Goal: Task Accomplishment & Management: Manage account settings

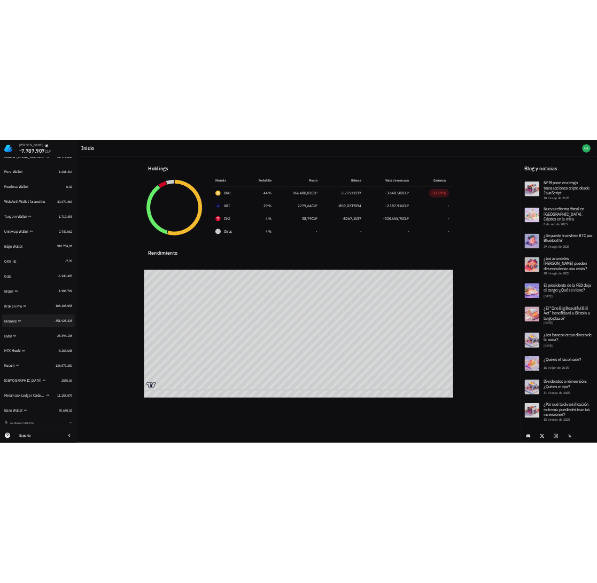
scroll to position [224, 0]
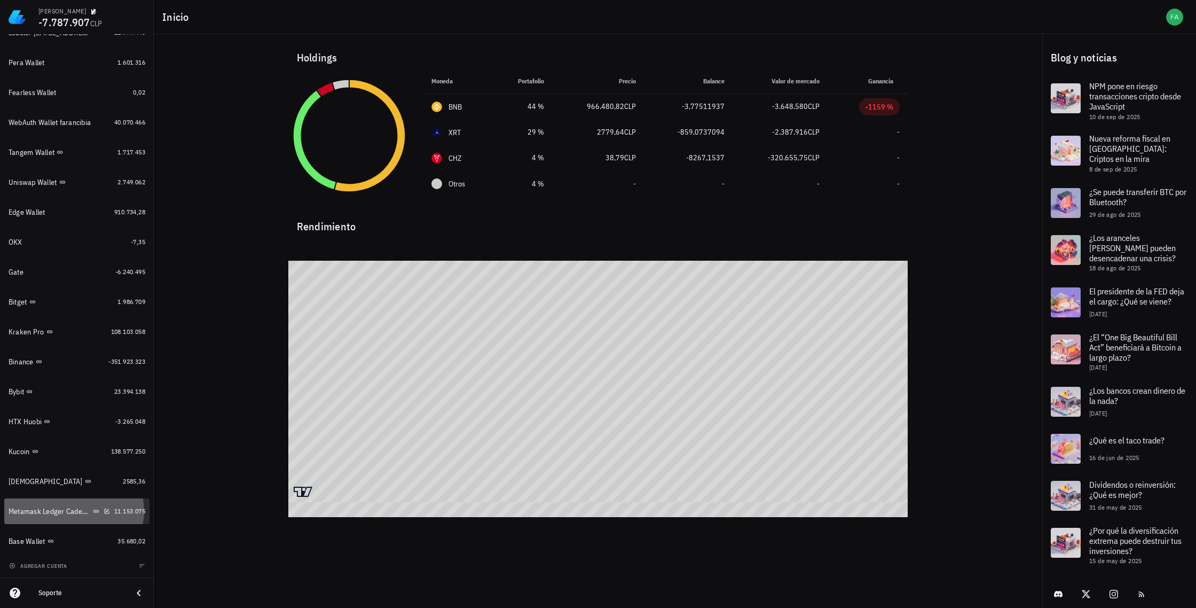
click at [69, 510] on div "Metamask Ledger Cadenas Ethereum, Electroneum y Pulse" at bounding box center [50, 511] width 82 height 9
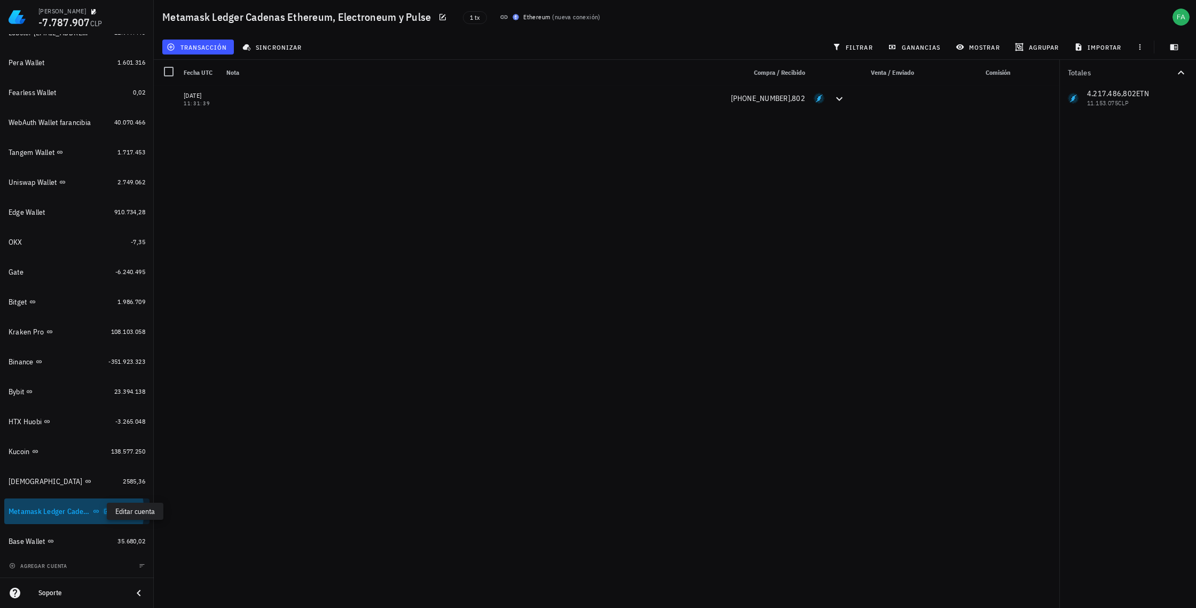
click at [105, 511] on icon "button" at bounding box center [107, 510] width 5 height 5
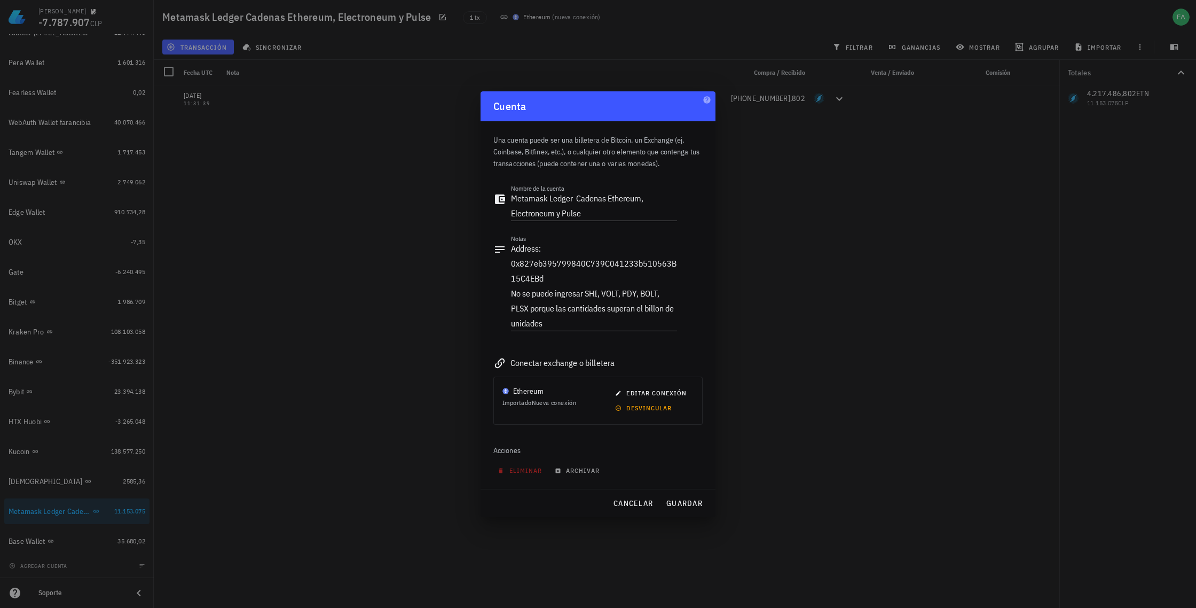
click at [40, 154] on div at bounding box center [598, 304] width 1196 height 608
click at [45, 152] on div at bounding box center [598, 304] width 1196 height 608
click at [647, 499] on span "cancelar" at bounding box center [633, 503] width 40 height 10
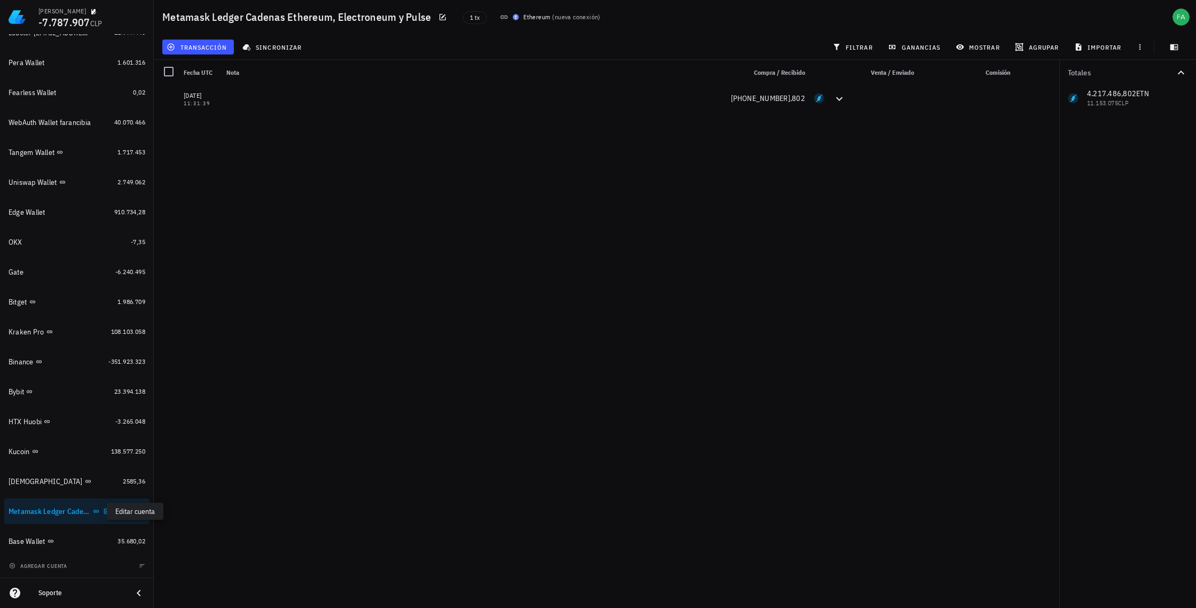
click at [105, 512] on icon "button" at bounding box center [107, 510] width 5 height 5
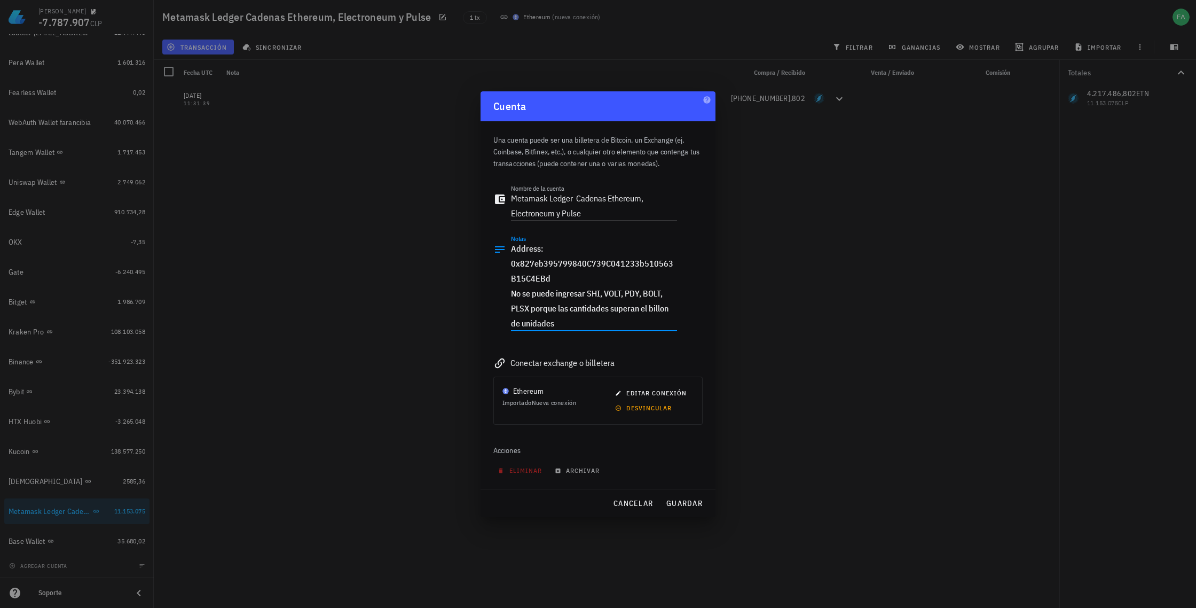
drag, startPoint x: 551, startPoint y: 279, endPoint x: 500, endPoint y: 265, distance: 52.1
click at [500, 265] on div "Notas Address: 0x827eb395799840C739C041233b510563B15C4EBd No se puede ingresar …" at bounding box center [585, 288] width 184 height 108
click at [427, 320] on div at bounding box center [598, 304] width 1196 height 608
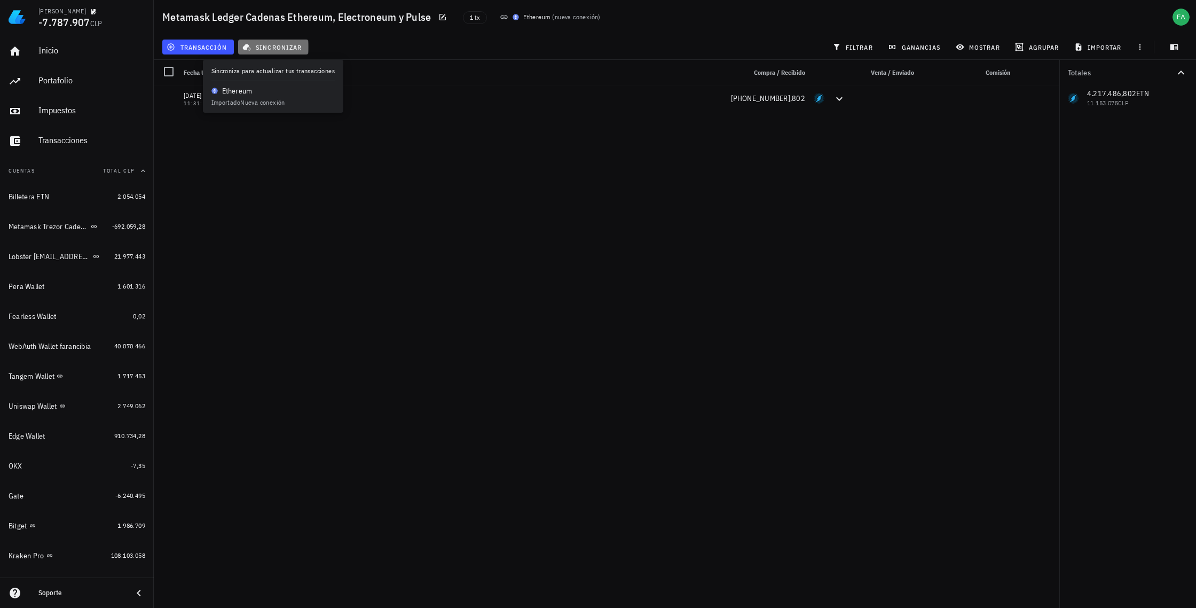
click at [263, 47] on span "sincronizar" at bounding box center [273, 47] width 57 height 9
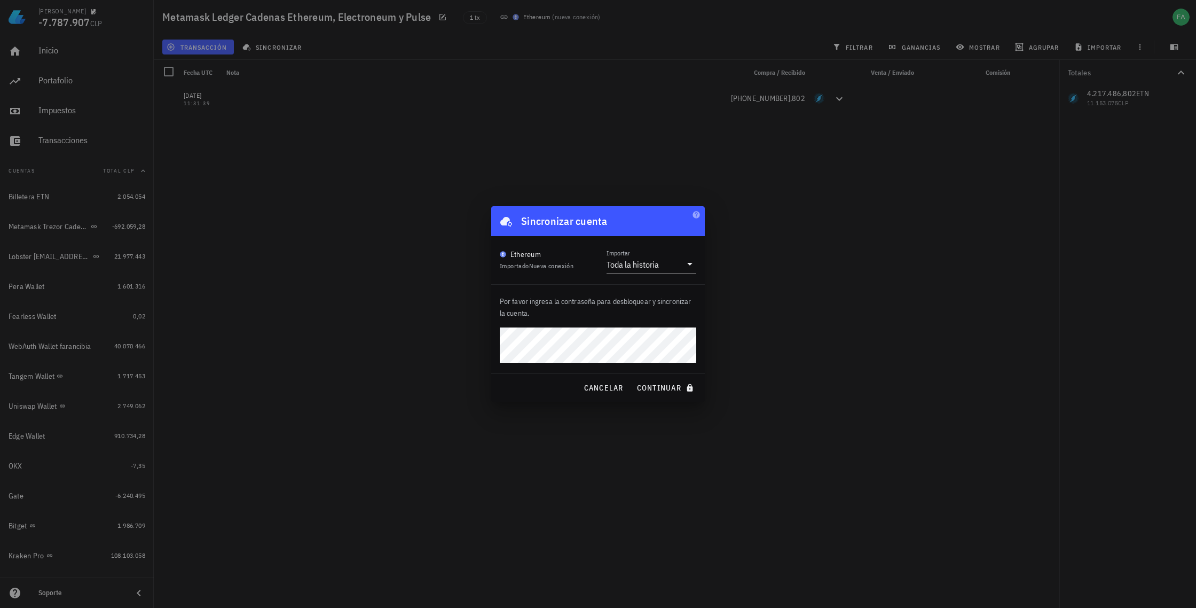
click at [408, 371] on div at bounding box center [598, 304] width 1196 height 608
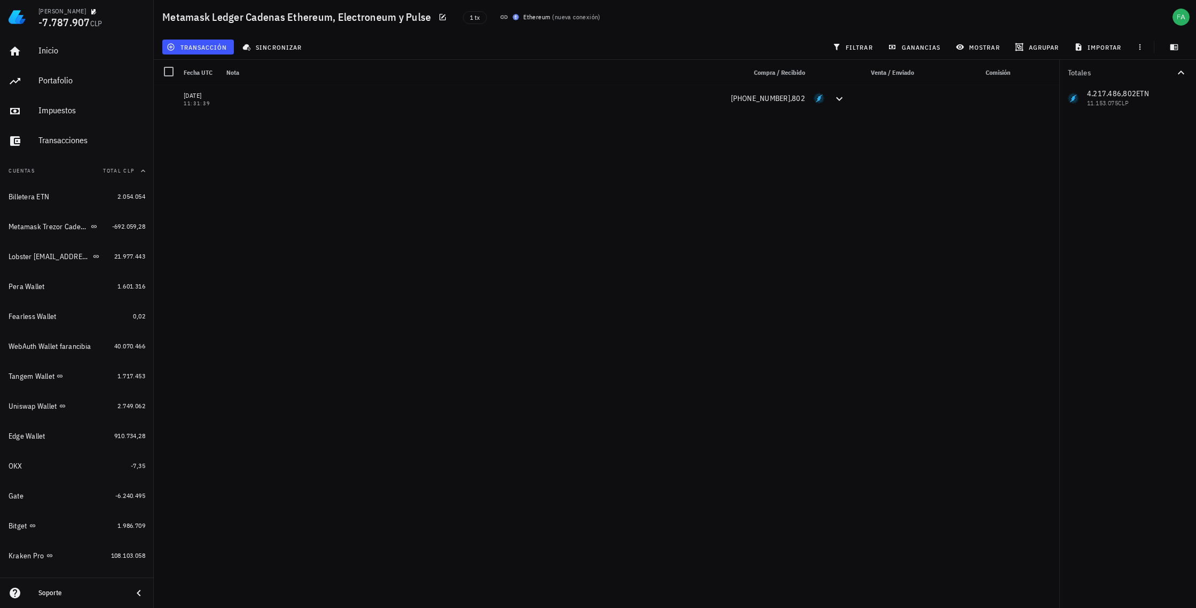
click at [256, 74] on div "Nota" at bounding box center [481, 73] width 519 height 26
click at [275, 47] on span "sincronizar" at bounding box center [273, 47] width 57 height 9
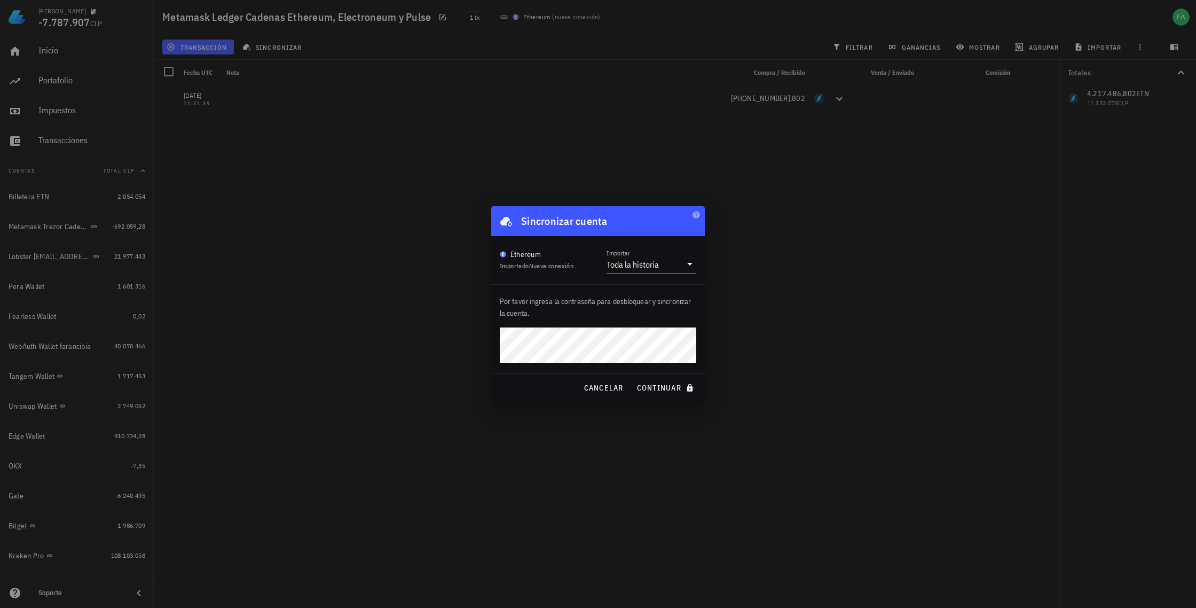
click at [877, 379] on div at bounding box center [598, 304] width 1196 height 608
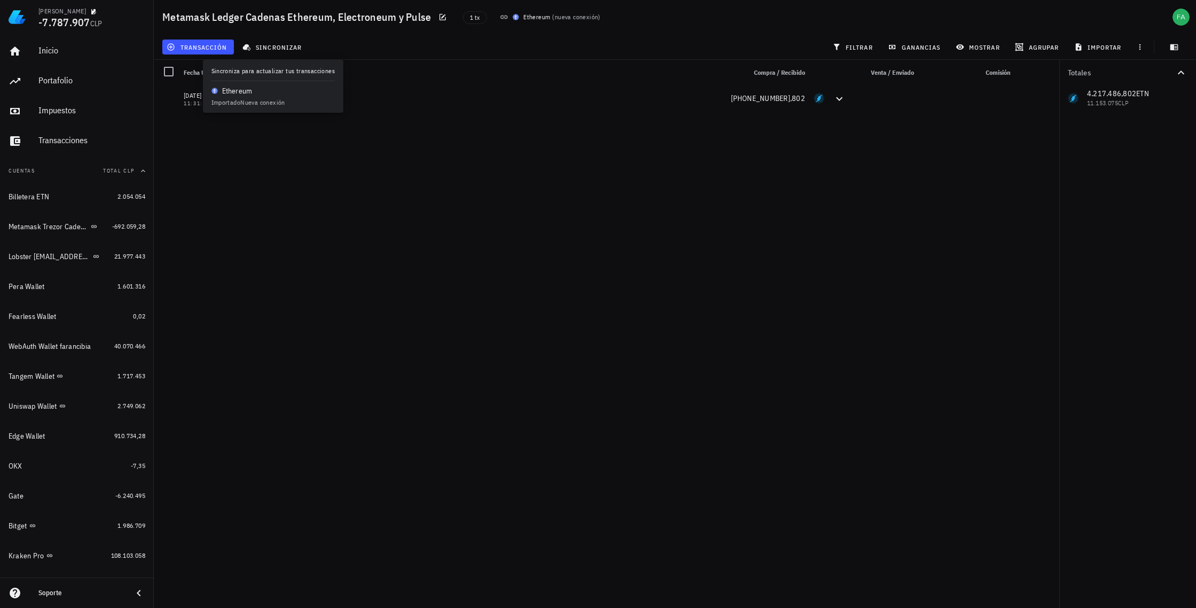
click at [305, 149] on div "[DATE] 11:31:39 [PHONE_NUMBER],802" at bounding box center [607, 342] width 906 height 514
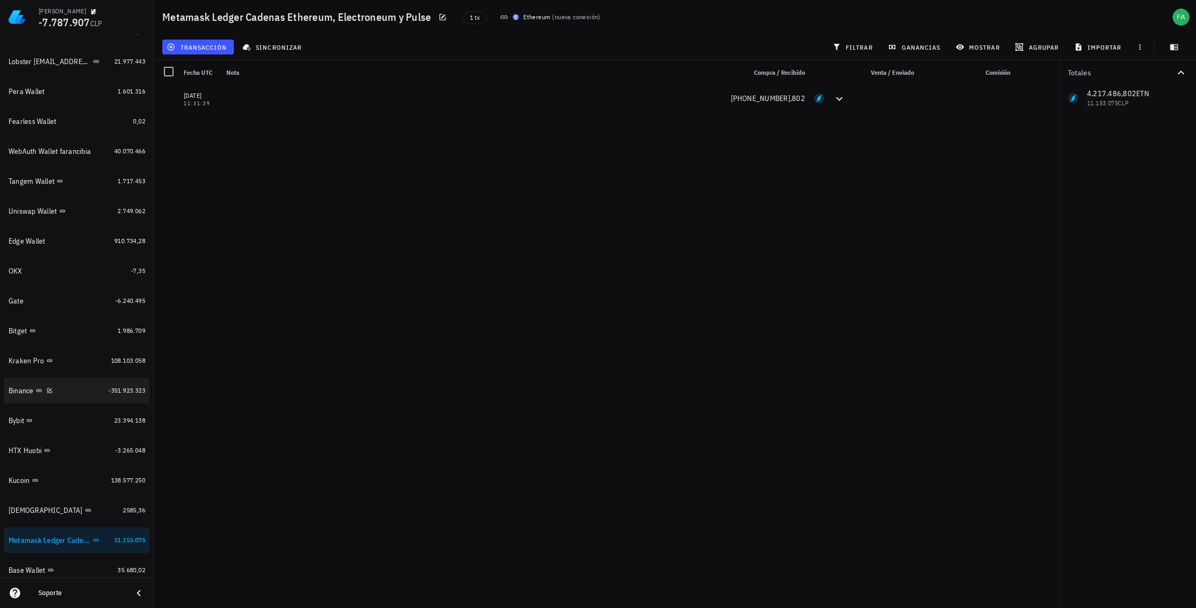
scroll to position [224, 0]
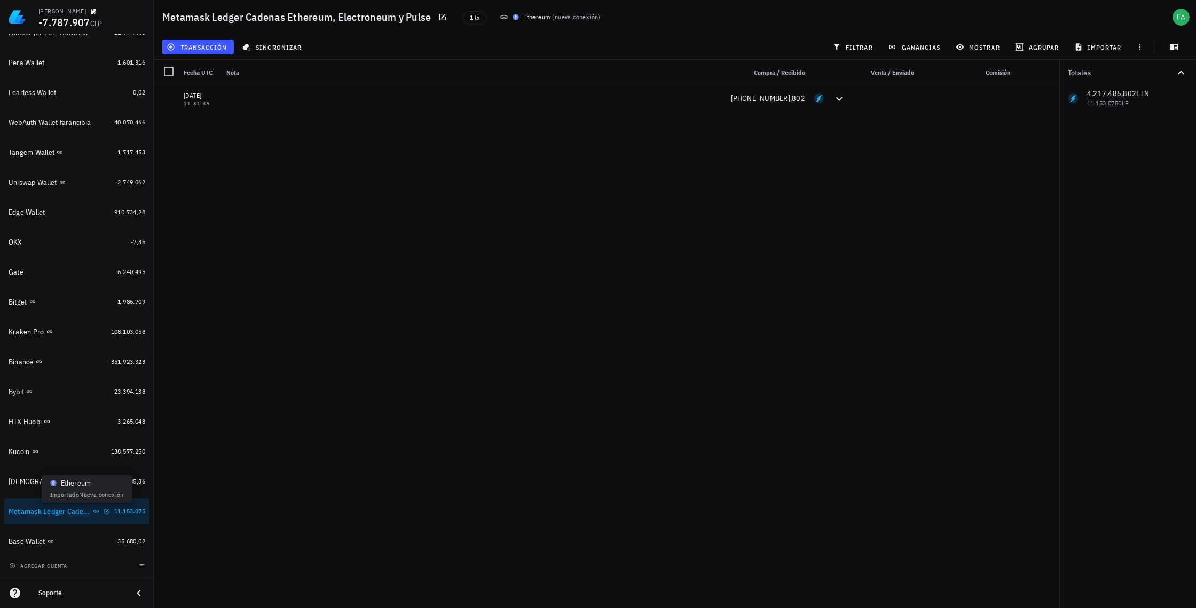
click at [93, 511] on icon at bounding box center [96, 511] width 6 height 6
click at [104, 510] on icon "button" at bounding box center [107, 511] width 6 height 6
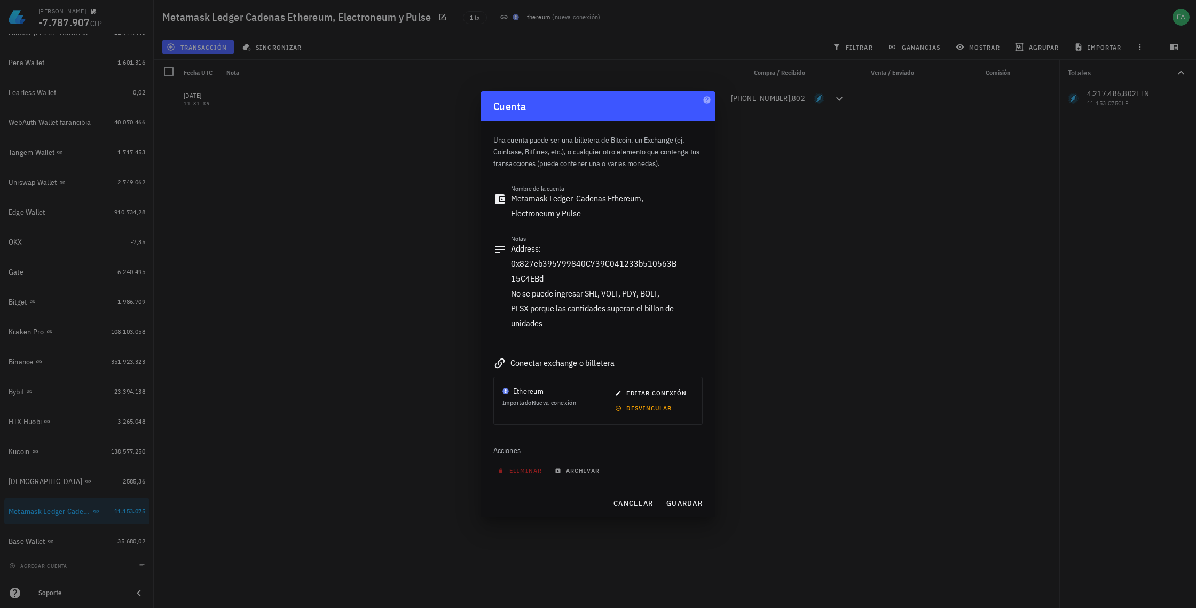
click at [532, 392] on div "Ethereum" at bounding box center [528, 391] width 30 height 11
click at [684, 503] on span "guardar" at bounding box center [684, 503] width 37 height 10
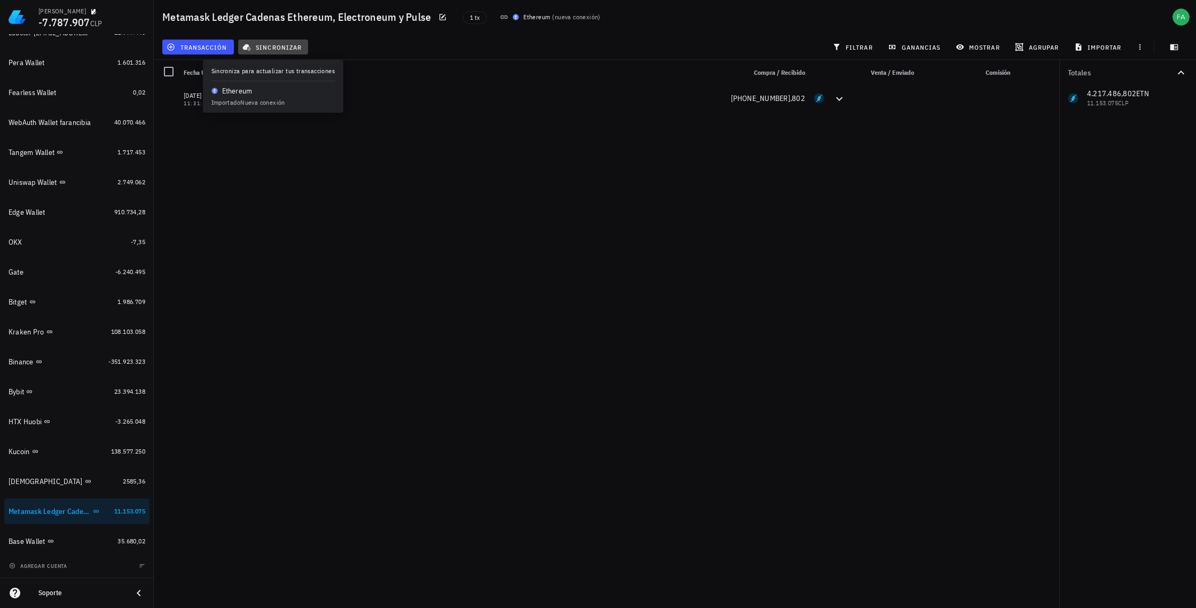
click at [279, 45] on span "sincronizar" at bounding box center [273, 47] width 57 height 9
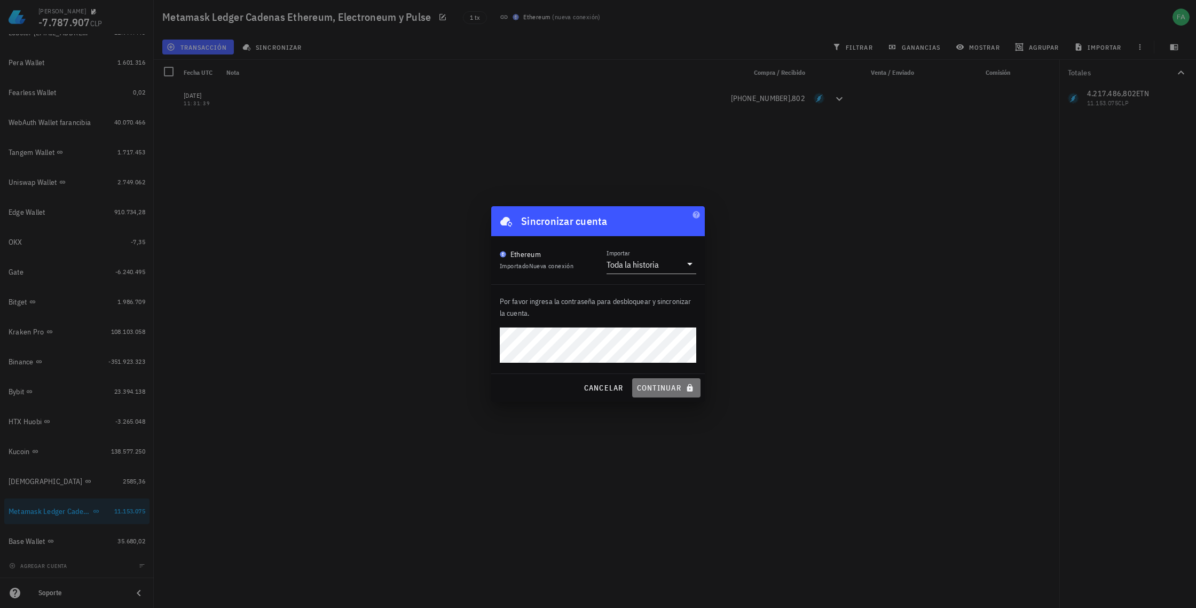
click at [666, 387] on span "continuar" at bounding box center [667, 388] width 60 height 10
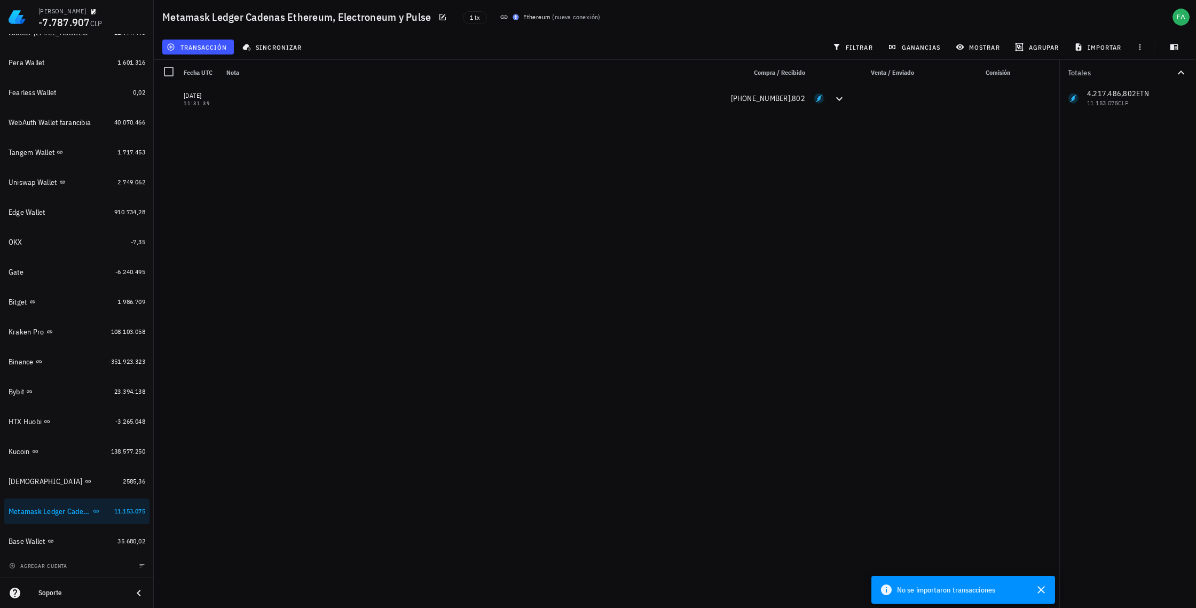
click at [884, 588] on icon at bounding box center [886, 589] width 11 height 11
click at [1044, 589] on icon "button" at bounding box center [1041, 589] width 13 height 13
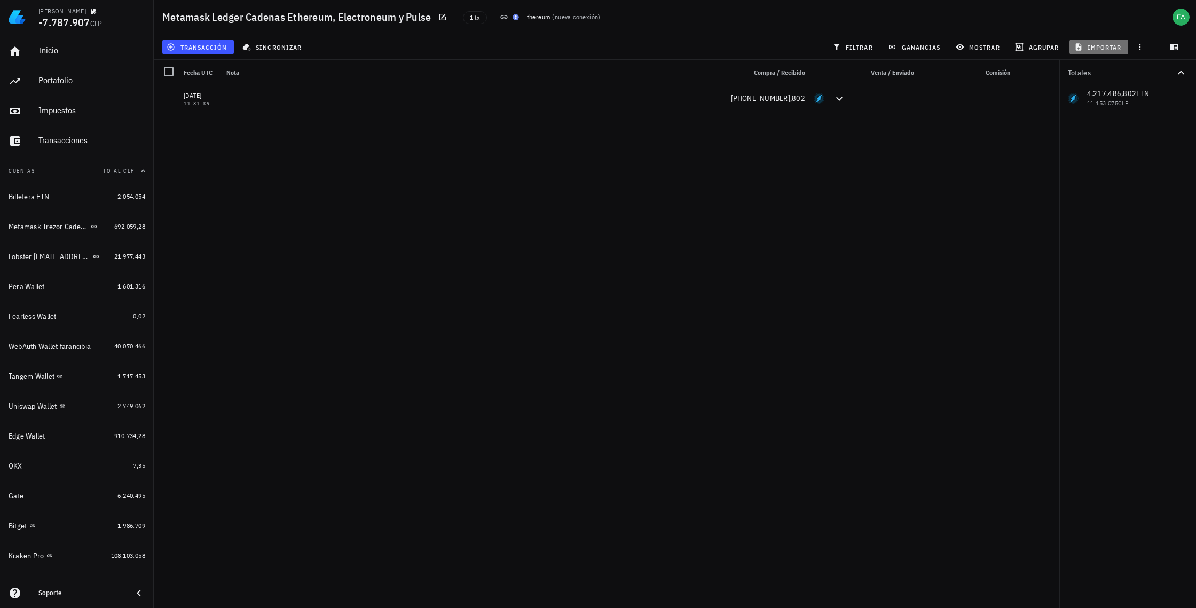
click at [1109, 45] on span "importar" at bounding box center [1099, 47] width 45 height 9
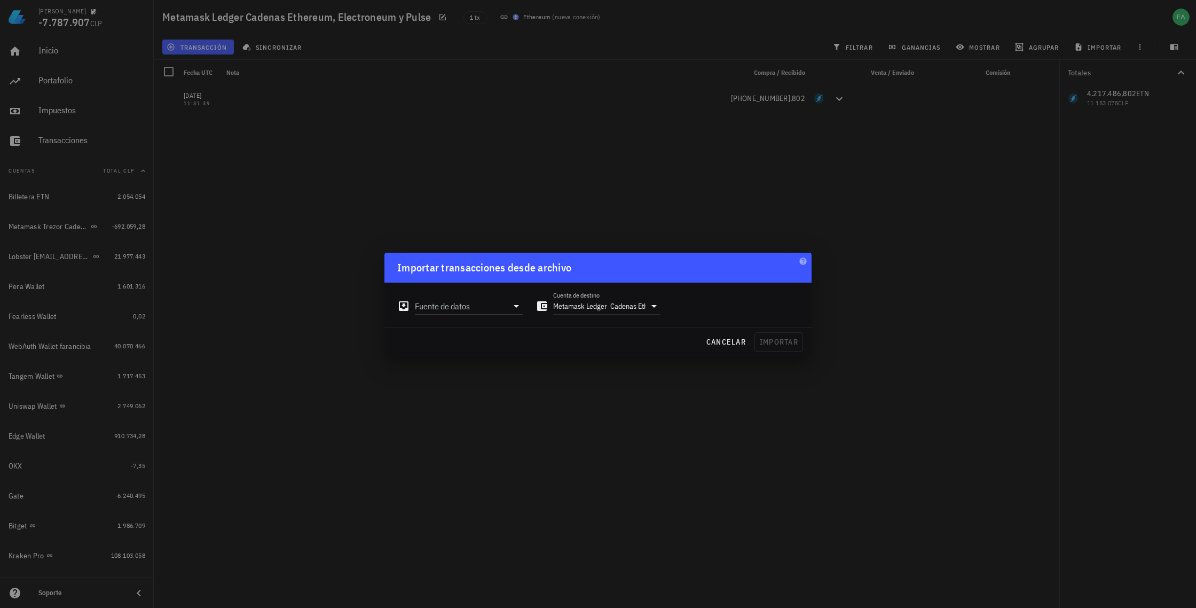
click at [517, 305] on icon at bounding box center [516, 306] width 5 height 3
click at [740, 345] on span "cancelar" at bounding box center [726, 342] width 40 height 10
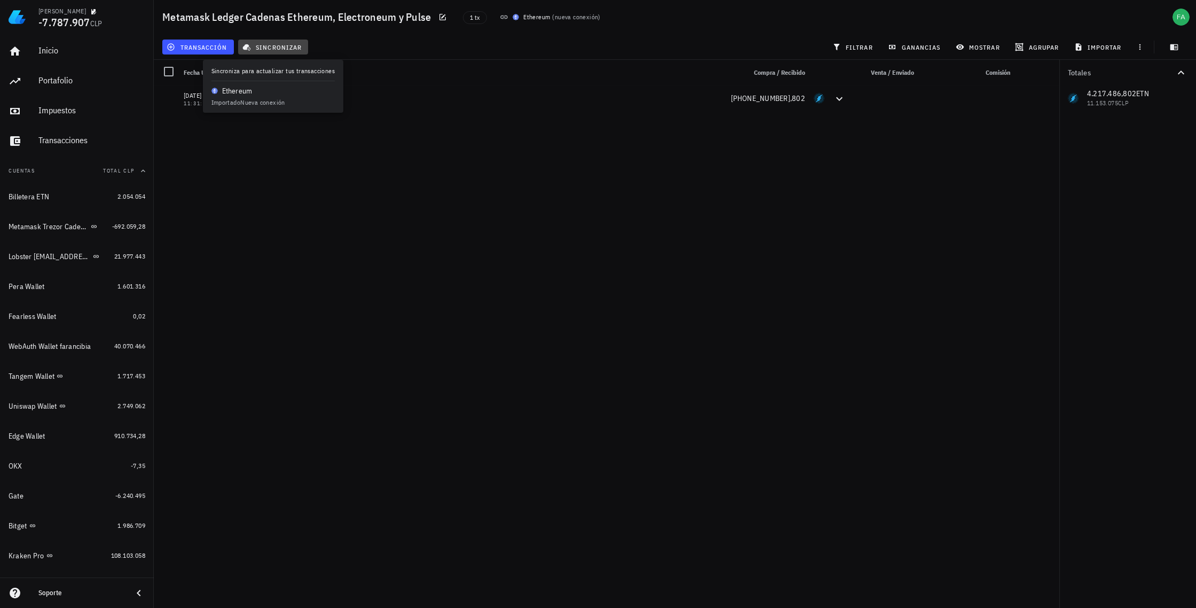
click at [268, 48] on span "sincronizar" at bounding box center [273, 47] width 57 height 9
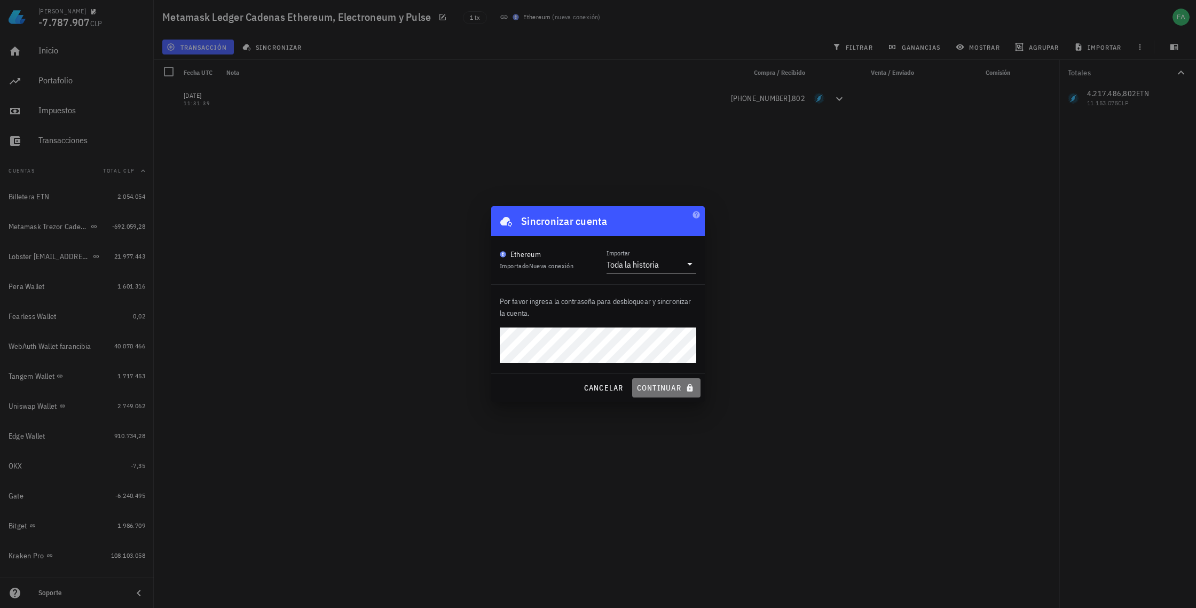
click at [662, 388] on span "continuar" at bounding box center [667, 388] width 60 height 10
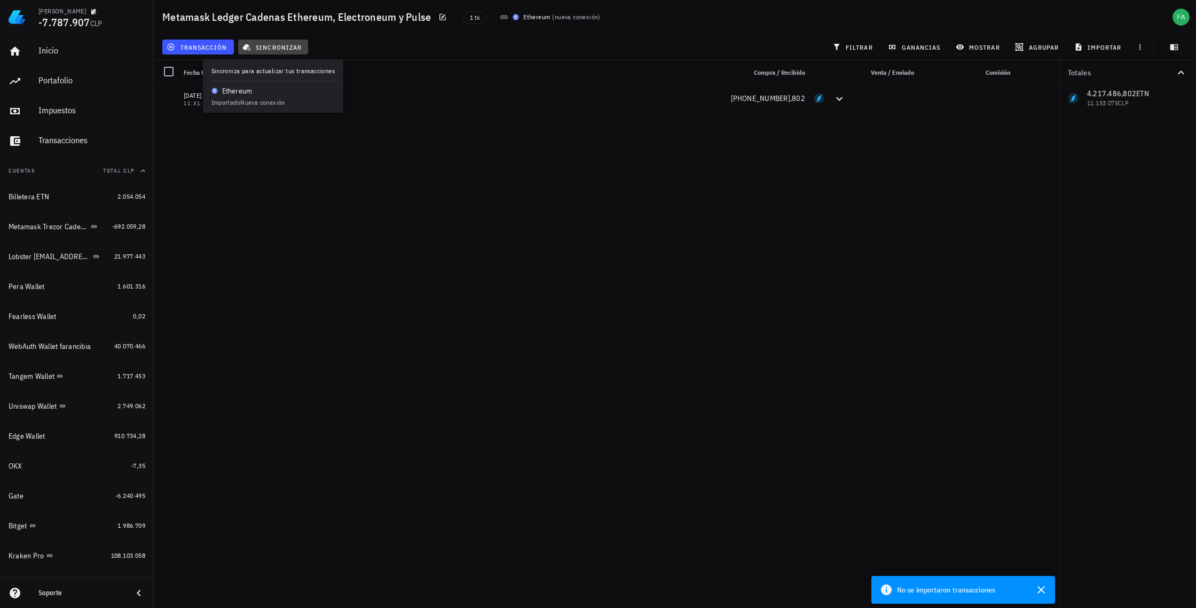
click at [277, 48] on span "sincronizar" at bounding box center [273, 47] width 57 height 9
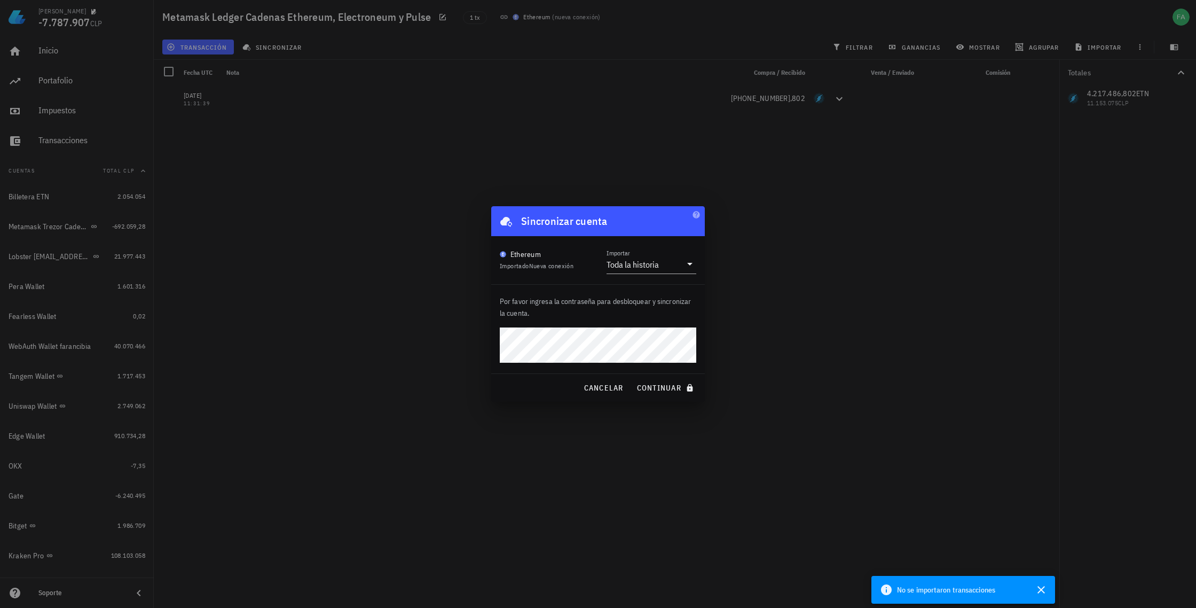
click at [339, 205] on div at bounding box center [598, 304] width 1196 height 608
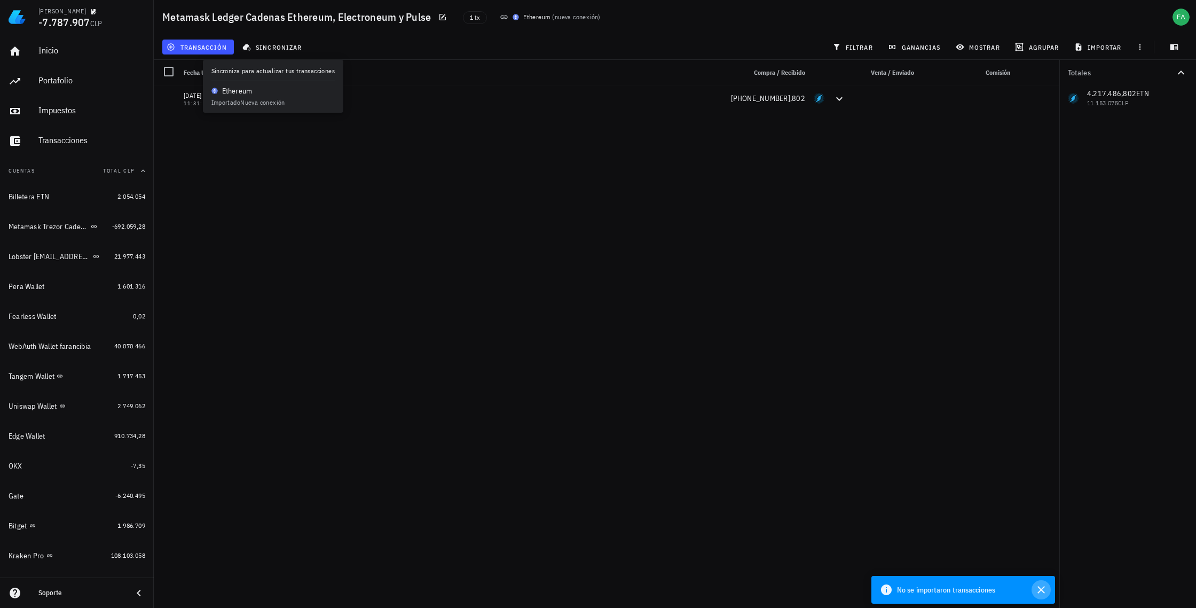
click at [1041, 592] on icon "button" at bounding box center [1041, 589] width 13 height 13
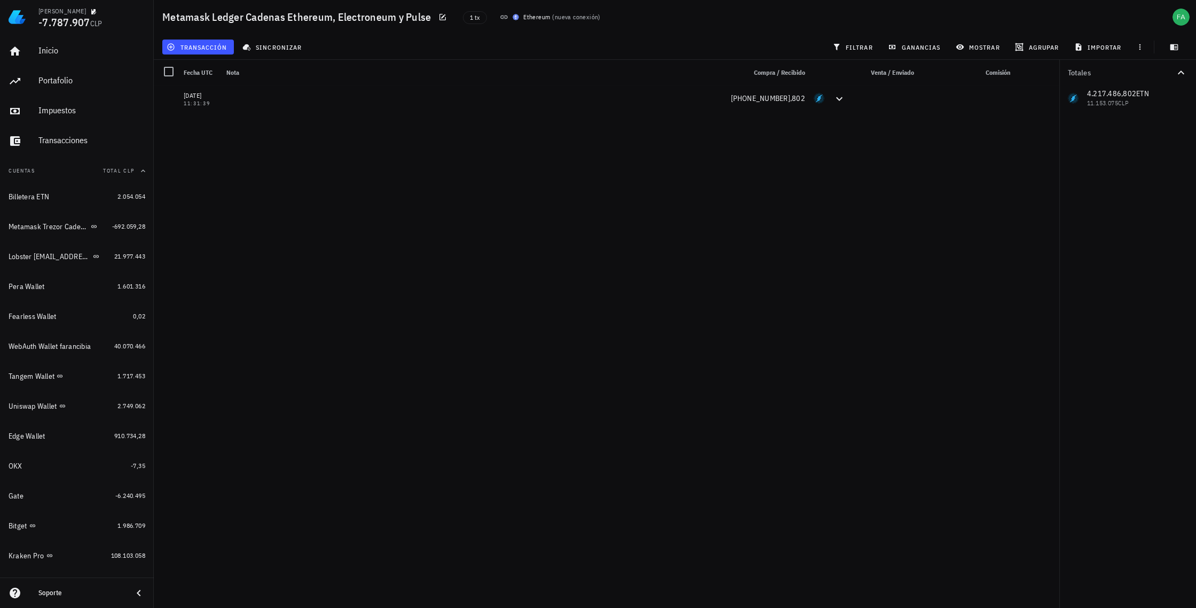
click at [837, 304] on div "[DATE] 11:31:39 [PHONE_NUMBER],802" at bounding box center [607, 342] width 906 height 514
click at [291, 46] on span "sincronizar" at bounding box center [273, 47] width 57 height 9
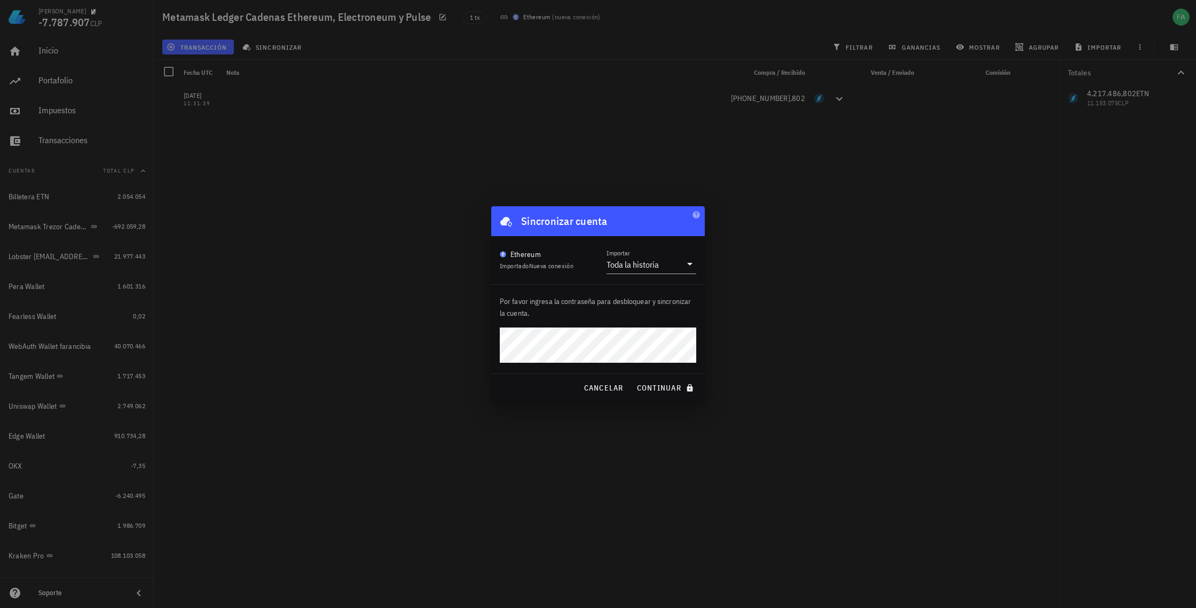
click at [484, 342] on div "[PERSON_NAME] -7.787.907 CLP Inicio [GEOGRAPHIC_DATA] Impuestos [GEOGRAPHIC_DAT…" at bounding box center [598, 304] width 1196 height 608
click at [653, 388] on span "continuar" at bounding box center [667, 388] width 60 height 10
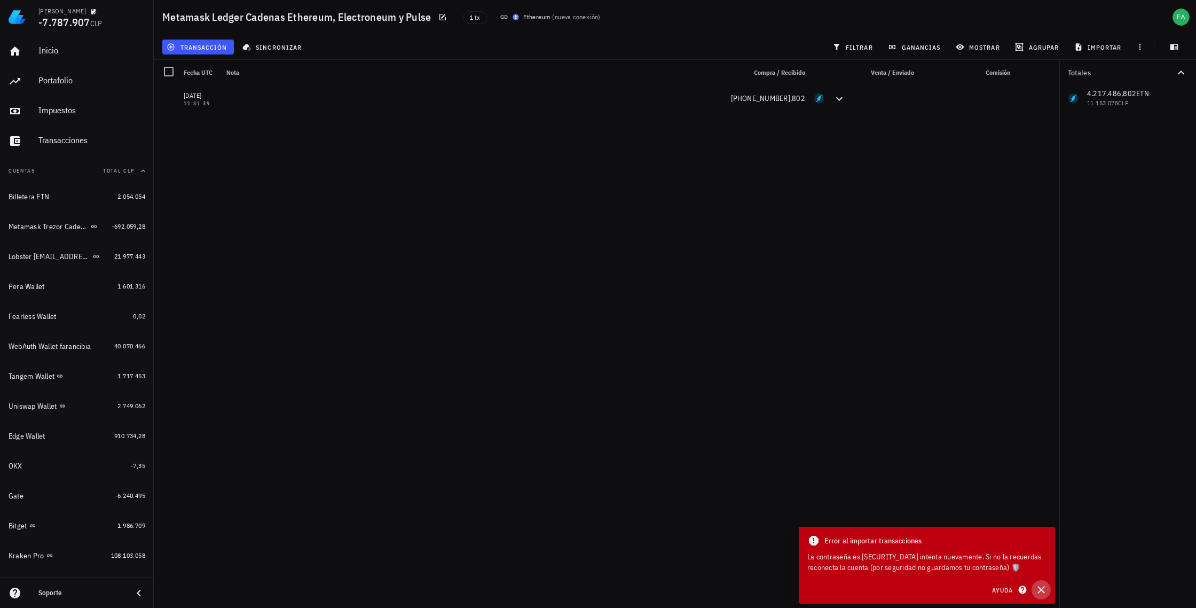
click at [1041, 591] on icon "button" at bounding box center [1041, 589] width 13 height 13
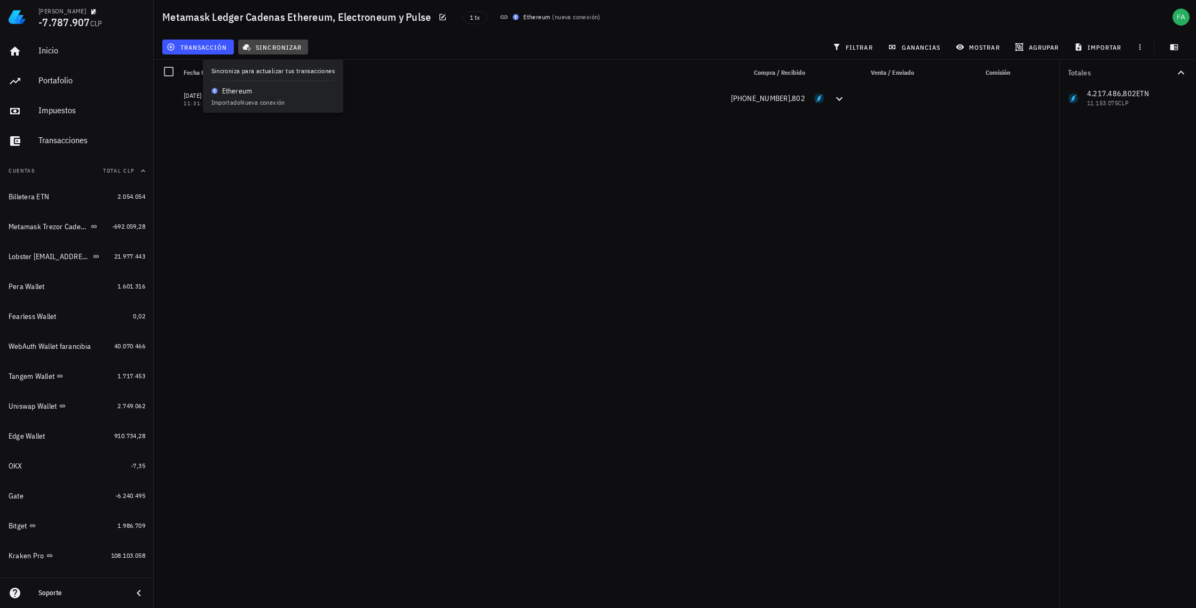
click at [263, 49] on span "sincronizar" at bounding box center [273, 47] width 57 height 9
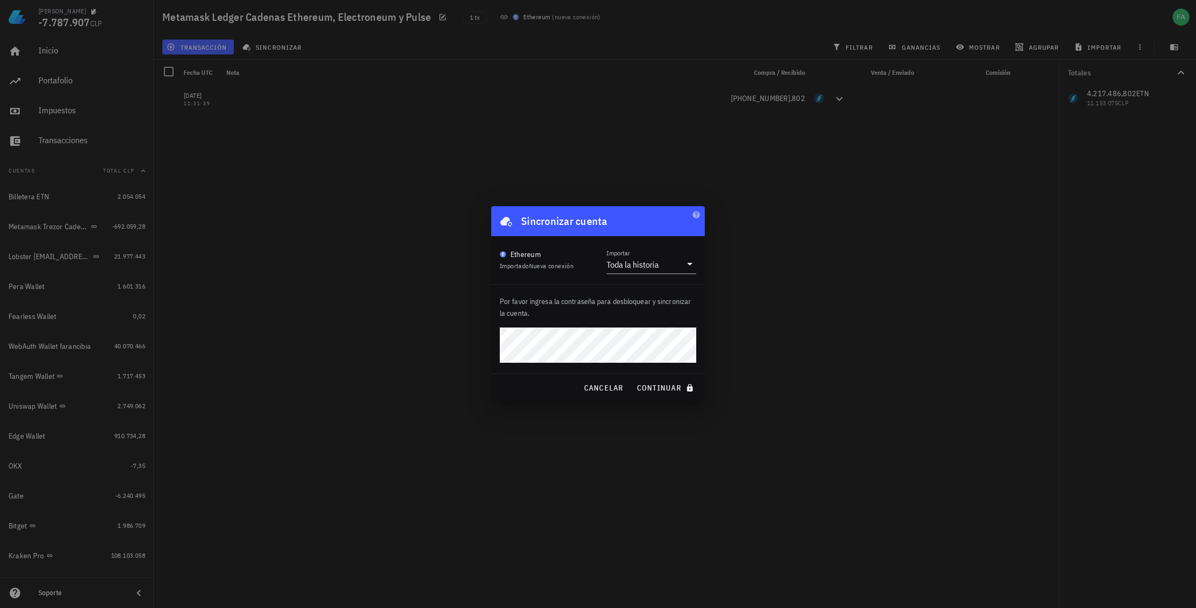
click at [360, 382] on div at bounding box center [598, 304] width 1196 height 608
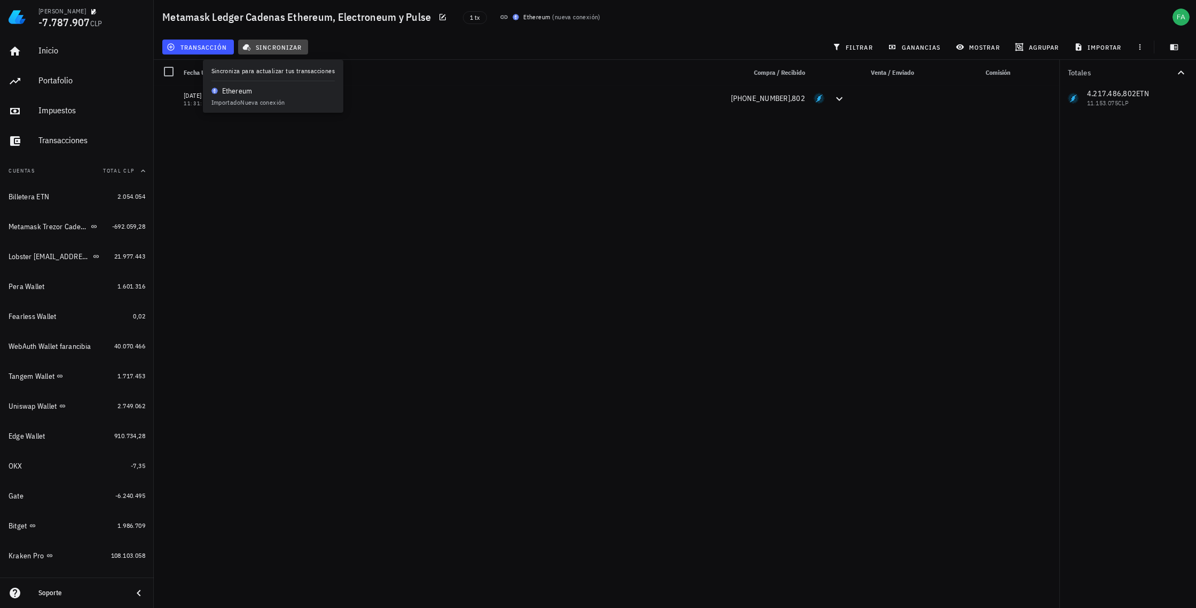
click at [272, 45] on span "sincronizar" at bounding box center [273, 47] width 57 height 9
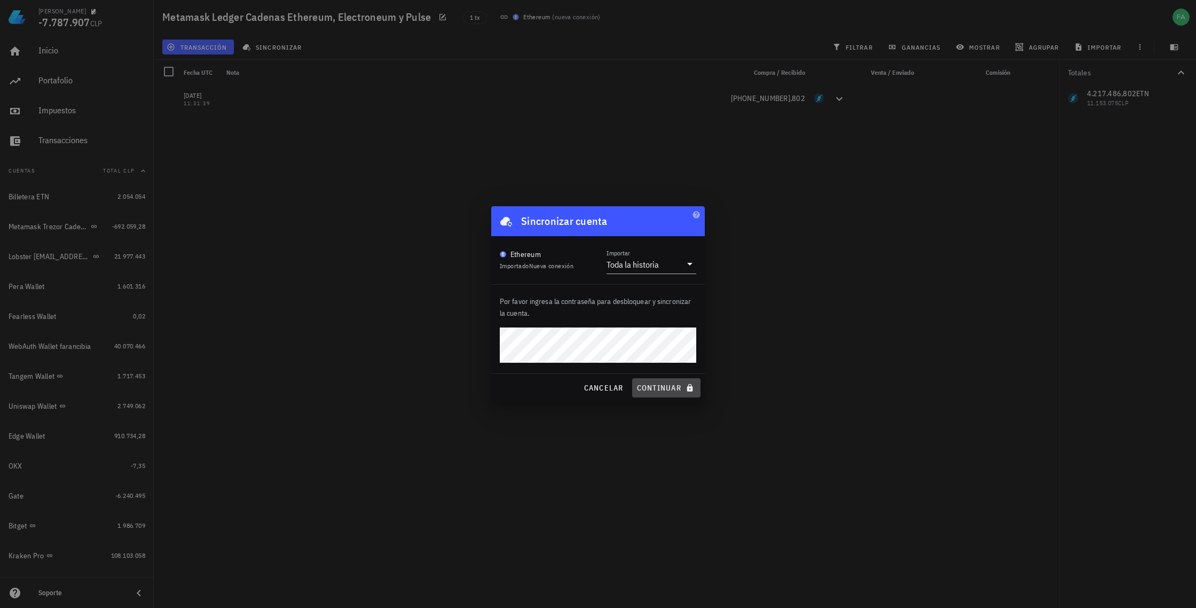
click at [655, 386] on span "continuar" at bounding box center [667, 388] width 60 height 10
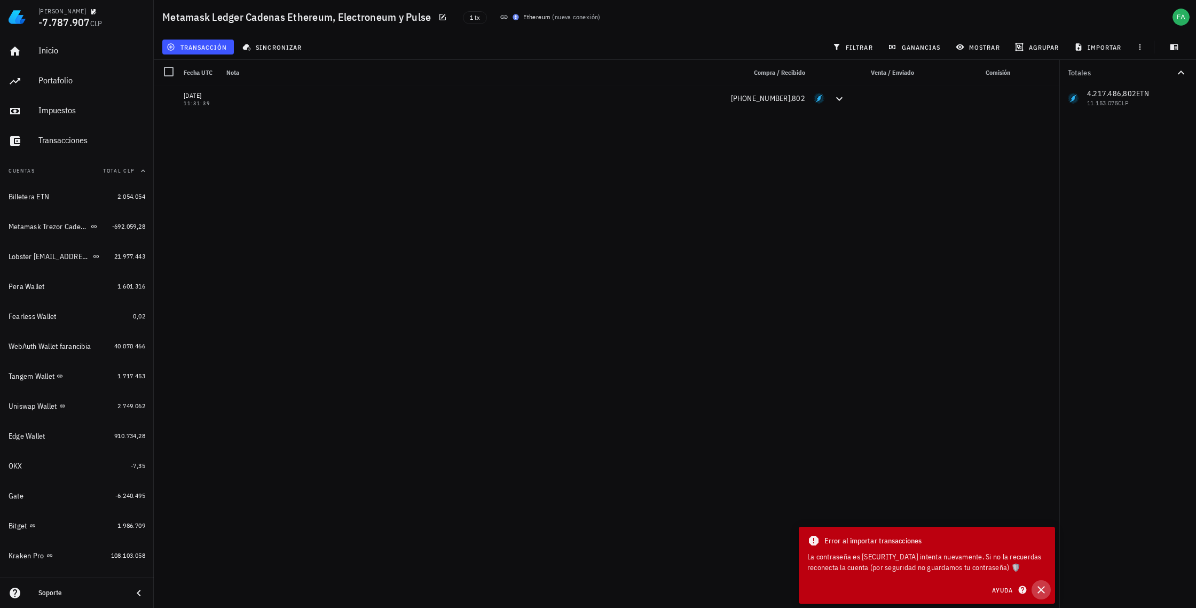
drag, startPoint x: 1044, startPoint y: 588, endPoint x: 1015, endPoint y: 547, distance: 49.9
click at [1042, 586] on icon "button" at bounding box center [1041, 589] width 13 height 13
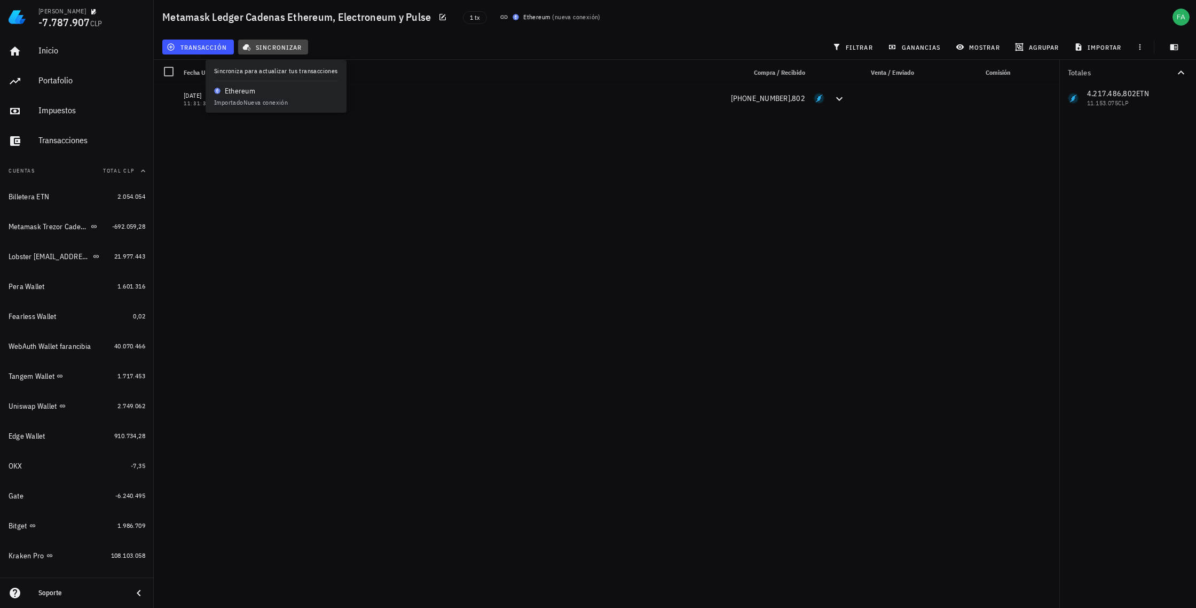
click at [268, 45] on span "sincronizar" at bounding box center [273, 47] width 57 height 9
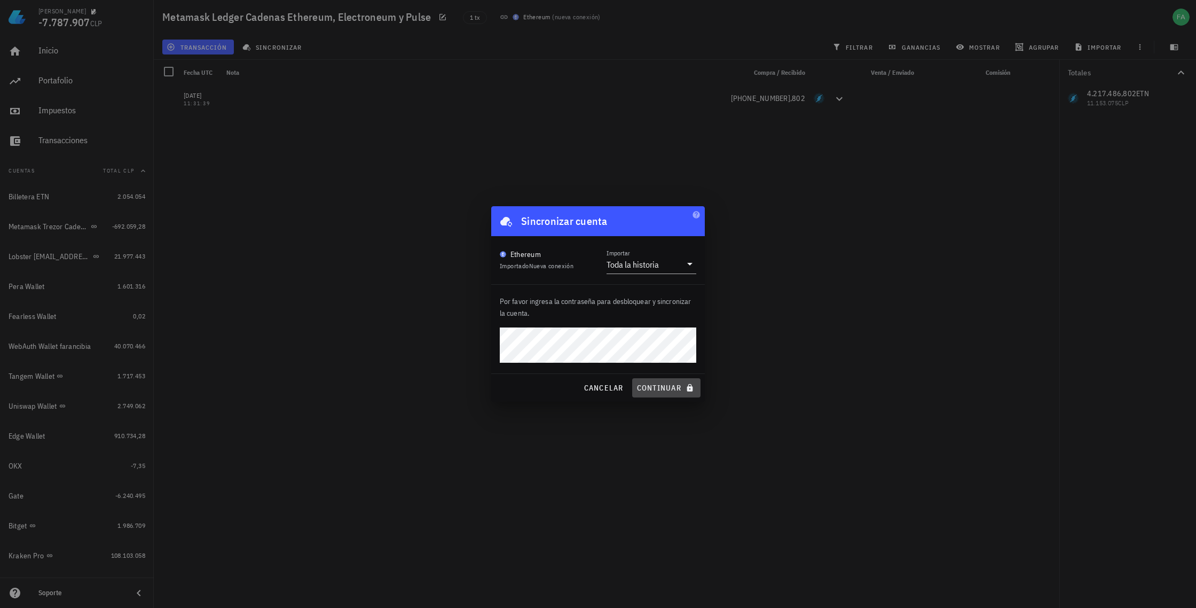
click at [653, 387] on span "continuar" at bounding box center [667, 388] width 60 height 10
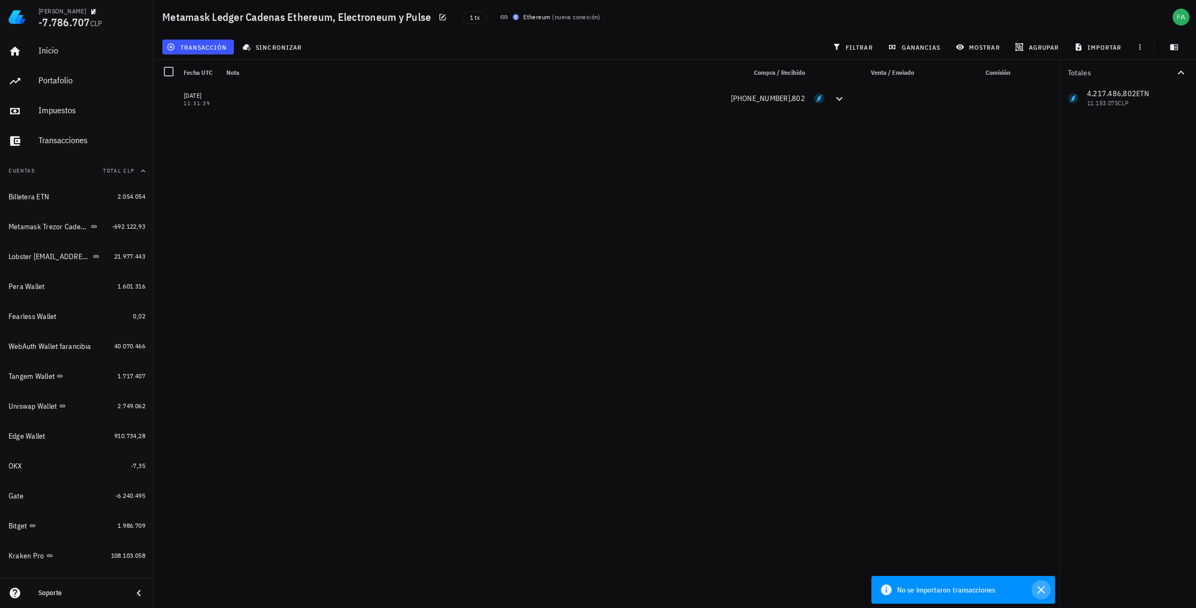
click at [1041, 591] on icon "button" at bounding box center [1041, 589] width 13 height 13
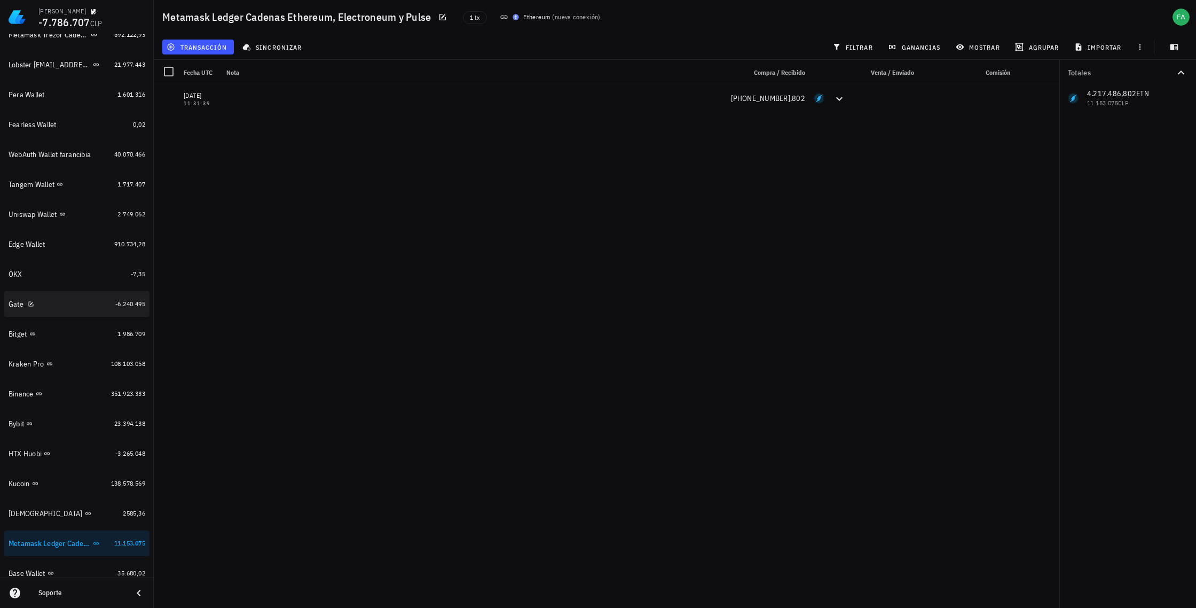
scroll to position [224, 0]
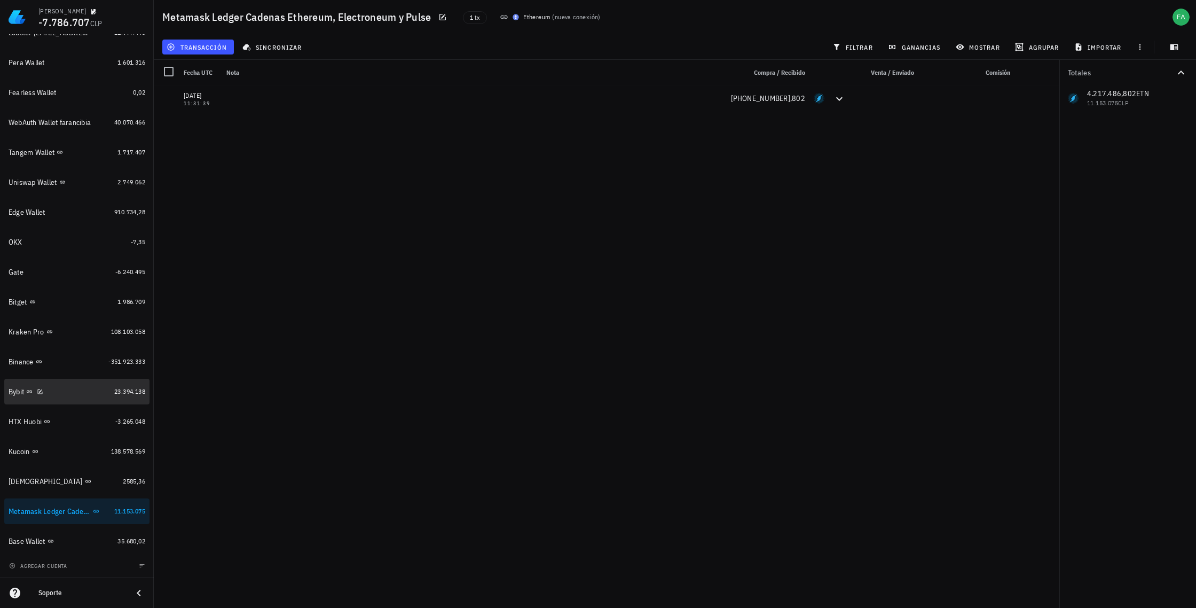
click at [51, 390] on div "Bybit" at bounding box center [59, 392] width 101 height 10
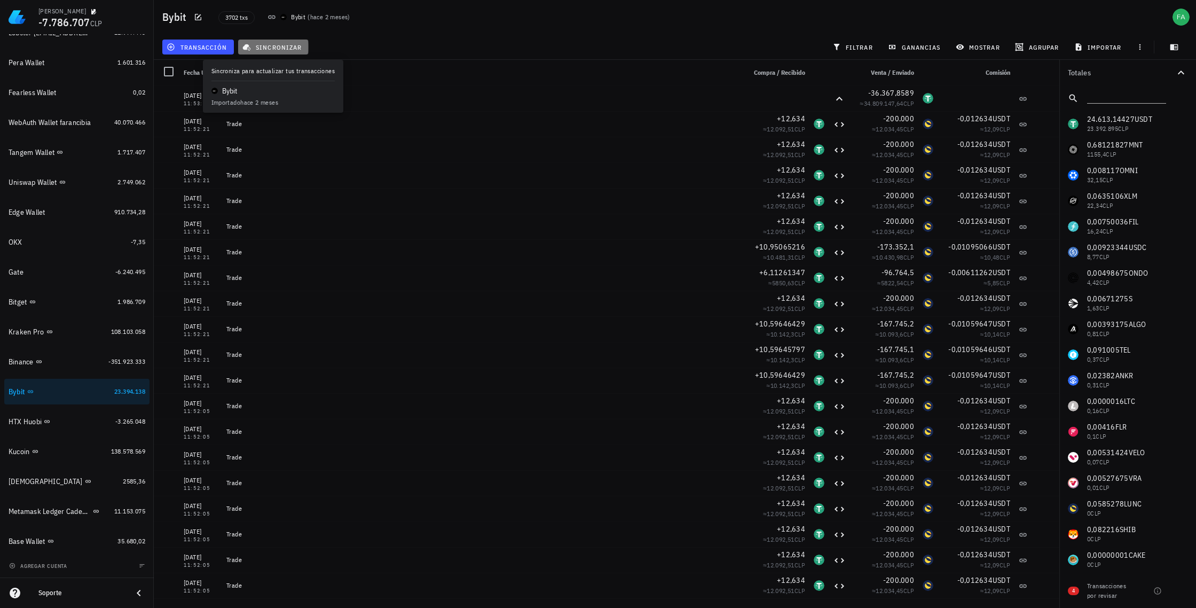
click at [286, 48] on span "sincronizar" at bounding box center [273, 47] width 57 height 9
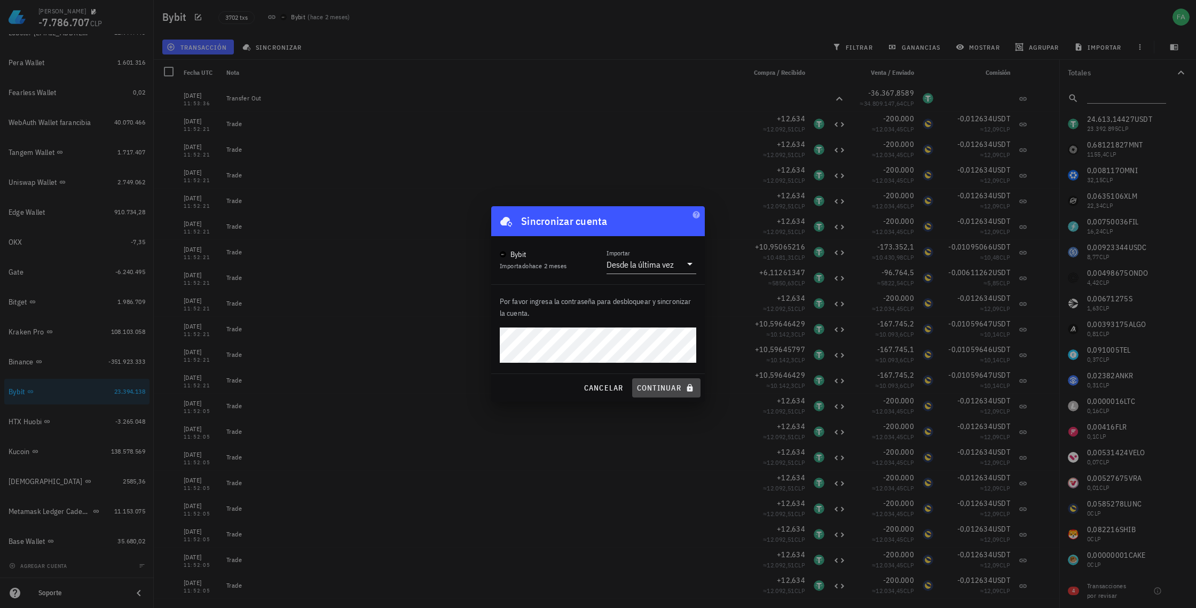
click at [653, 386] on span "continuar" at bounding box center [667, 388] width 60 height 10
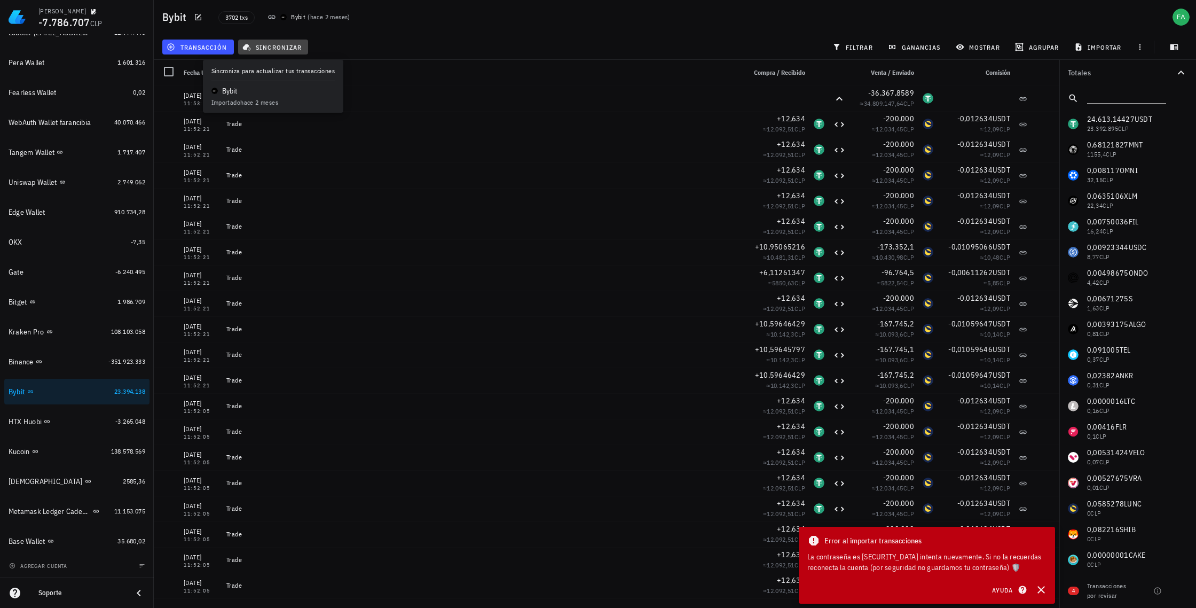
click at [277, 48] on span "sincronizar" at bounding box center [273, 47] width 57 height 9
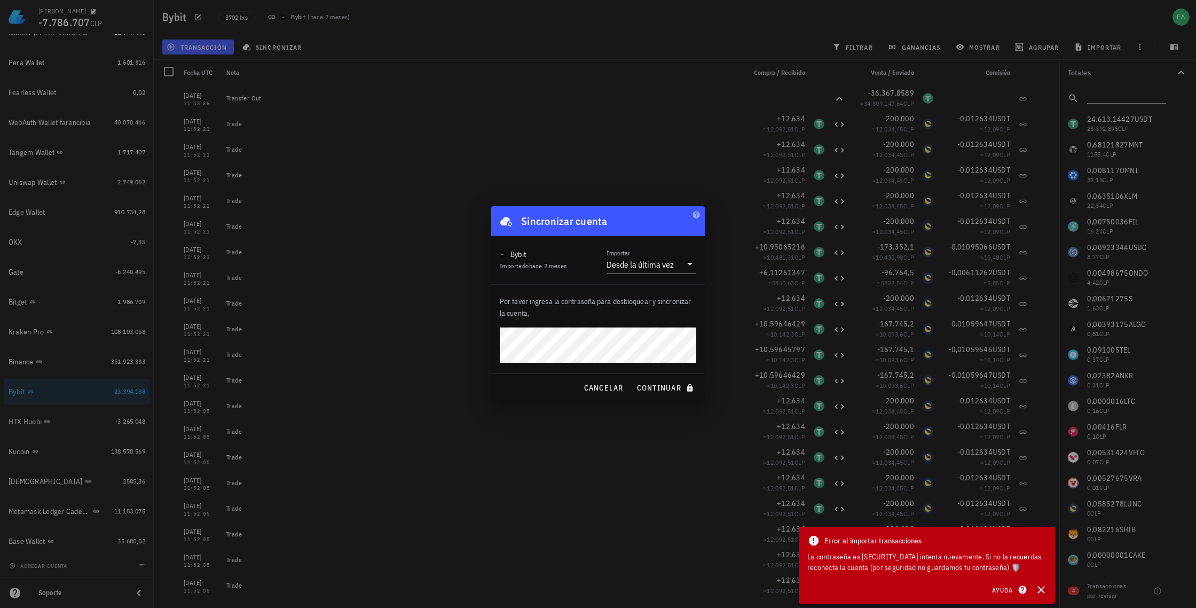
click at [482, 340] on div "[PERSON_NAME] -7.786.707 CLP Inicio [GEOGRAPHIC_DATA] Impuestos [GEOGRAPHIC_DAT…" at bounding box center [598, 304] width 1196 height 608
click at [409, 383] on div at bounding box center [598, 304] width 1196 height 608
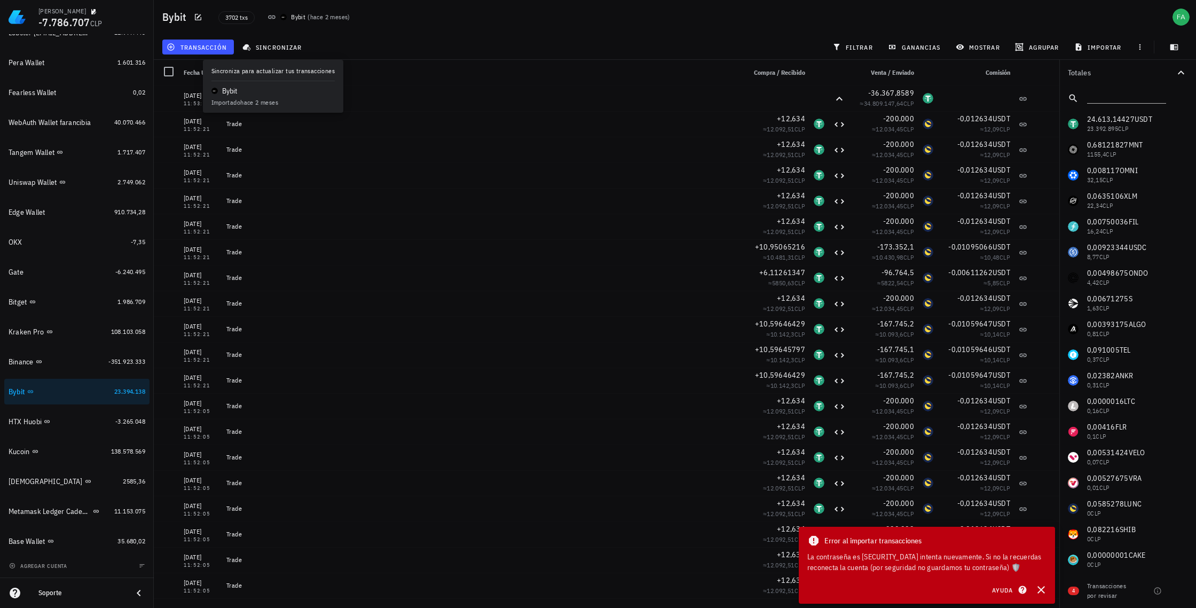
click at [318, 70] on div "Nota" at bounding box center [481, 73] width 519 height 26
drag, startPoint x: 1044, startPoint y: 589, endPoint x: 1021, endPoint y: 568, distance: 31.8
click at [1042, 587] on icon "button" at bounding box center [1041, 589] width 13 height 13
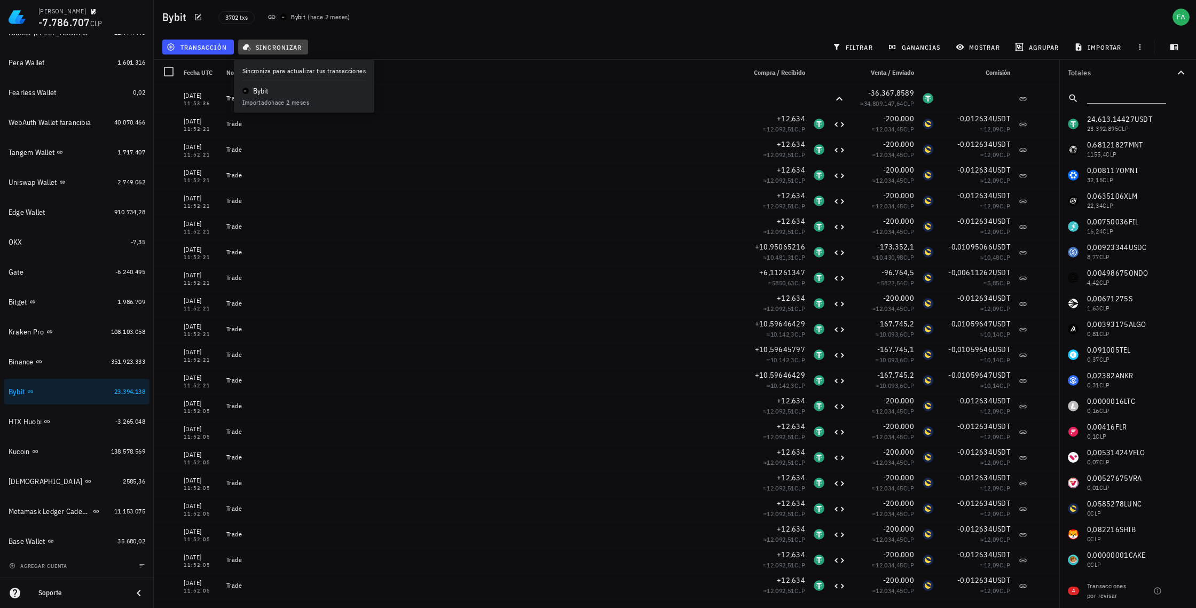
click at [262, 49] on span "sincronizar" at bounding box center [273, 47] width 57 height 9
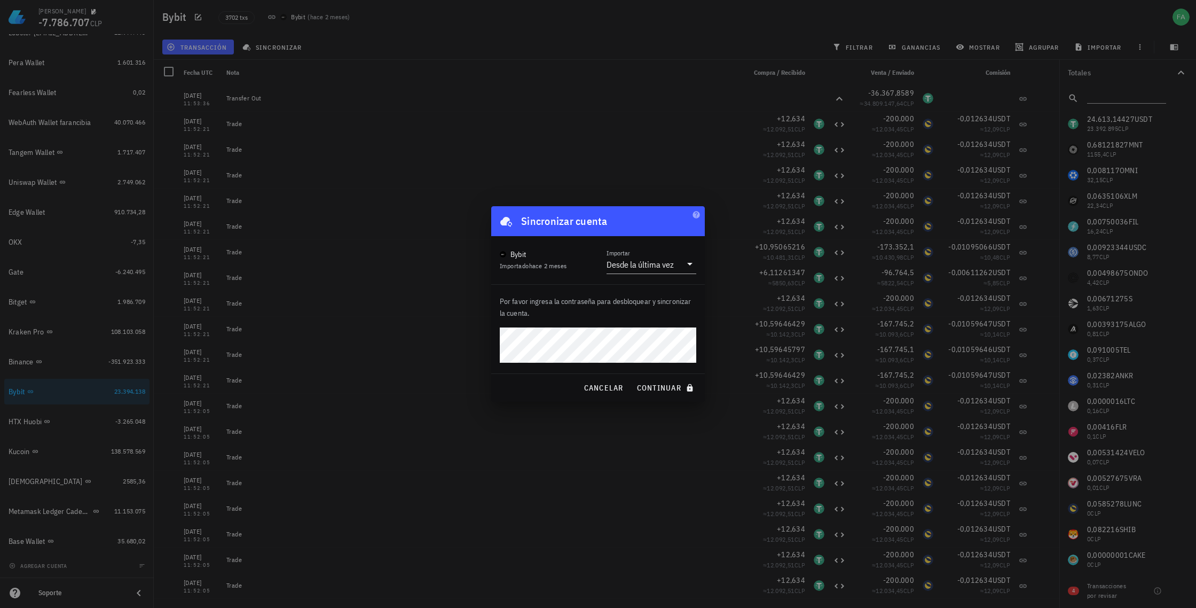
click at [475, 387] on div at bounding box center [598, 304] width 1196 height 608
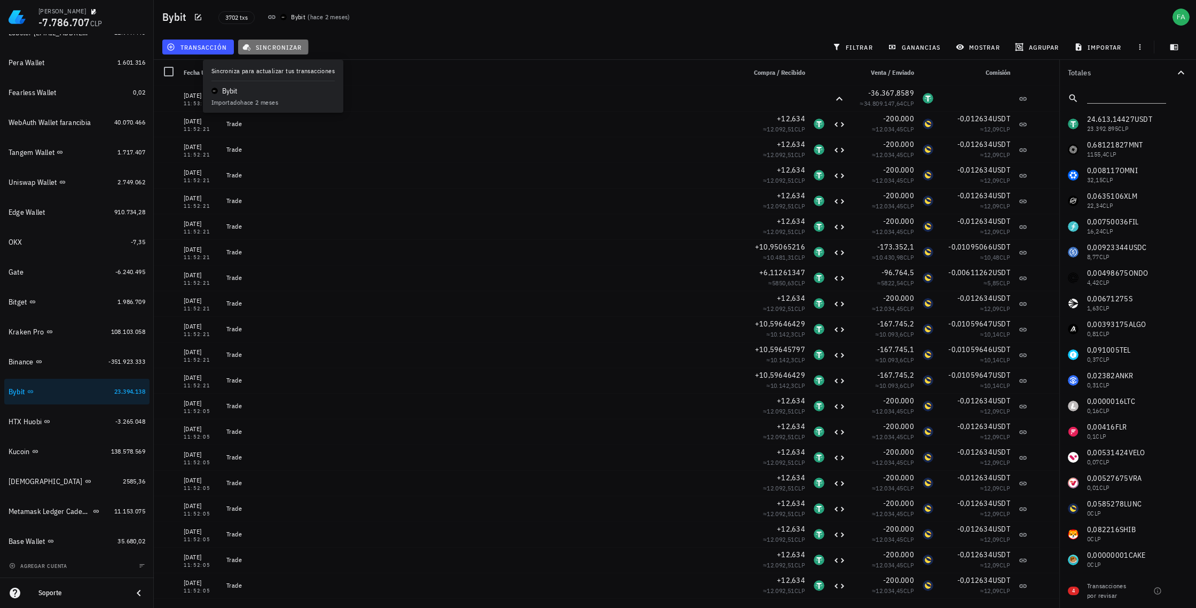
click at [285, 46] on span "sincronizar" at bounding box center [273, 47] width 57 height 9
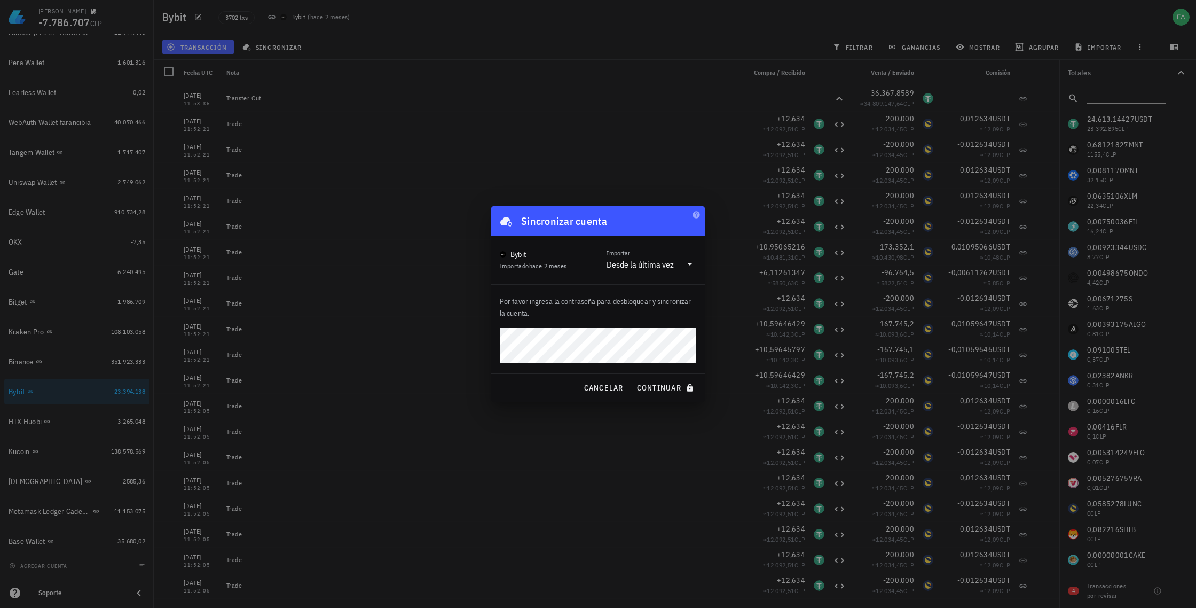
click at [632, 378] on button "continuar" at bounding box center [666, 387] width 68 height 19
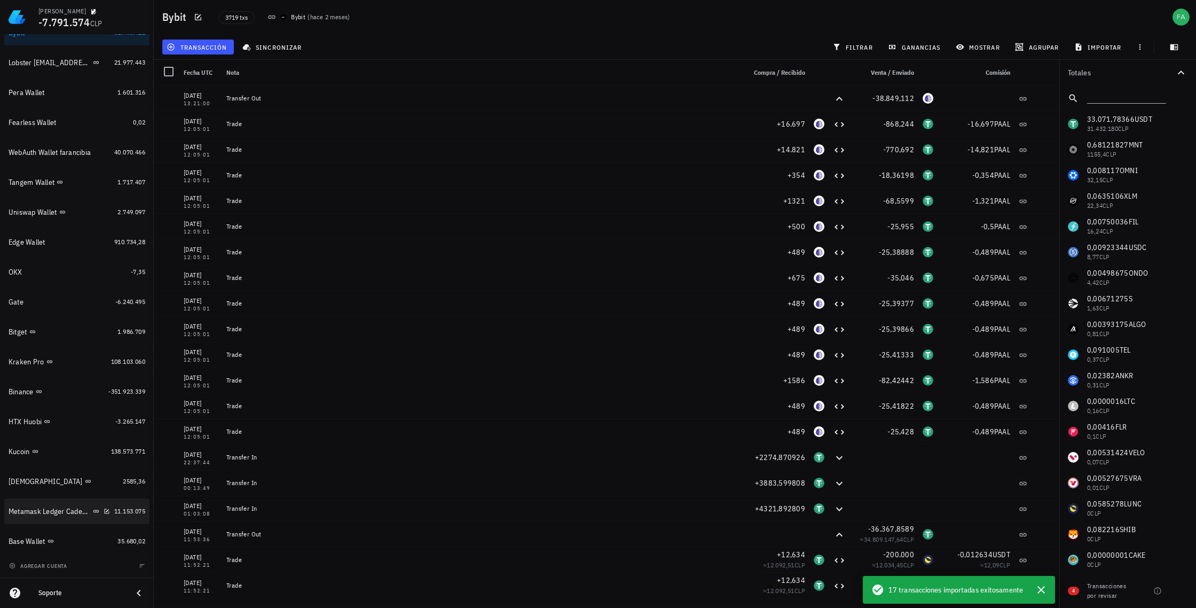
click at [54, 513] on div "Billetera ETN 2.054.054 Metamask [PERSON_NAME] Ethereum, Binance SC, -692.122,9…" at bounding box center [76, 257] width 145 height 594
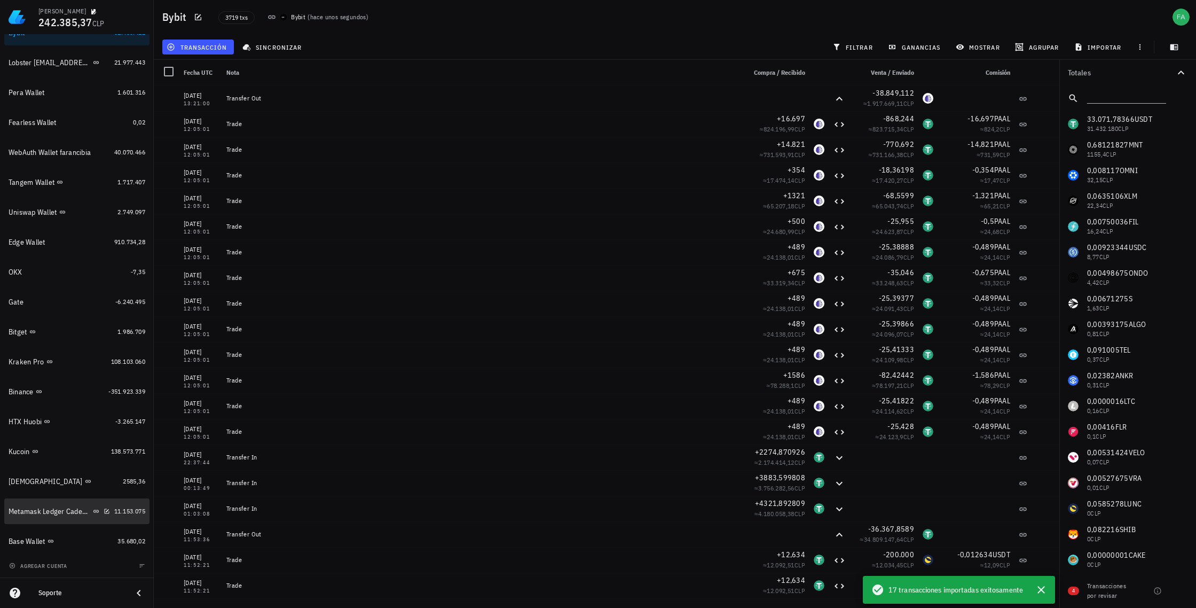
click at [58, 510] on div "Metamask Ledger Cadenas Ethereum, Electroneum y Pulse" at bounding box center [50, 511] width 82 height 9
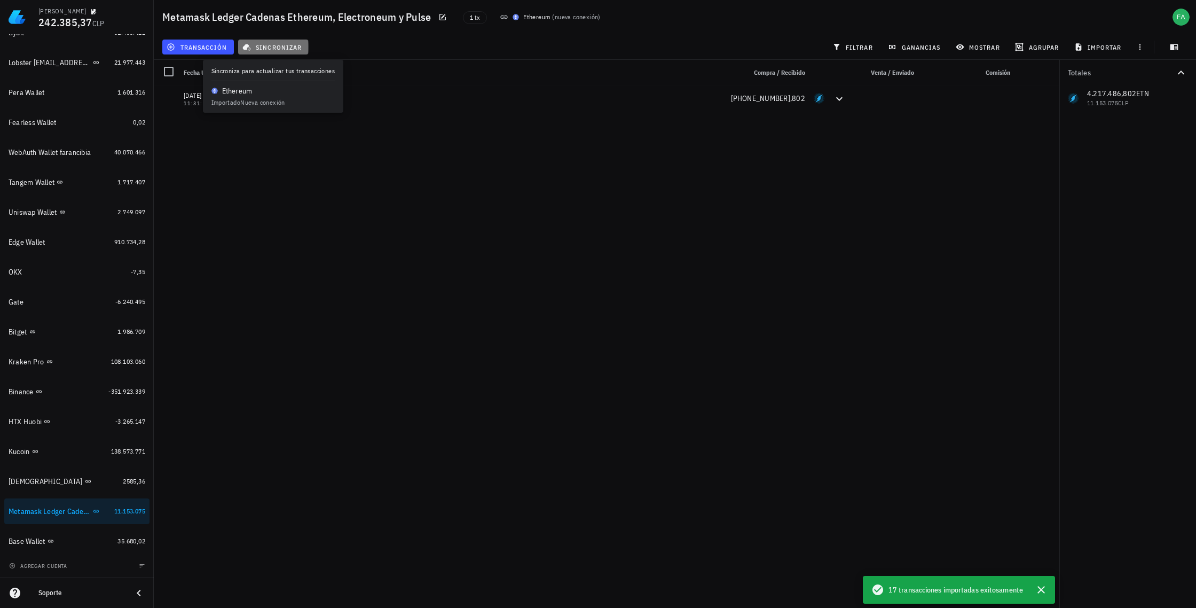
click at [279, 51] on button "sincronizar" at bounding box center [273, 47] width 70 height 15
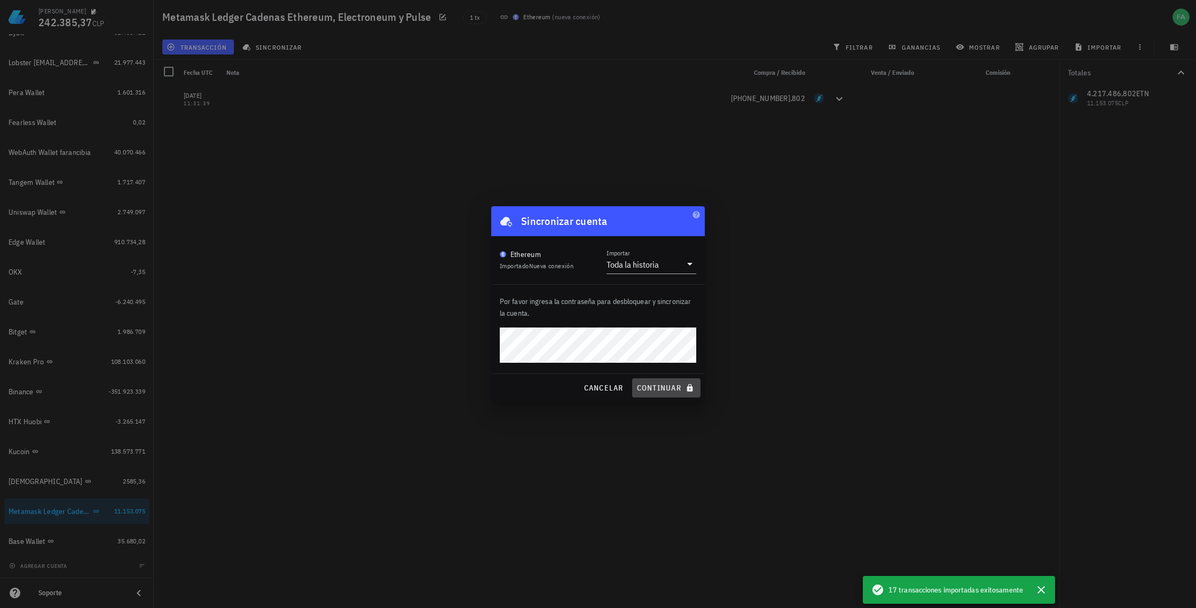
click at [655, 386] on span "continuar" at bounding box center [667, 388] width 60 height 10
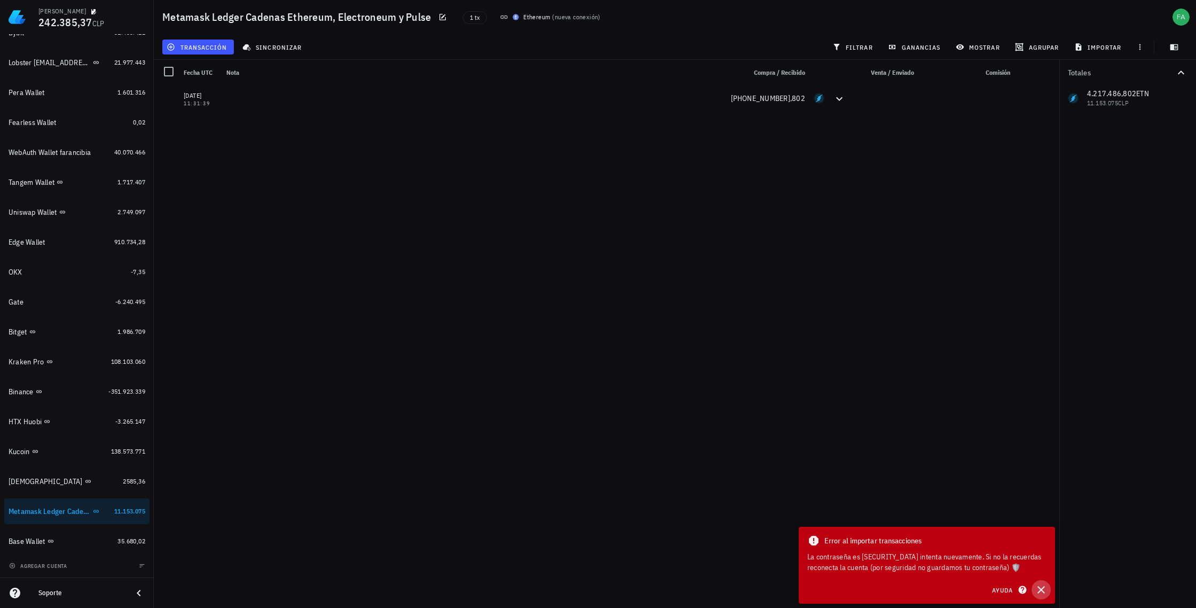
click at [1041, 586] on icon "button" at bounding box center [1041, 589] width 13 height 13
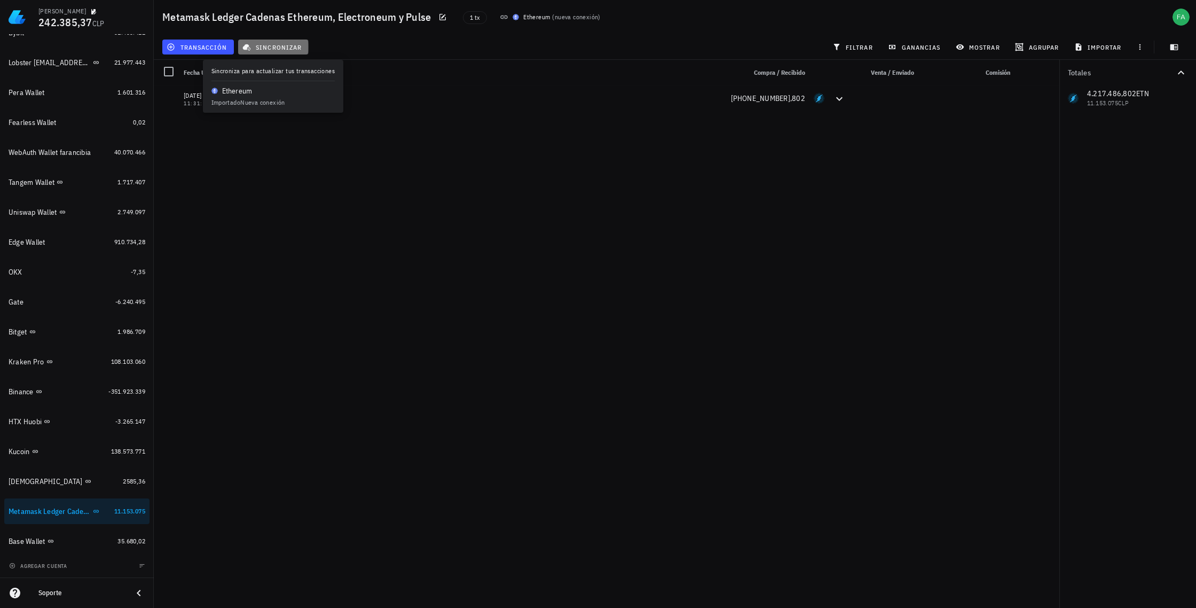
click at [279, 46] on span "sincronizar" at bounding box center [273, 47] width 57 height 9
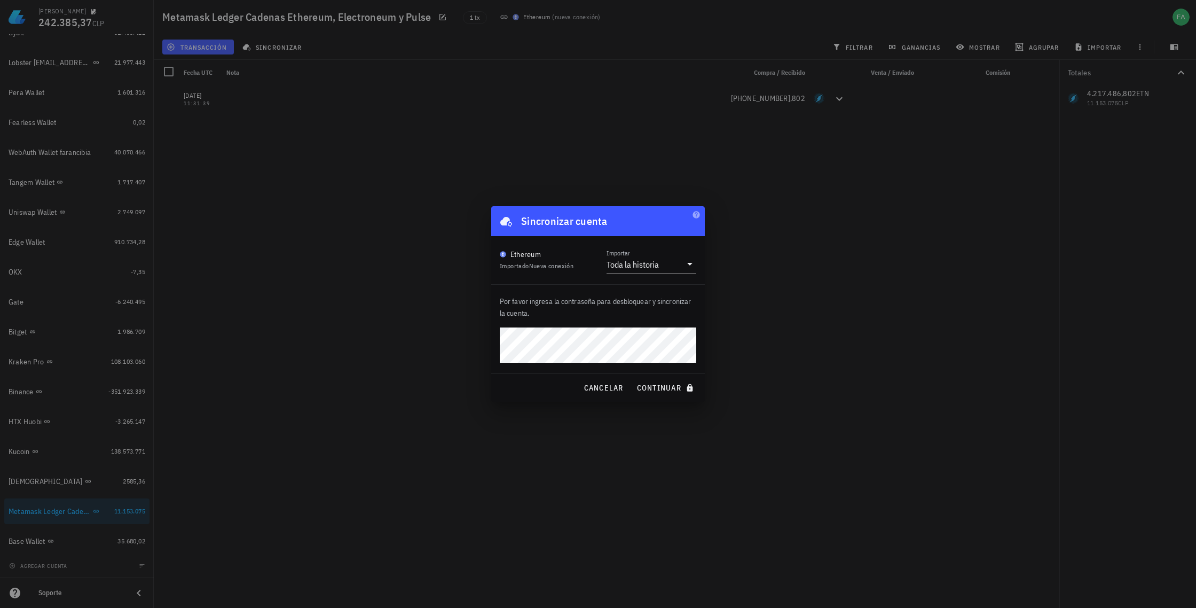
click at [632, 378] on button "continuar" at bounding box center [666, 387] width 68 height 19
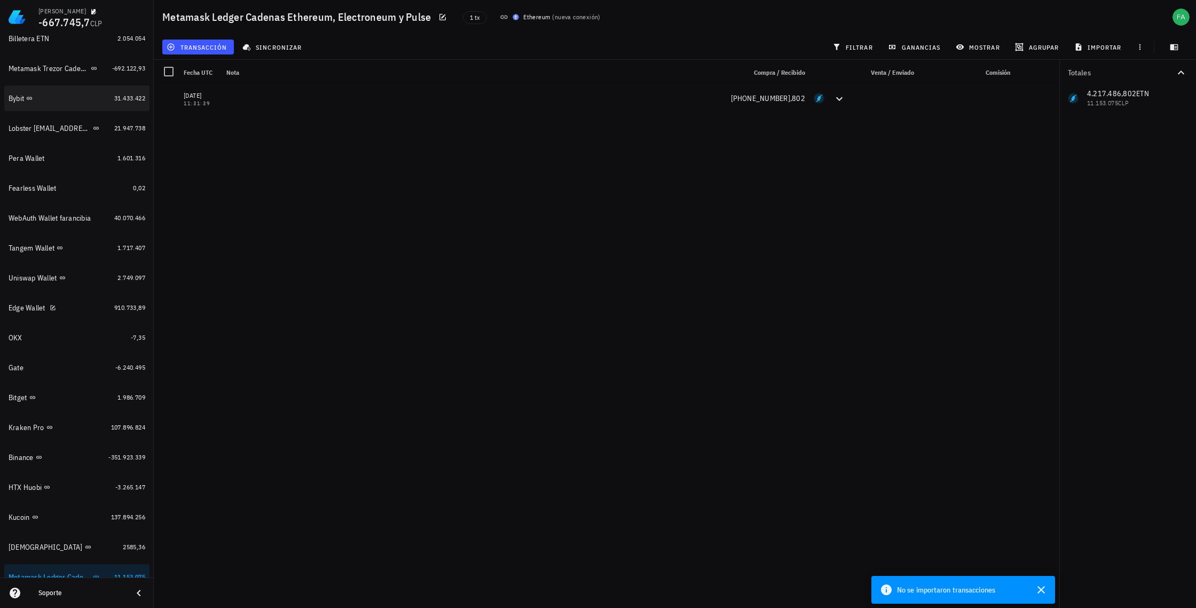
scroll to position [156, 0]
click at [92, 431] on div "Kraken Pro" at bounding box center [58, 429] width 98 height 10
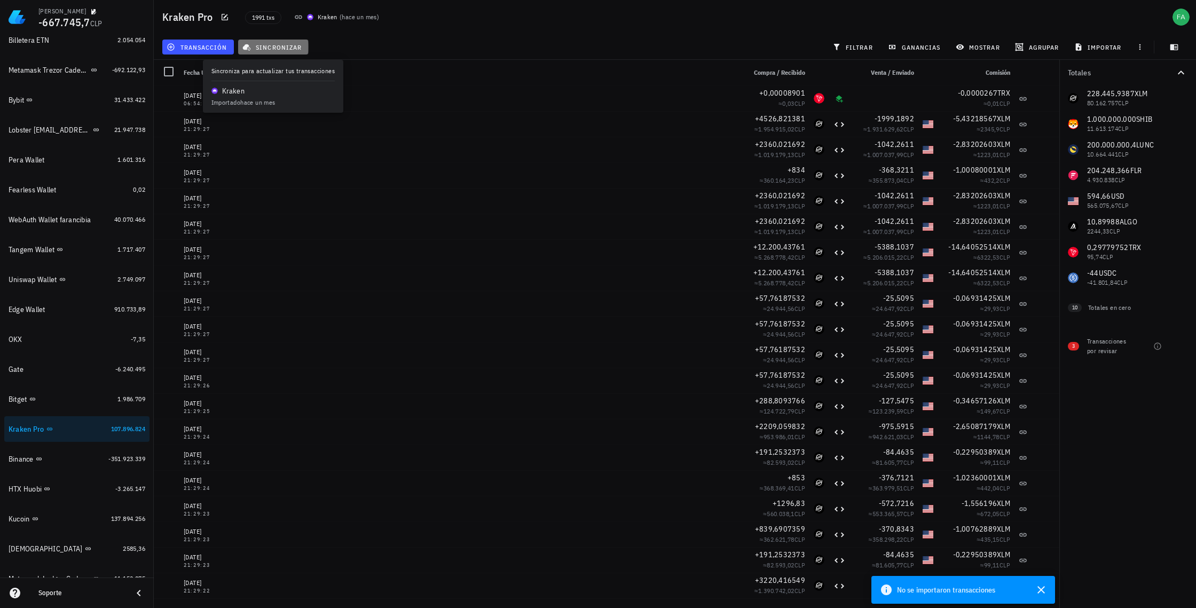
click at [279, 45] on span "sincronizar" at bounding box center [273, 47] width 57 height 9
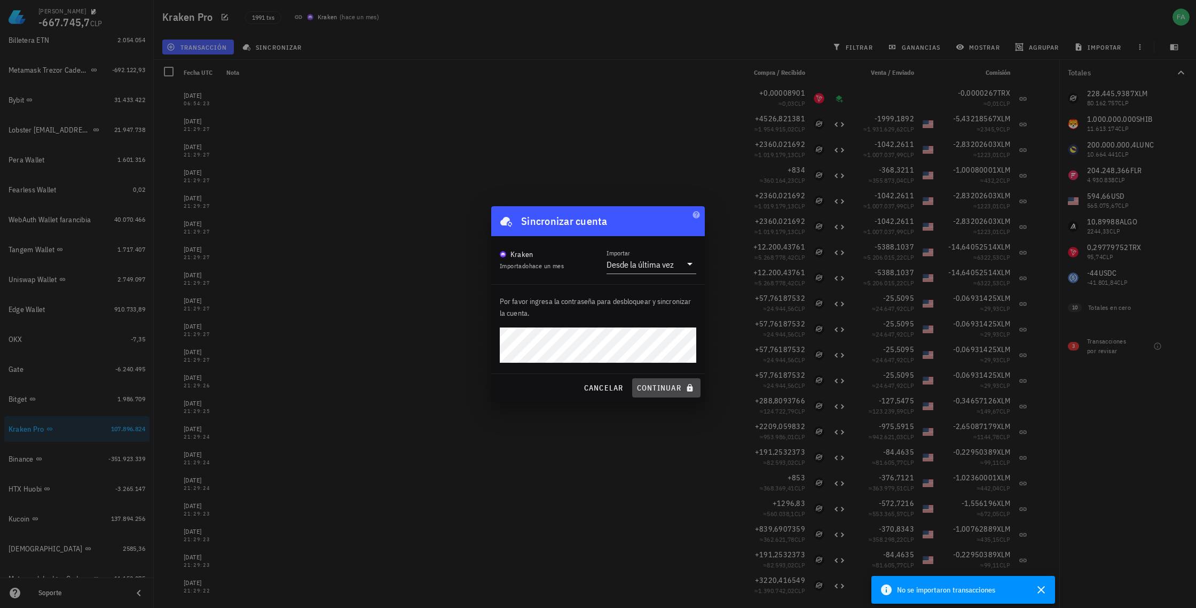
click at [661, 386] on span "continuar" at bounding box center [667, 388] width 60 height 10
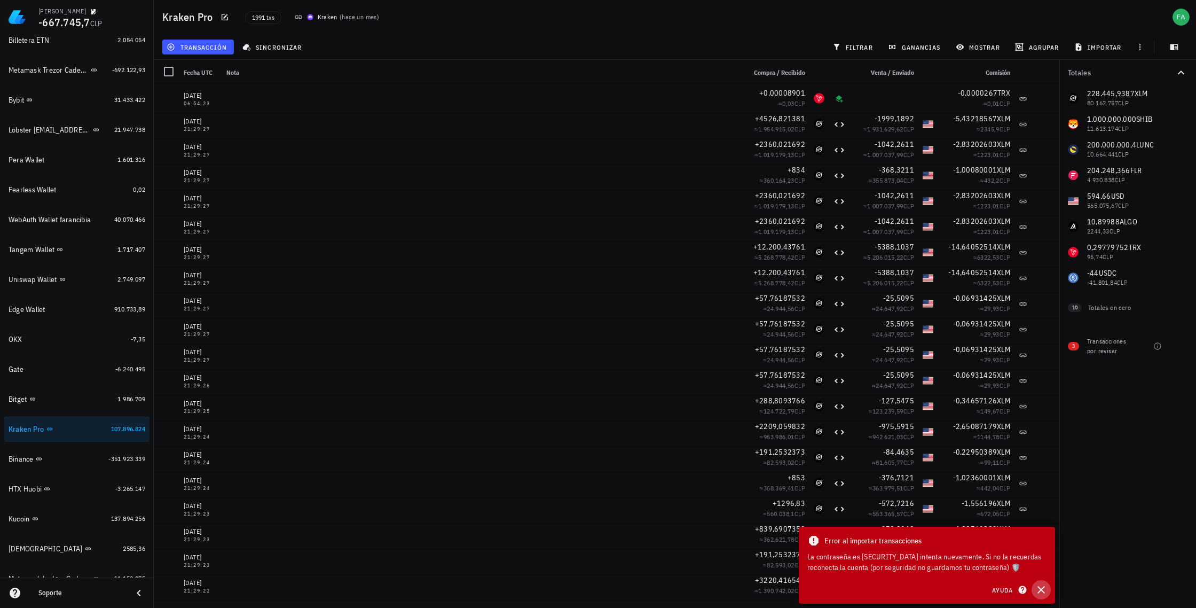
click at [1042, 590] on icon "button" at bounding box center [1041, 589] width 13 height 13
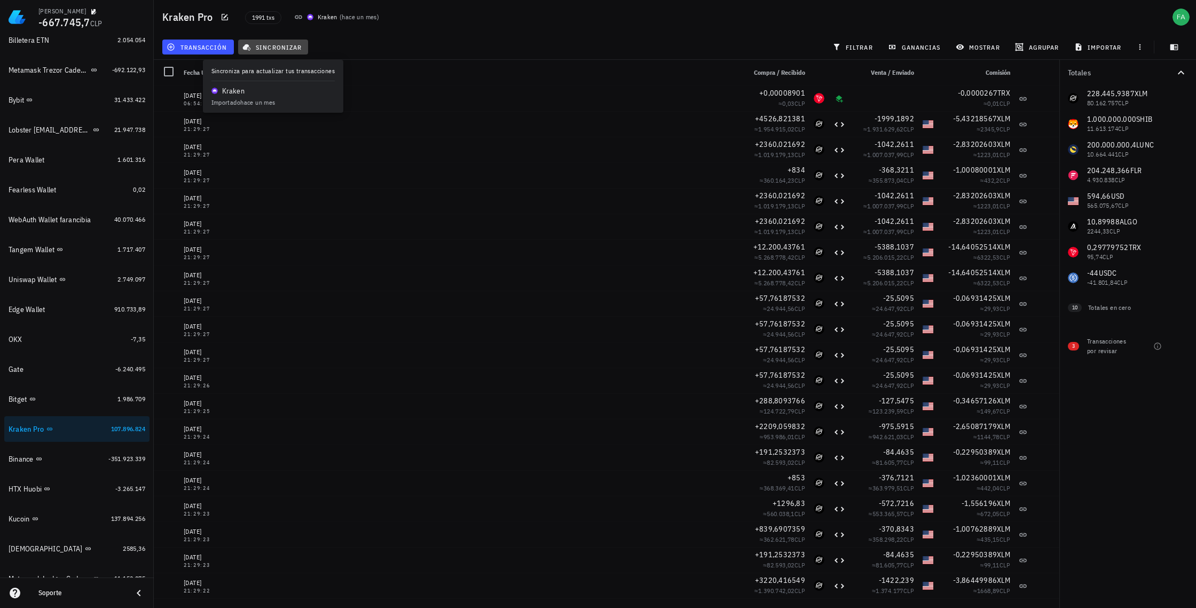
click at [284, 47] on span "sincronizar" at bounding box center [273, 47] width 57 height 9
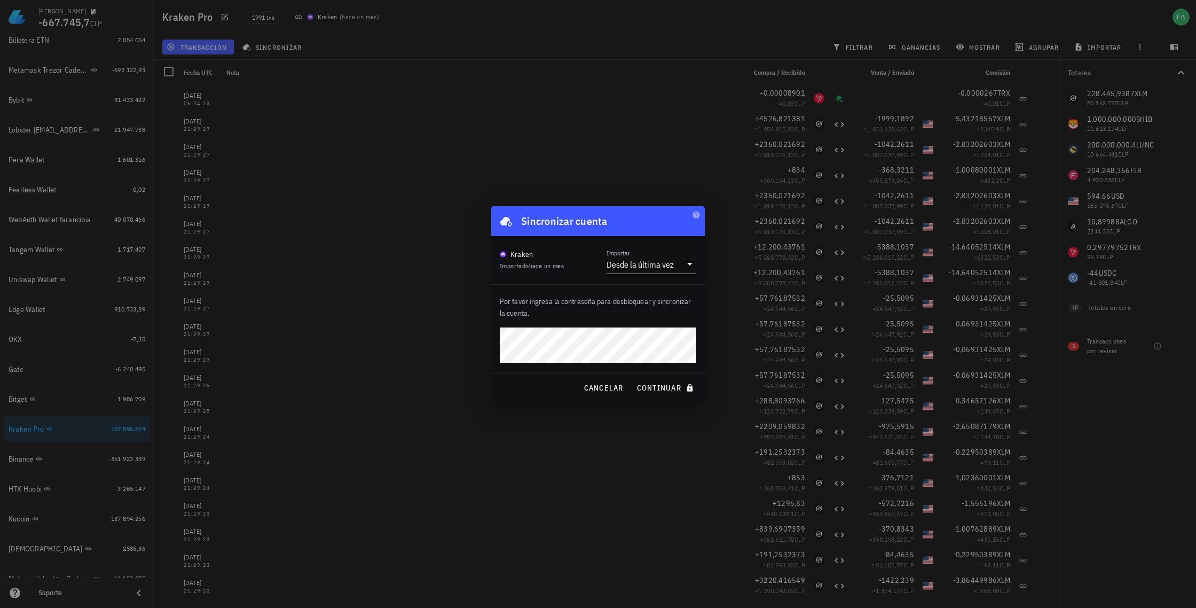
click at [632, 378] on button "continuar" at bounding box center [666, 387] width 68 height 19
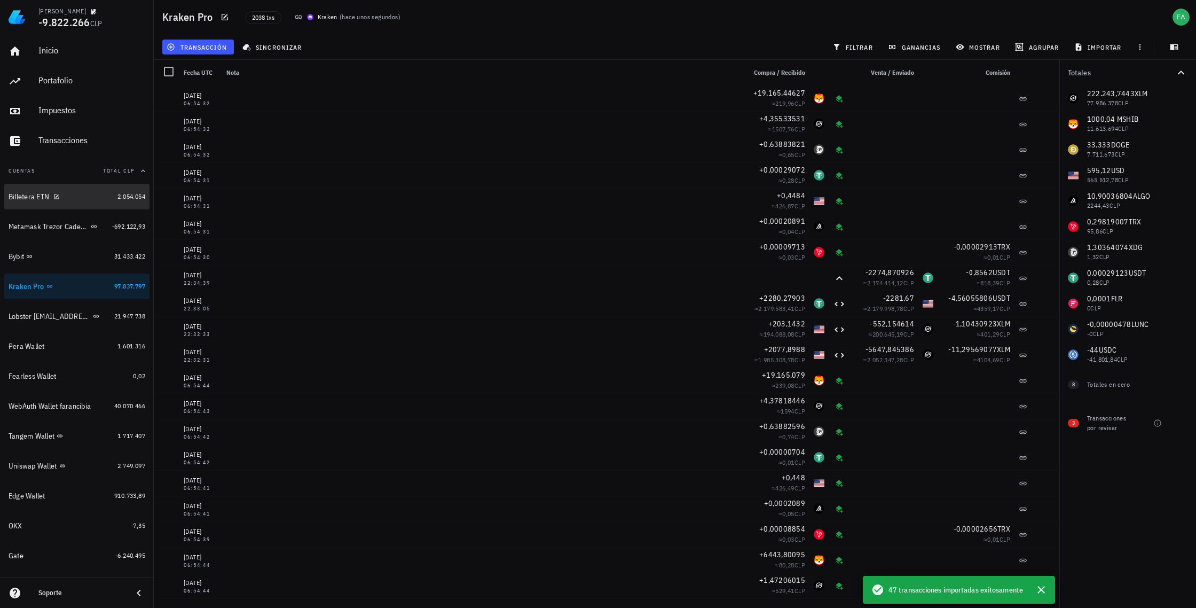
click at [74, 196] on div "Billetera ETN" at bounding box center [61, 197] width 105 height 10
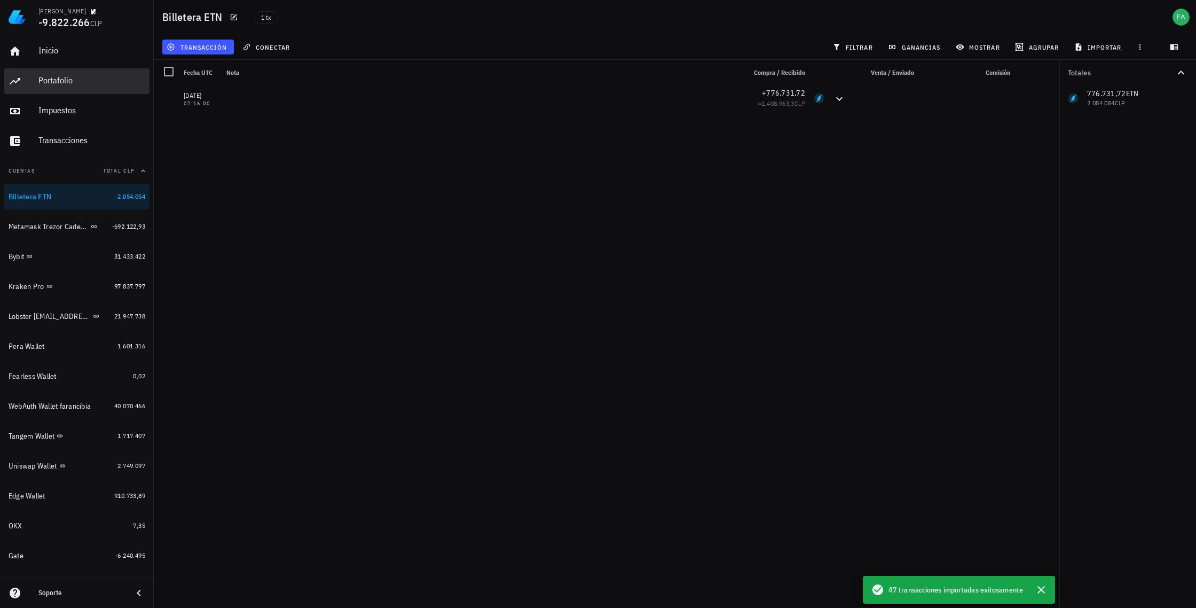
click at [53, 78] on div "Portafolio" at bounding box center [91, 80] width 107 height 10
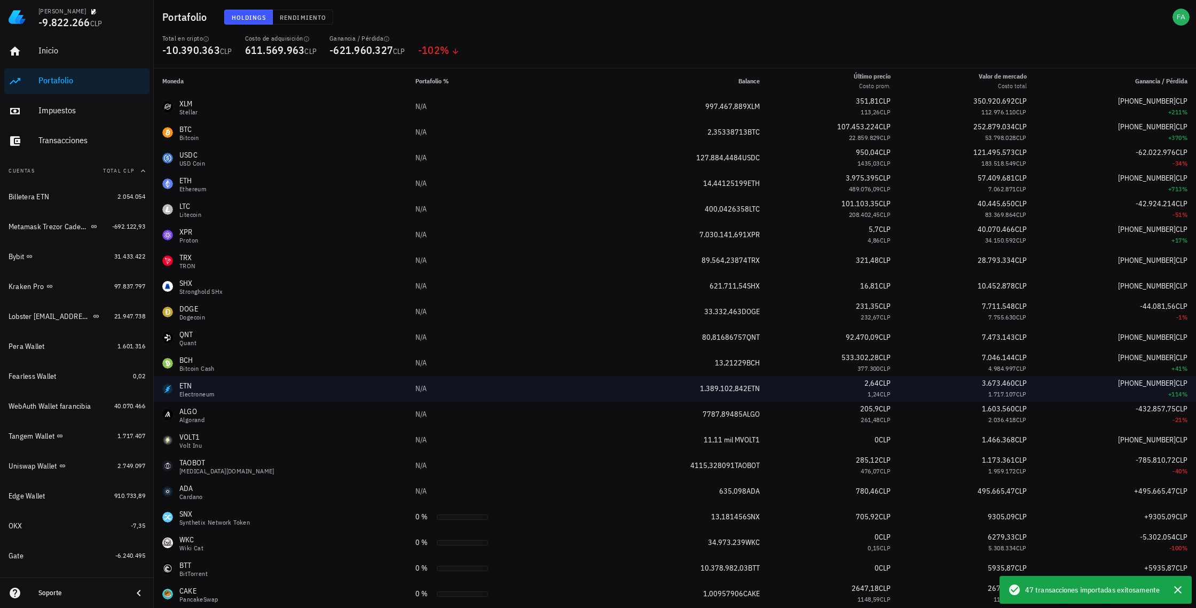
click at [190, 391] on div "Electroneum" at bounding box center [196, 394] width 35 height 6
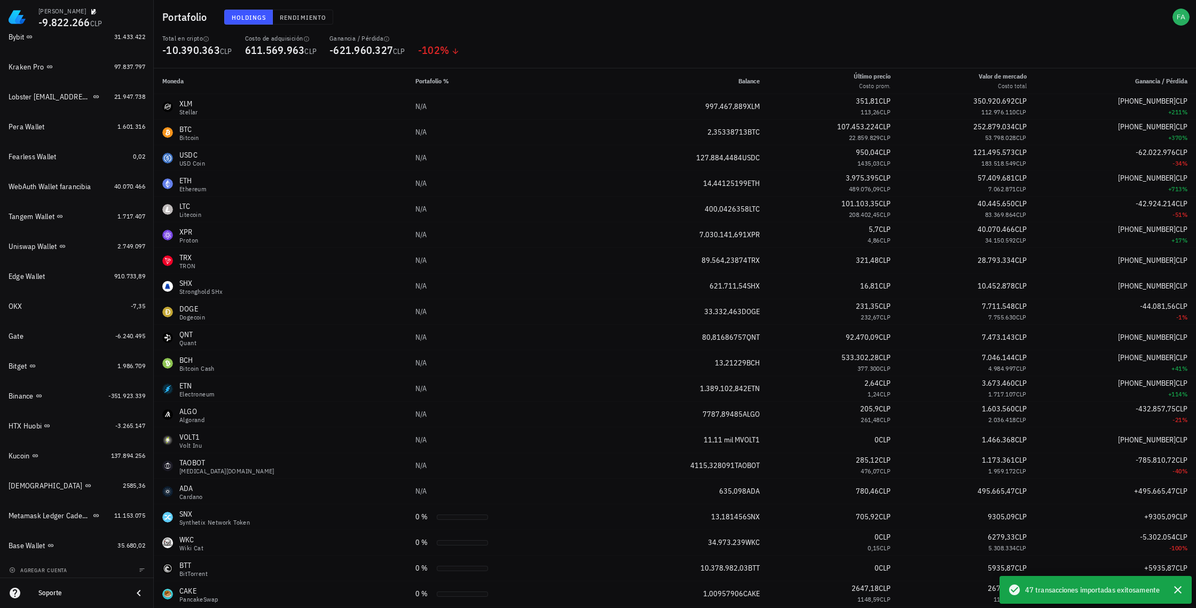
scroll to position [224, 0]
click at [65, 511] on div "Metamask Ledger Cadenas Ethereum, Electroneum y Pulse" at bounding box center [50, 511] width 82 height 9
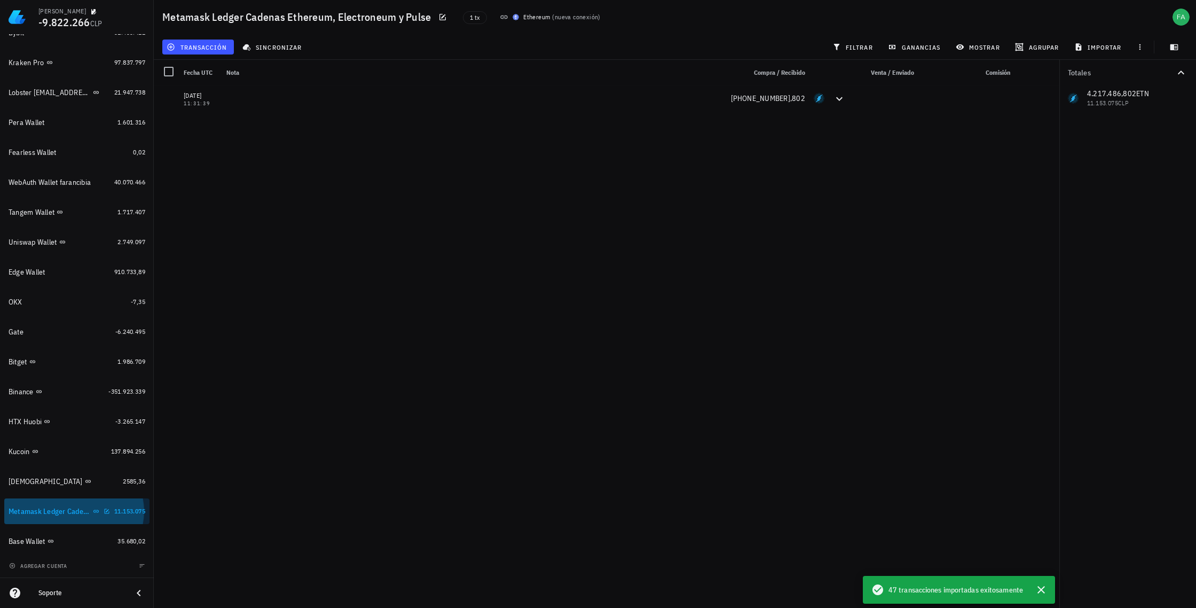
click at [47, 509] on div "Metamask Ledger Cadenas Ethereum, Electroneum y Pulse" at bounding box center [50, 511] width 82 height 9
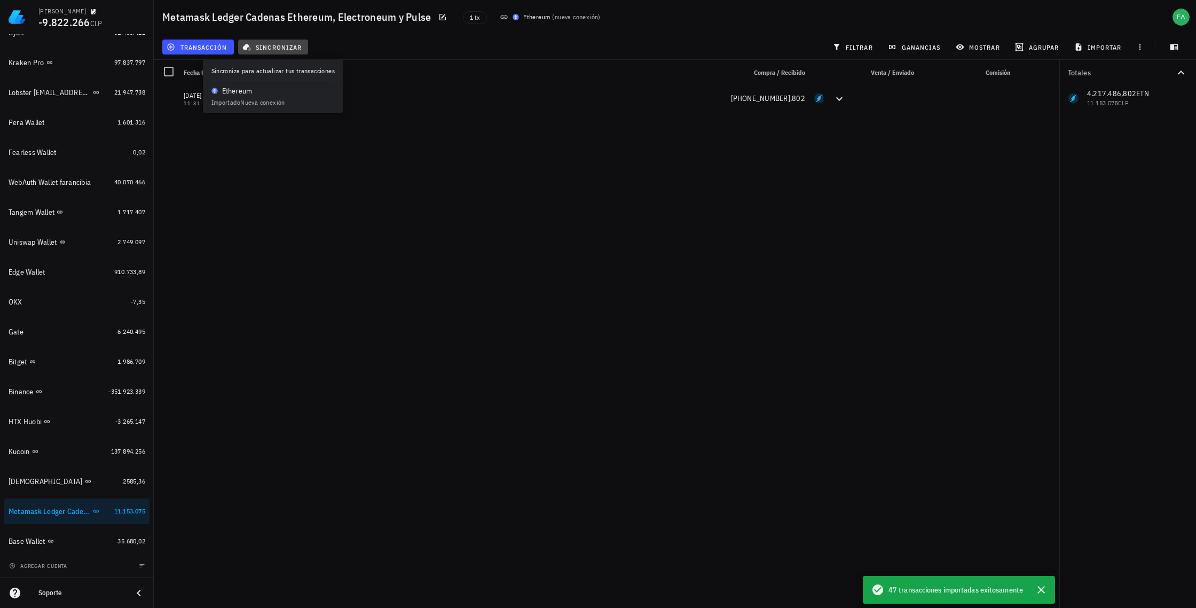
click at [277, 46] on span "sincronizar" at bounding box center [273, 47] width 57 height 9
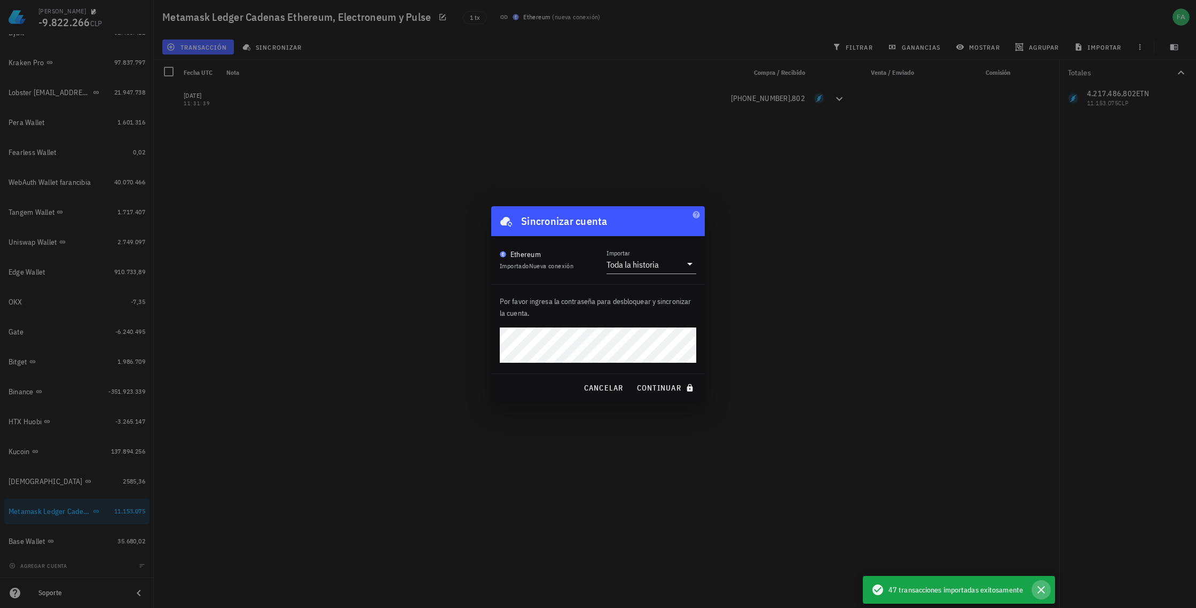
drag, startPoint x: 1042, startPoint y: 589, endPoint x: 1037, endPoint y: 583, distance: 7.6
click at [1042, 589] on icon "button" at bounding box center [1041, 589] width 7 height 7
click at [632, 378] on button "continuar" at bounding box center [666, 387] width 68 height 19
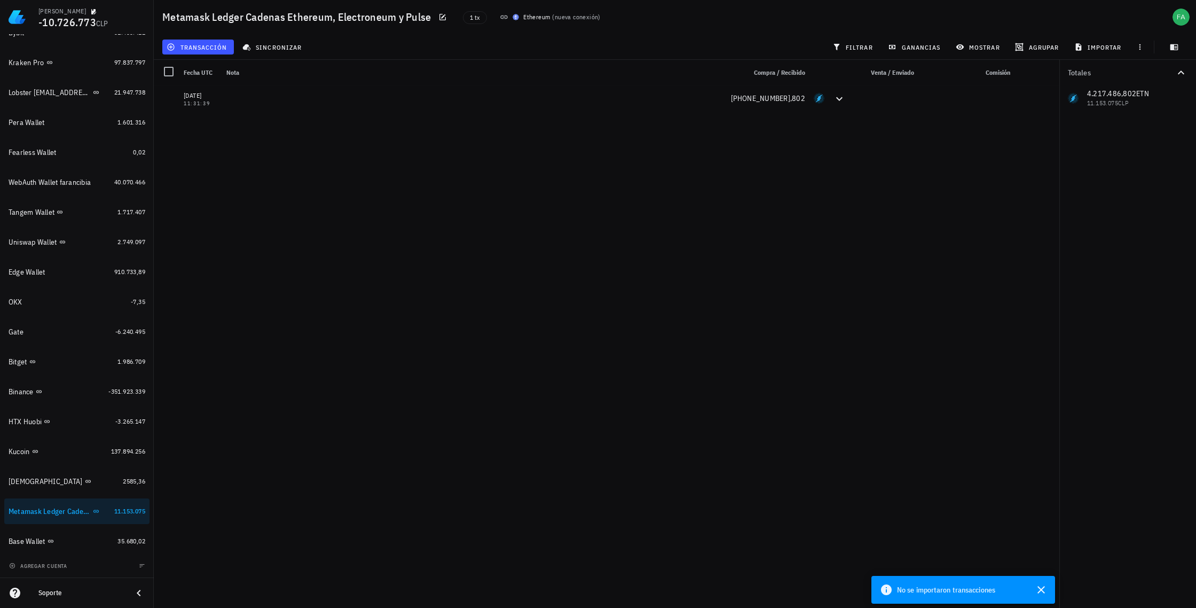
click at [885, 590] on icon at bounding box center [886, 589] width 11 height 11
click at [925, 592] on span "No se importaron transacciones" at bounding box center [946, 590] width 98 height 12
click at [70, 303] on div "OKX" at bounding box center [68, 302] width 118 height 10
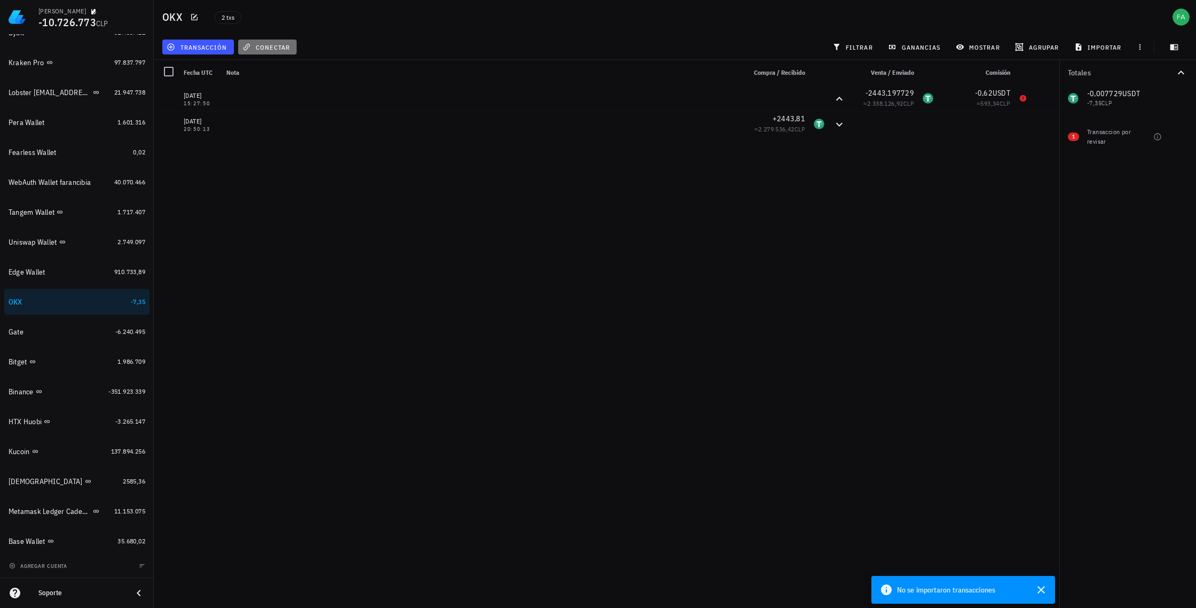
click at [268, 43] on span "conectar" at bounding box center [267, 47] width 45 height 9
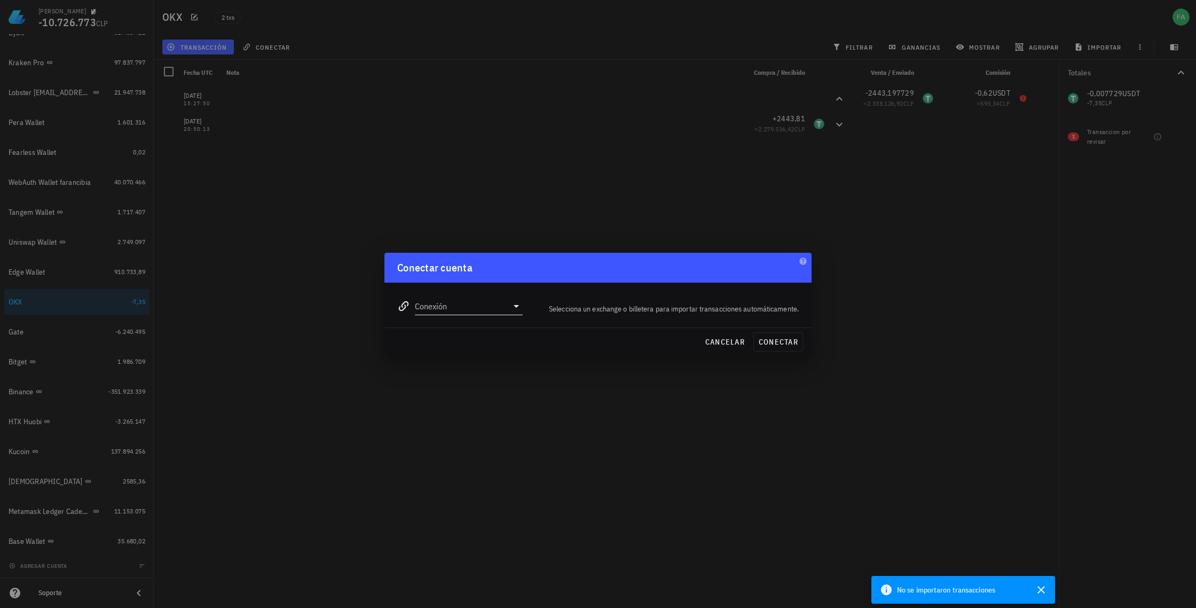
click at [516, 306] on icon at bounding box center [516, 306] width 5 height 3
click at [288, 351] on div at bounding box center [598, 304] width 1196 height 608
click at [735, 343] on span "cancelar" at bounding box center [725, 342] width 40 height 10
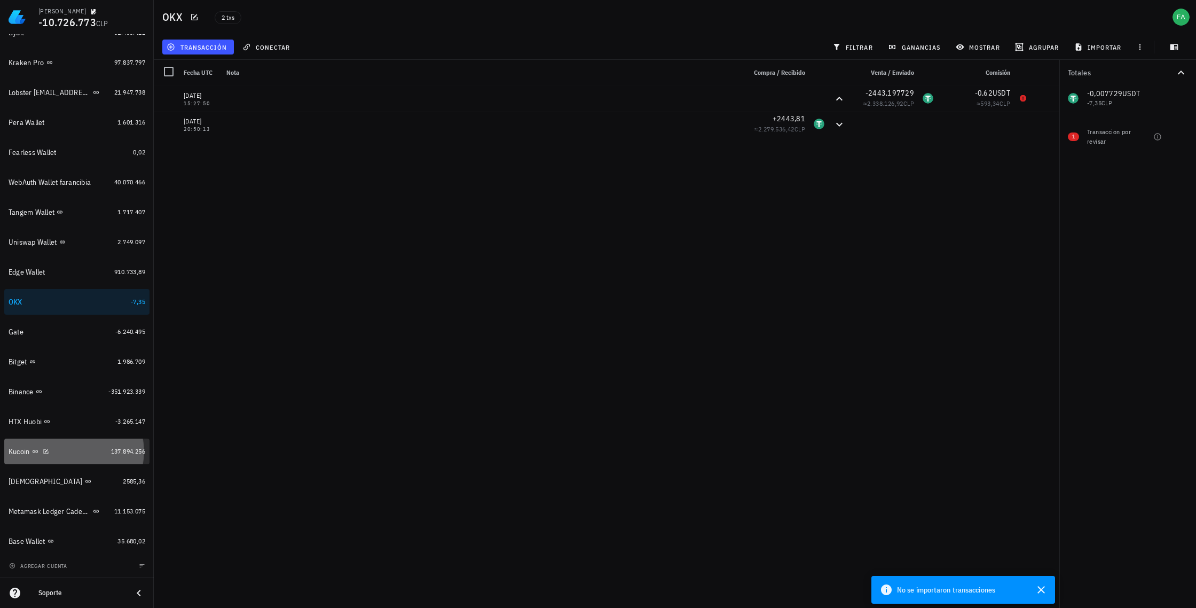
click at [79, 454] on div "Kucoin" at bounding box center [58, 451] width 98 height 10
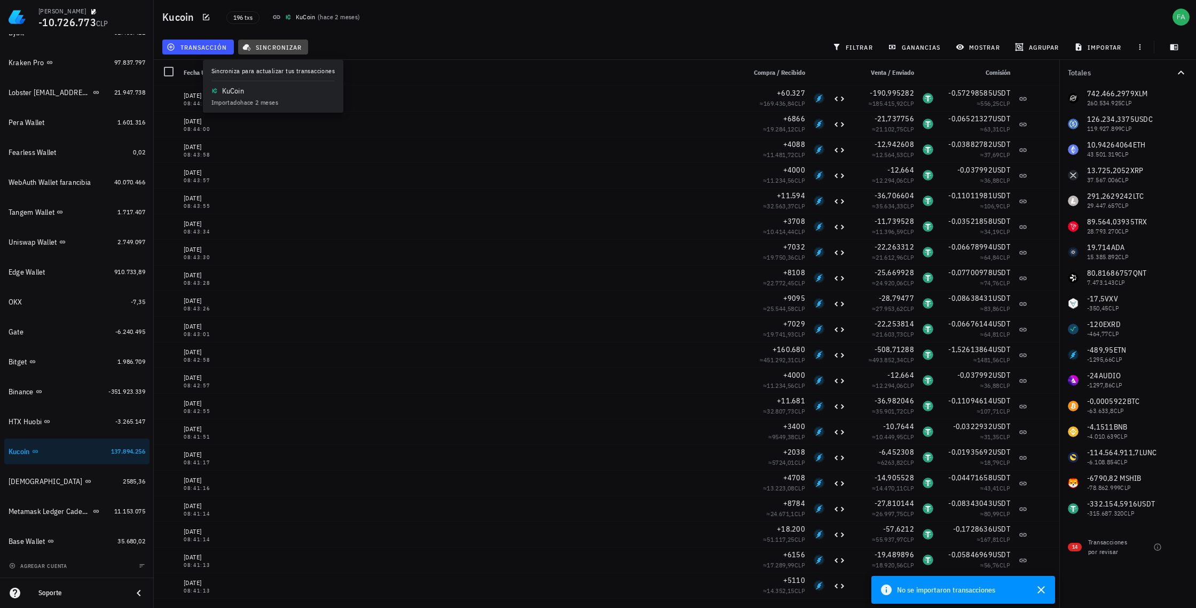
click at [268, 46] on span "sincronizar" at bounding box center [273, 47] width 57 height 9
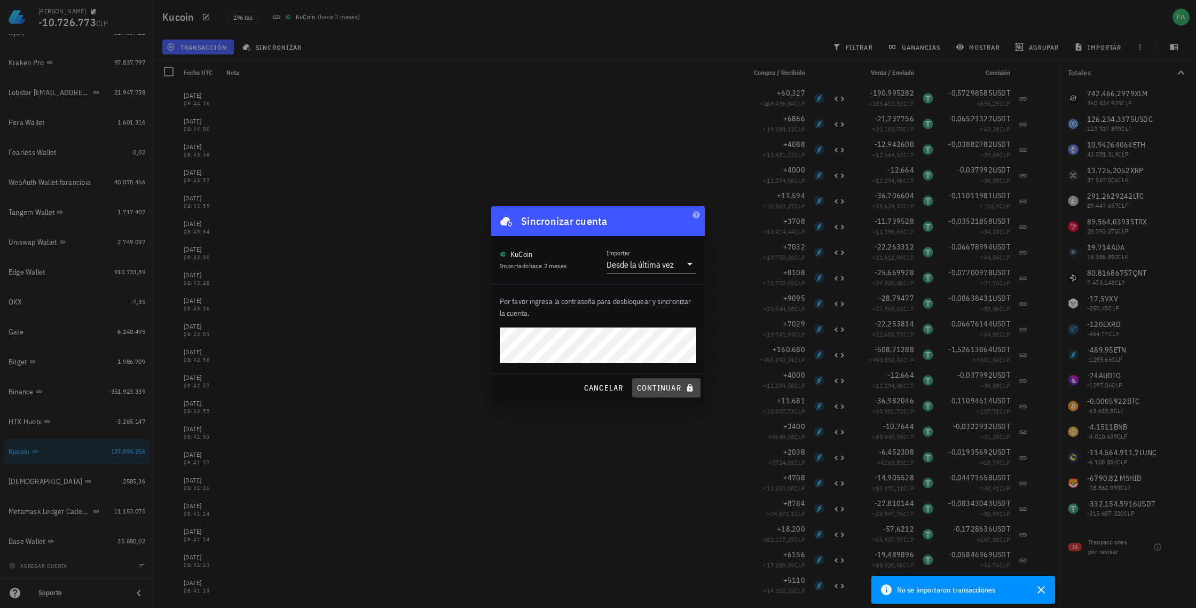
click at [657, 385] on span "continuar" at bounding box center [667, 388] width 60 height 10
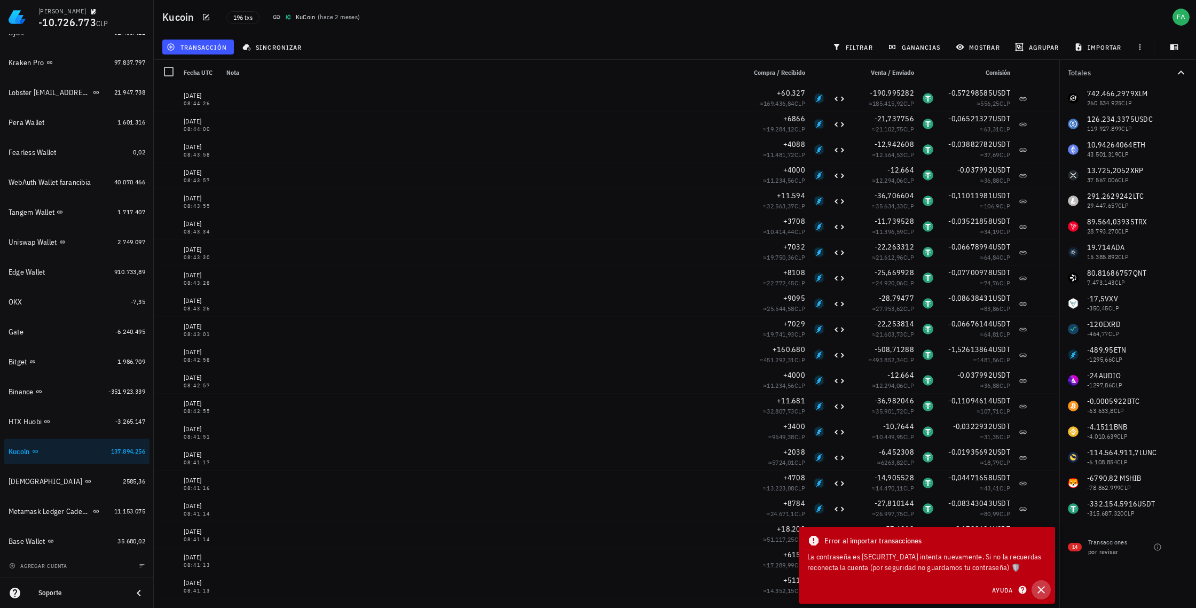
drag, startPoint x: 1043, startPoint y: 590, endPoint x: 987, endPoint y: 532, distance: 79.7
click at [1043, 590] on icon "button" at bounding box center [1041, 589] width 13 height 13
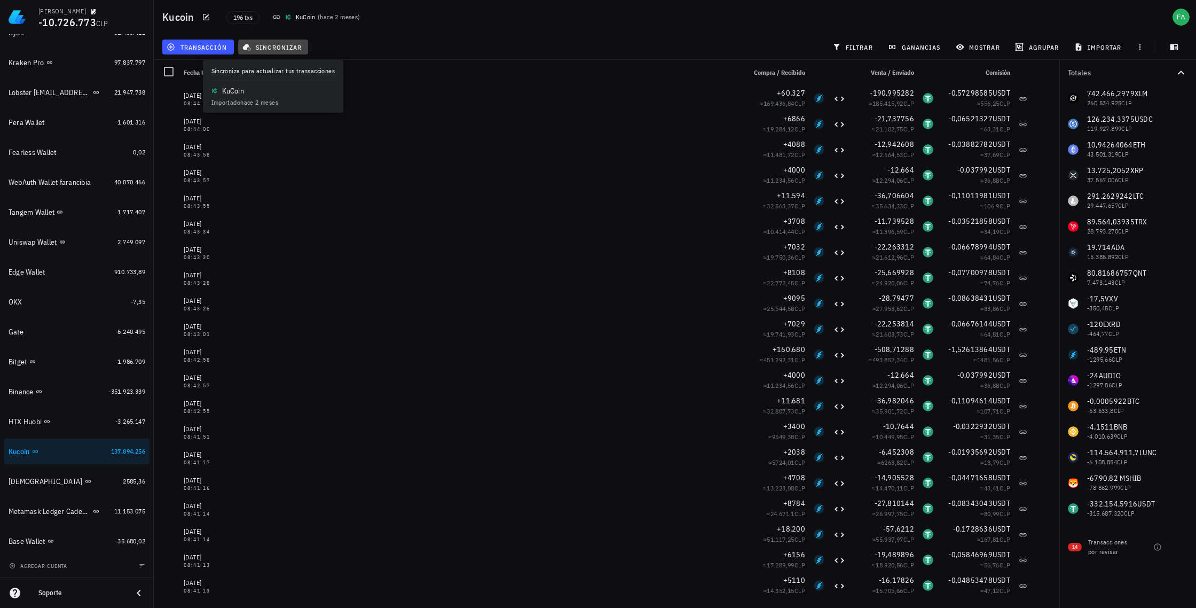
click at [287, 46] on span "sincronizar" at bounding box center [273, 47] width 57 height 9
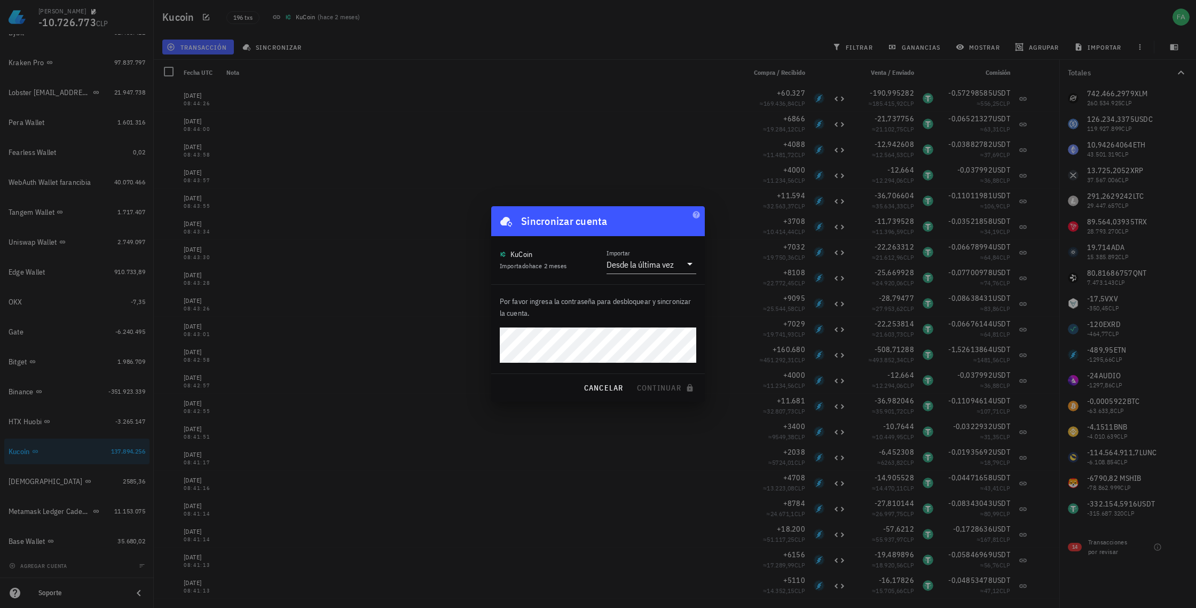
click at [437, 356] on div at bounding box center [598, 304] width 1196 height 608
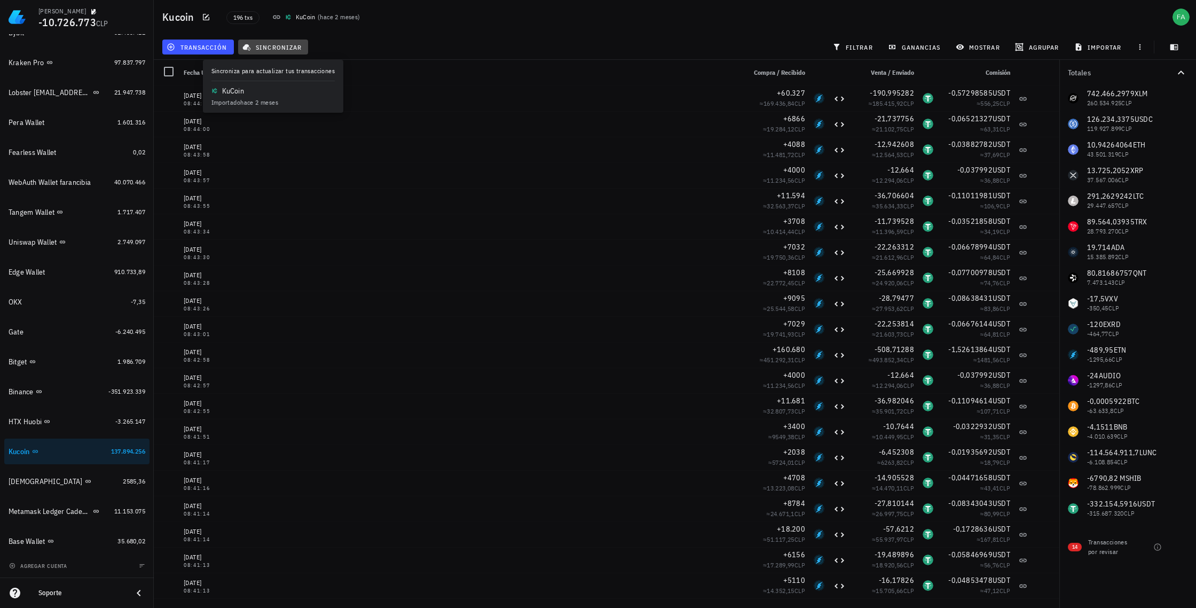
click at [291, 46] on span "sincronizar" at bounding box center [273, 47] width 57 height 9
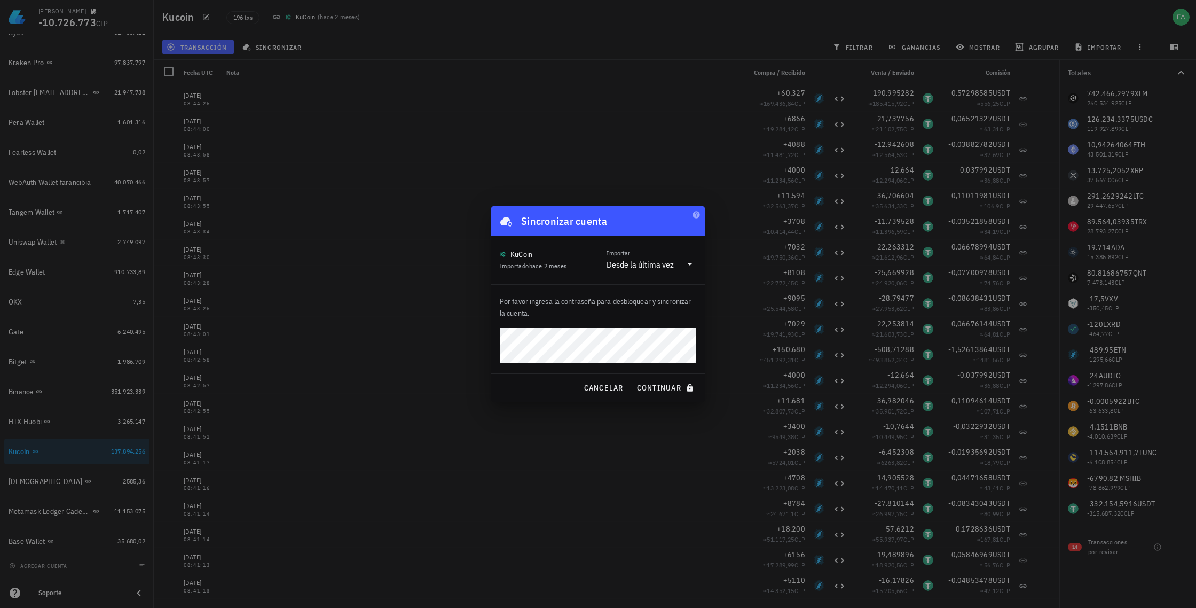
click at [431, 397] on div at bounding box center [598, 304] width 1196 height 608
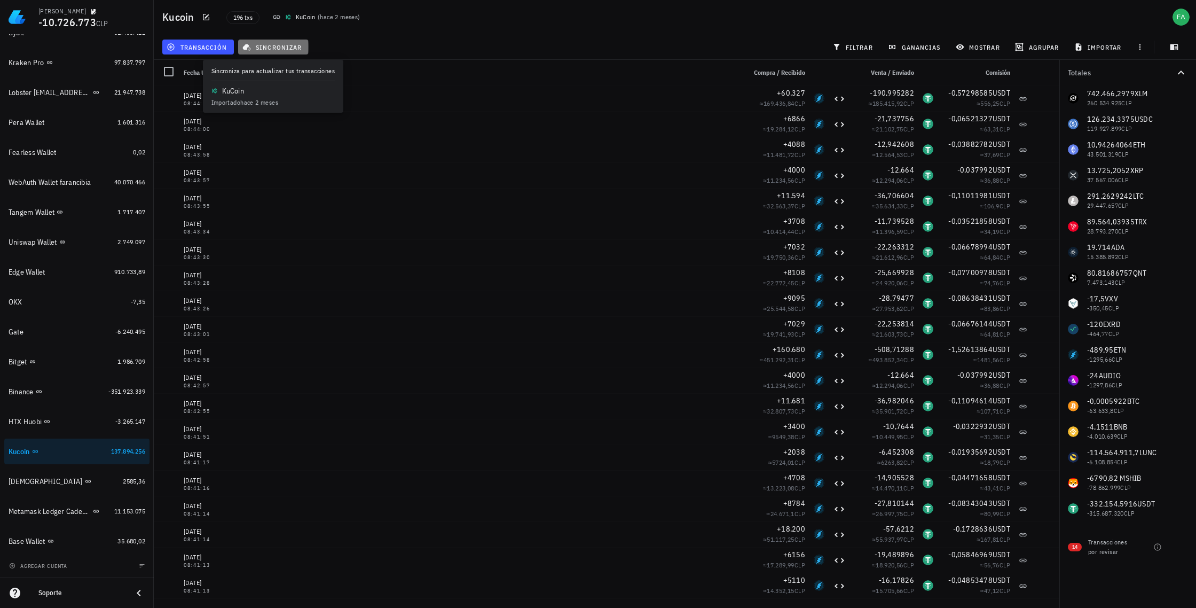
click at [277, 46] on span "sincronizar" at bounding box center [273, 47] width 57 height 9
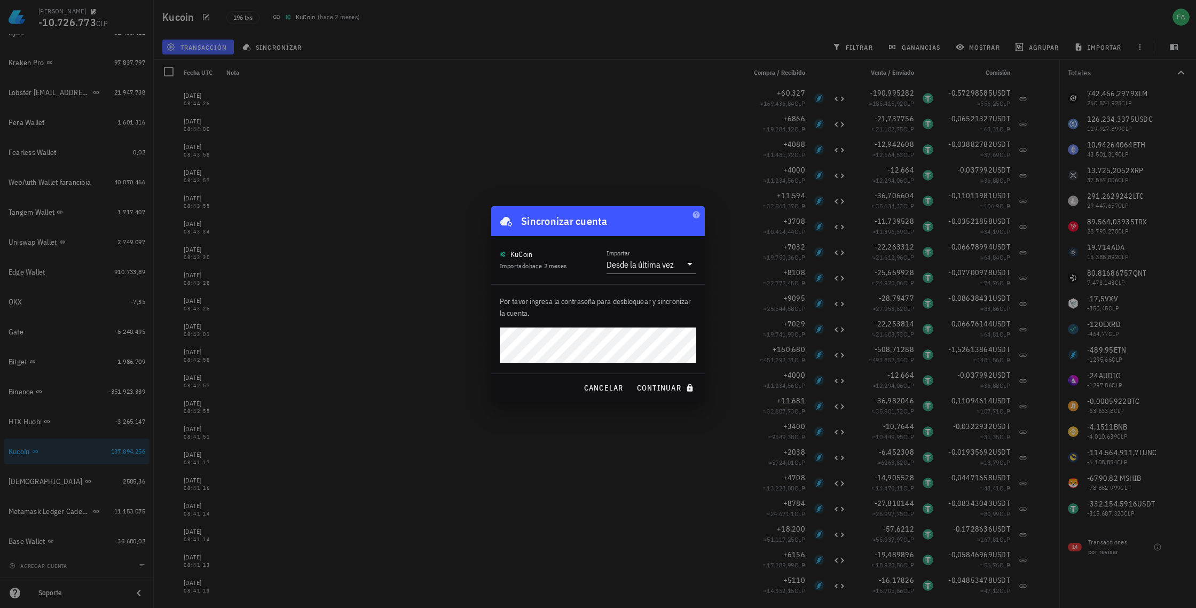
click at [632, 378] on button "continuar" at bounding box center [666, 387] width 68 height 19
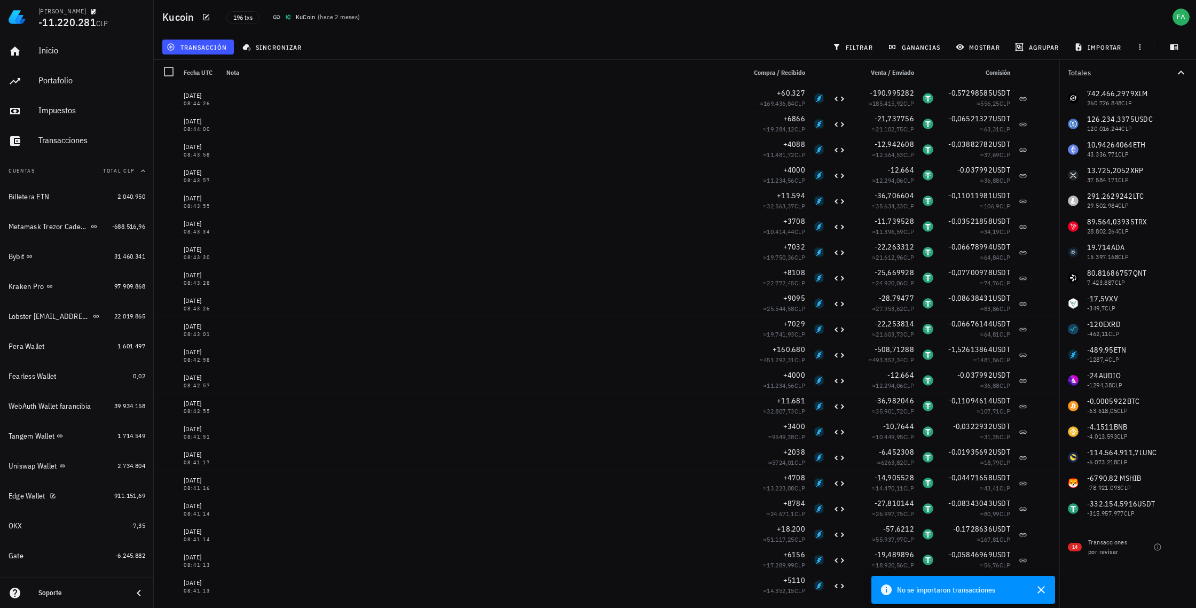
scroll to position [224, 0]
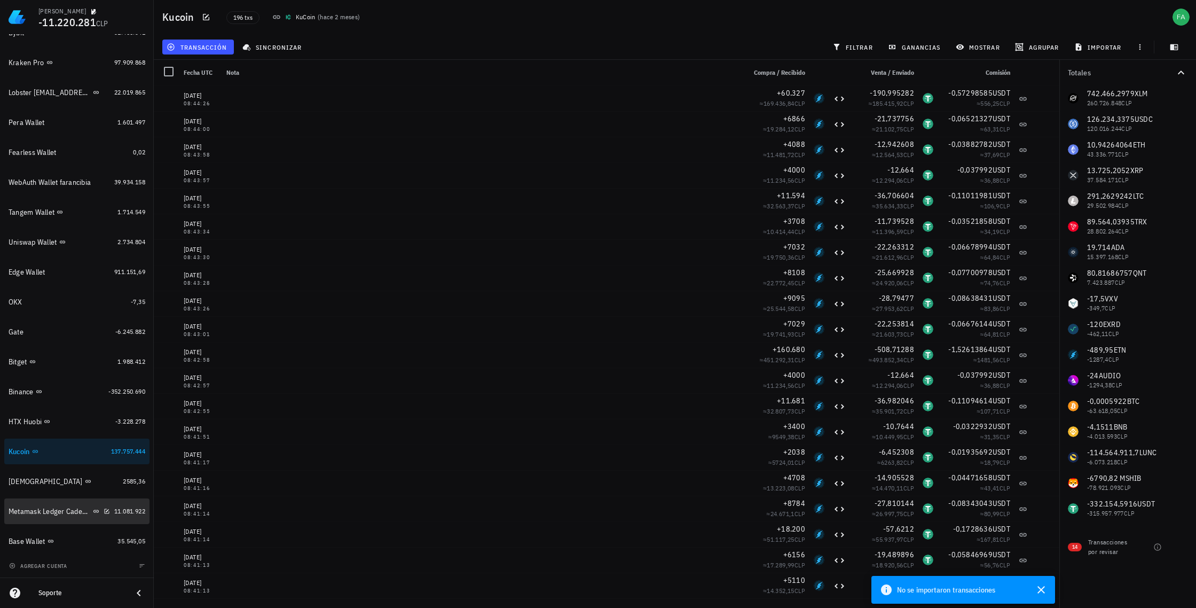
click at [44, 511] on div "Metamask Ledger Cadenas Ethereum, Electroneum y Pulse" at bounding box center [50, 511] width 82 height 9
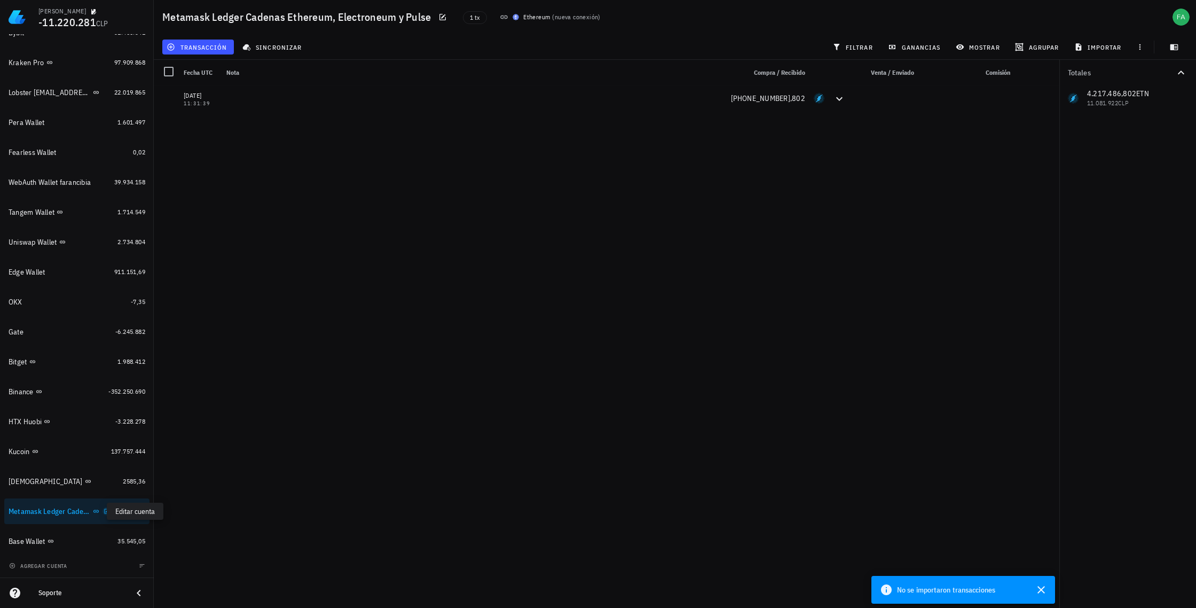
click at [104, 509] on icon "button" at bounding box center [107, 511] width 6 height 6
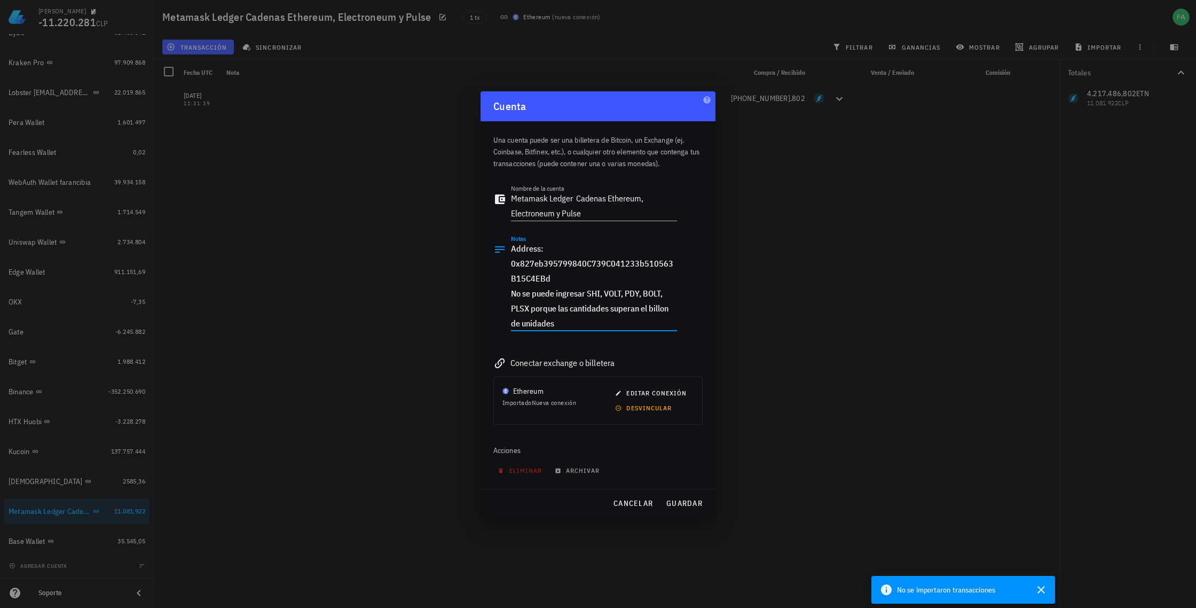
drag, startPoint x: 541, startPoint y: 279, endPoint x: 511, endPoint y: 265, distance: 33.5
click at [511, 265] on div "Notas Address: 0x827eb395799840C739C041233b510563B15C4EBd No se puede ingresar …" at bounding box center [585, 288] width 184 height 108
drag, startPoint x: 564, startPoint y: 276, endPoint x: 515, endPoint y: 265, distance: 49.9
click at [504, 263] on div "Notas Address: 0x827eb395799840C739C041233b510563B15C4EBd No se puede ingresar …" at bounding box center [585, 288] width 184 height 108
click at [879, 179] on div at bounding box center [598, 304] width 1196 height 608
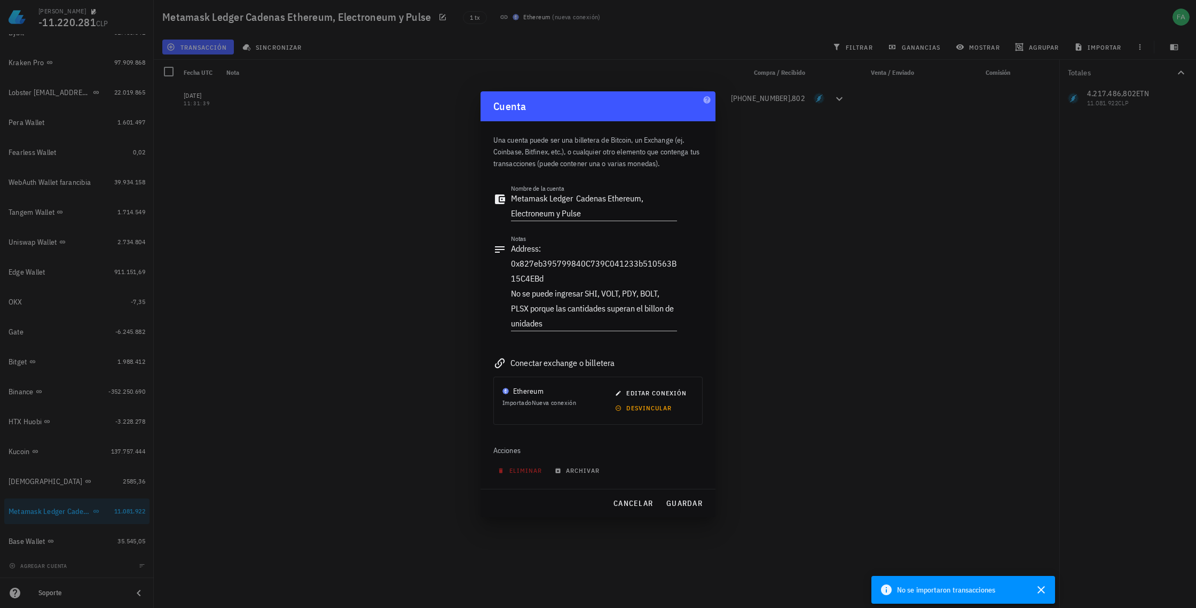
click at [207, 139] on div at bounding box center [598, 304] width 1196 height 608
click at [640, 501] on span "cancelar" at bounding box center [633, 503] width 40 height 10
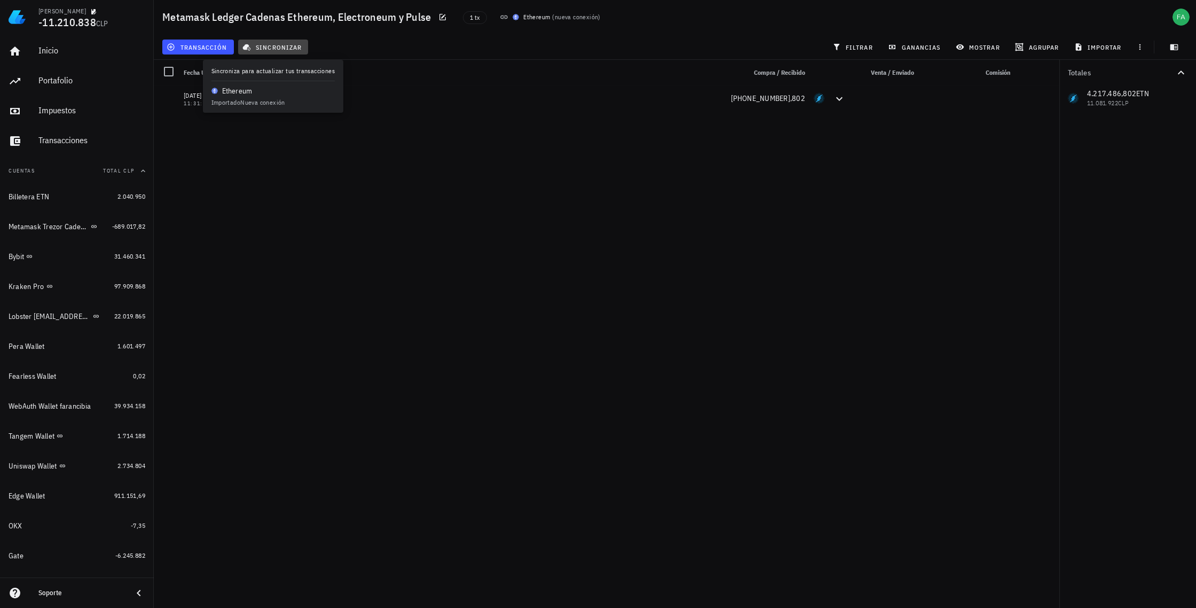
click at [276, 44] on span "sincronizar" at bounding box center [273, 47] width 57 height 9
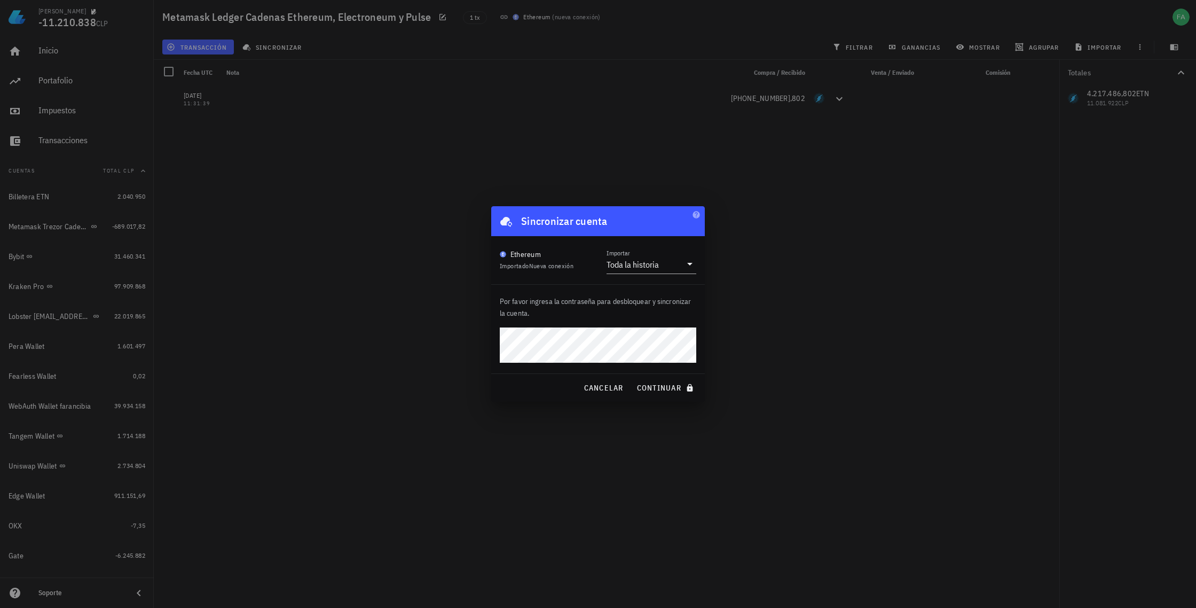
click at [758, 339] on div at bounding box center [598, 304] width 1196 height 608
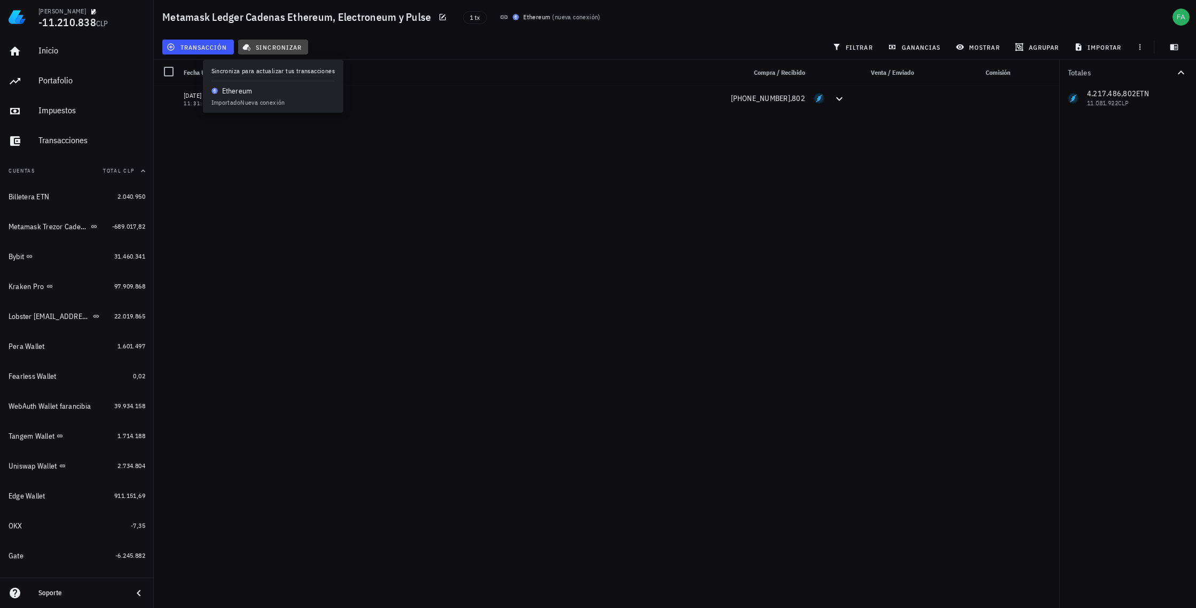
click at [288, 45] on span "sincronizar" at bounding box center [273, 47] width 57 height 9
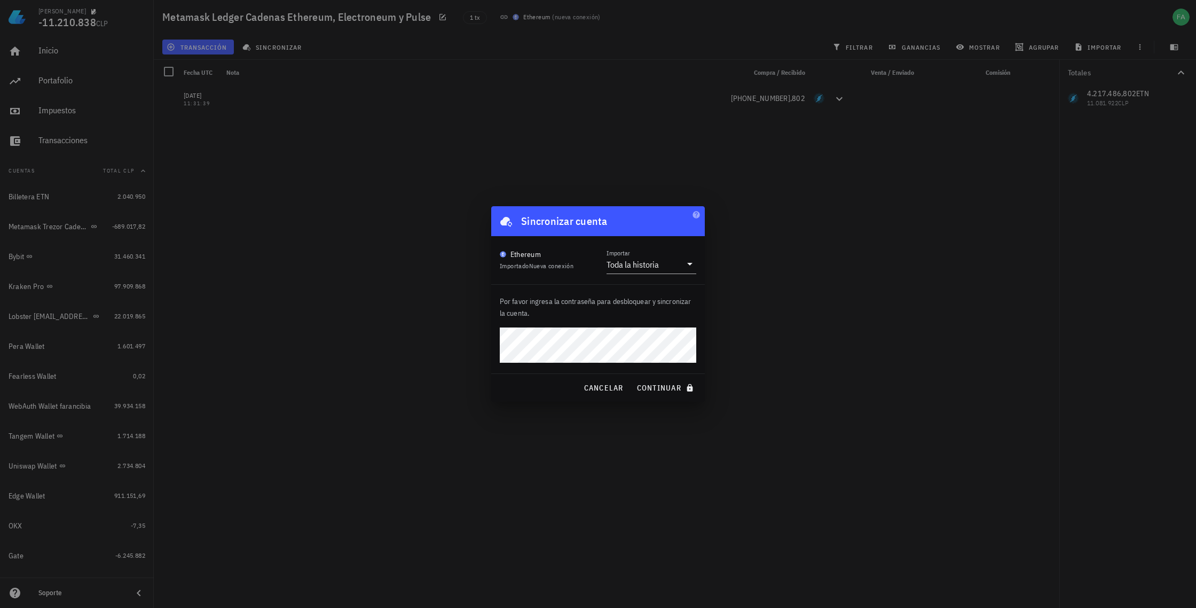
click at [632, 378] on button "continuar" at bounding box center [666, 387] width 68 height 19
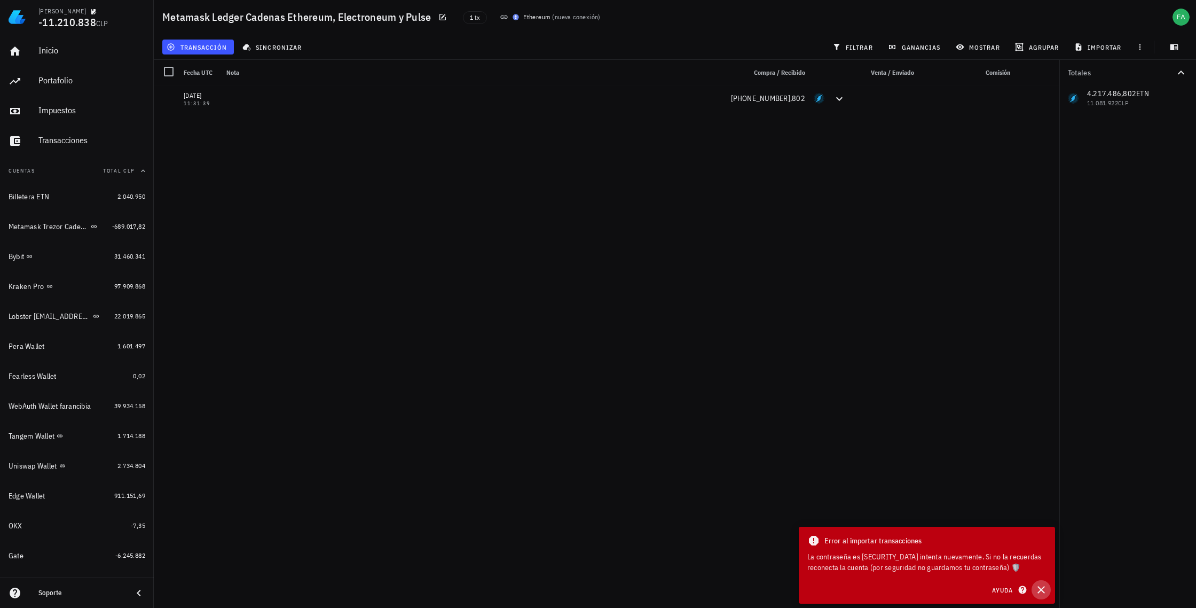
click at [1040, 587] on icon "button" at bounding box center [1041, 589] width 13 height 13
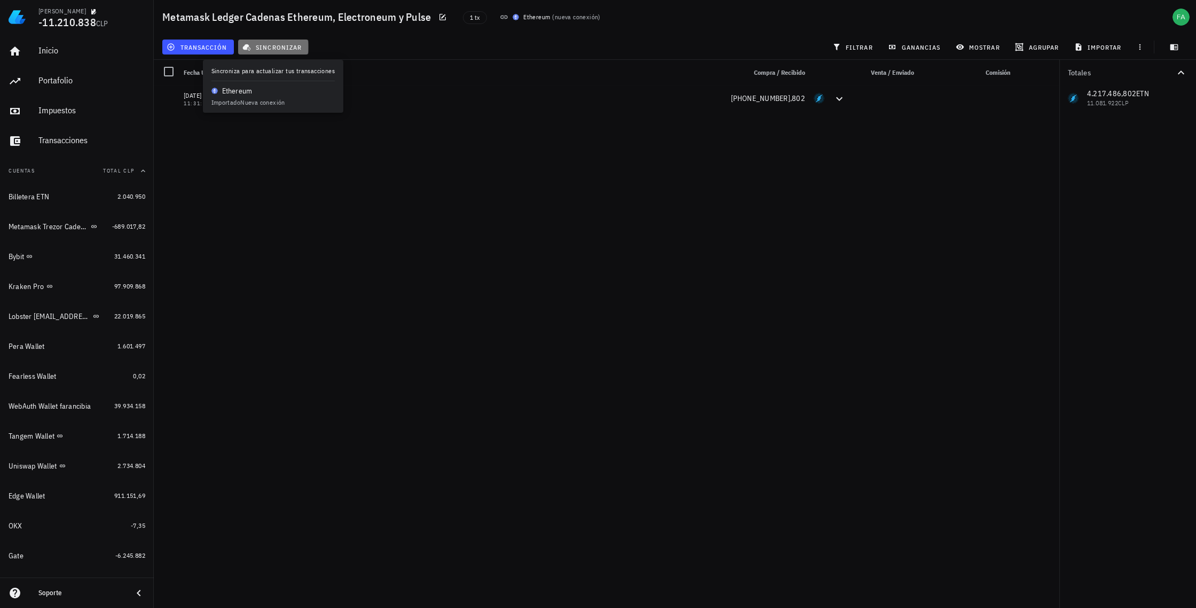
click at [281, 43] on span "sincronizar" at bounding box center [273, 47] width 57 height 9
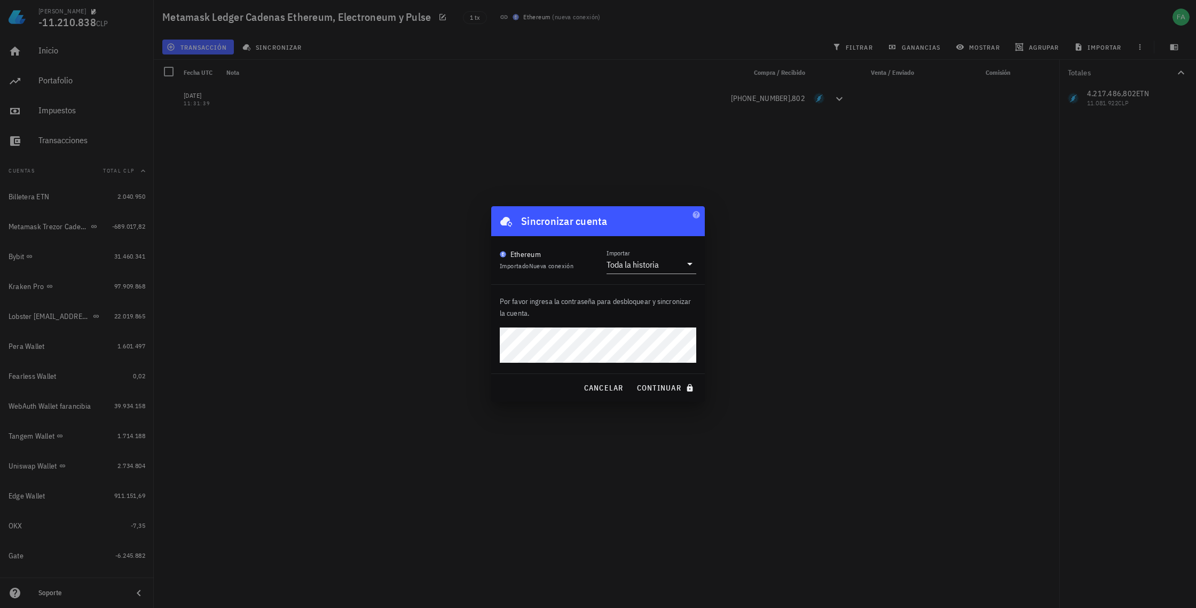
click at [632, 378] on button "continuar" at bounding box center [666, 387] width 68 height 19
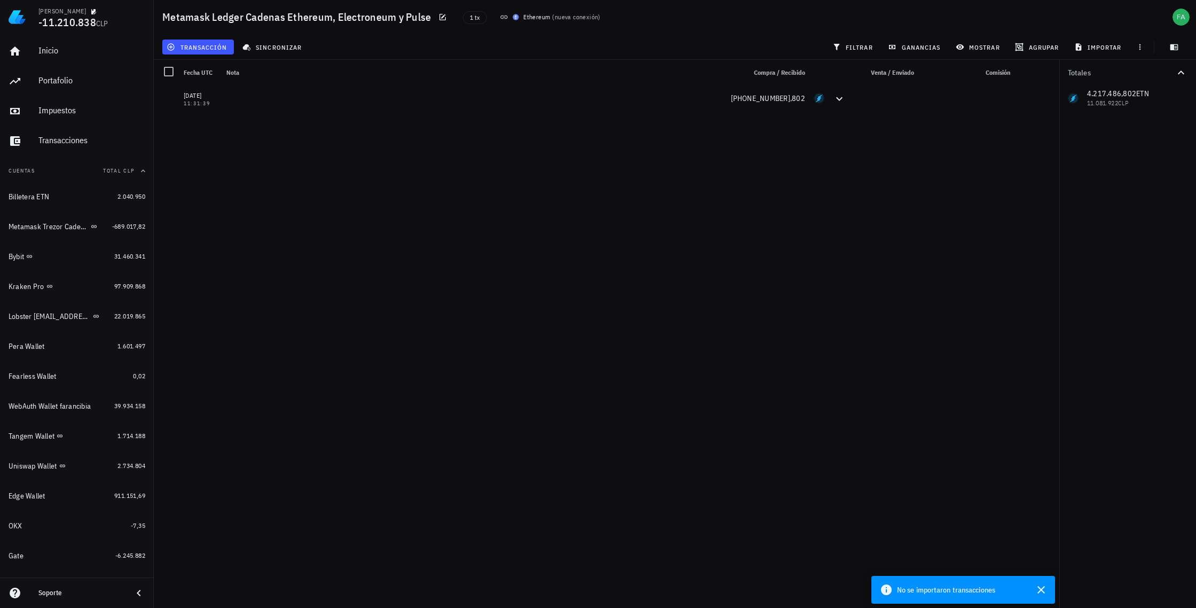
click at [503, 18] on icon at bounding box center [504, 17] width 7 height 4
click at [476, 19] on span "1 tx" at bounding box center [475, 18] width 10 height 12
click at [543, 17] on div "Ethereum" at bounding box center [536, 17] width 27 height 11
click at [569, 18] on span "nueva conexión" at bounding box center [577, 17] width 44 height 8
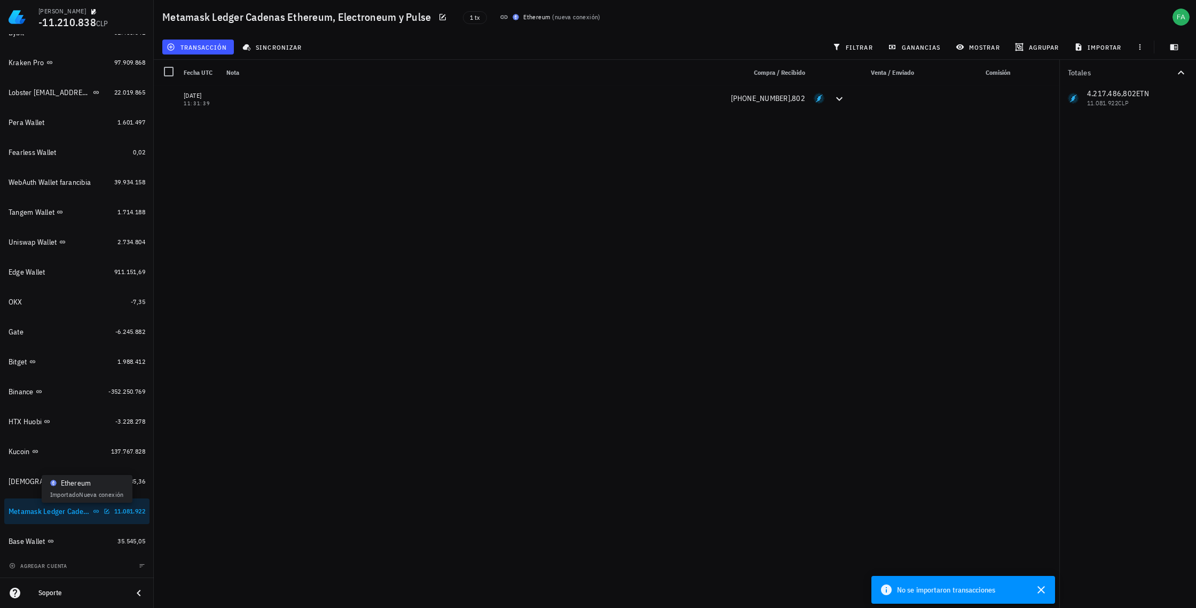
click at [93, 511] on icon at bounding box center [96, 511] width 6 height 6
click at [104, 511] on icon "button" at bounding box center [107, 511] width 6 height 6
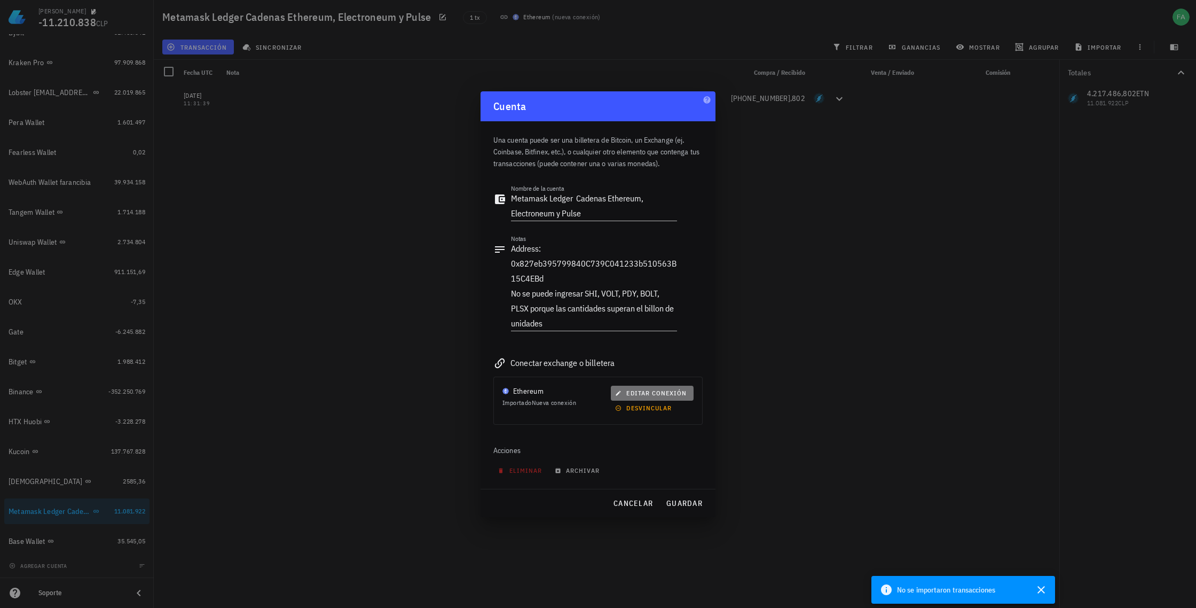
click at [634, 389] on span "editar conexión" at bounding box center [651, 393] width 69 height 8
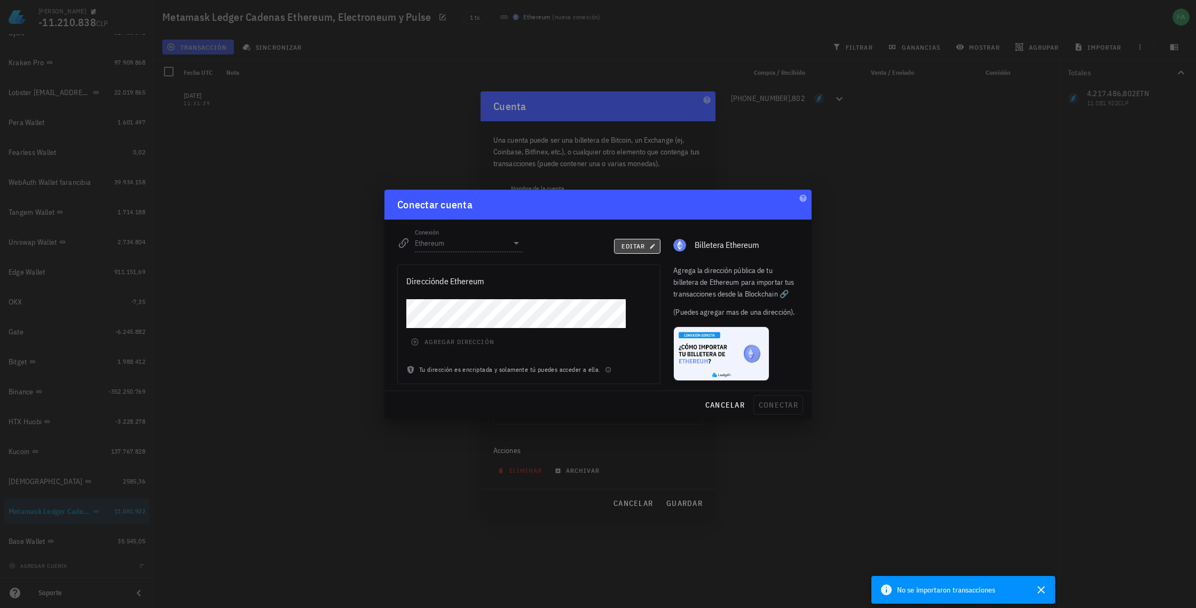
click at [649, 247] on span "editar" at bounding box center [637, 246] width 33 height 8
click at [649, 247] on div "Conexión Ethereum editar Billetera Ethereum" at bounding box center [598, 238] width 414 height 38
click at [778, 403] on span "conectar" at bounding box center [778, 405] width 40 height 10
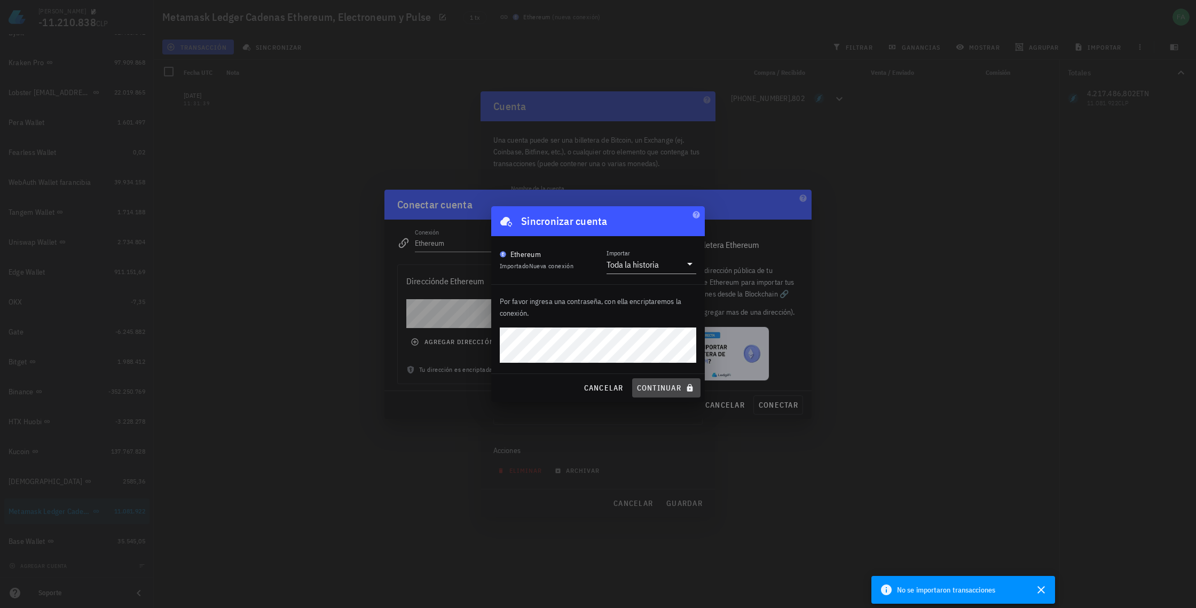
click at [666, 387] on span "continuar" at bounding box center [667, 388] width 60 height 10
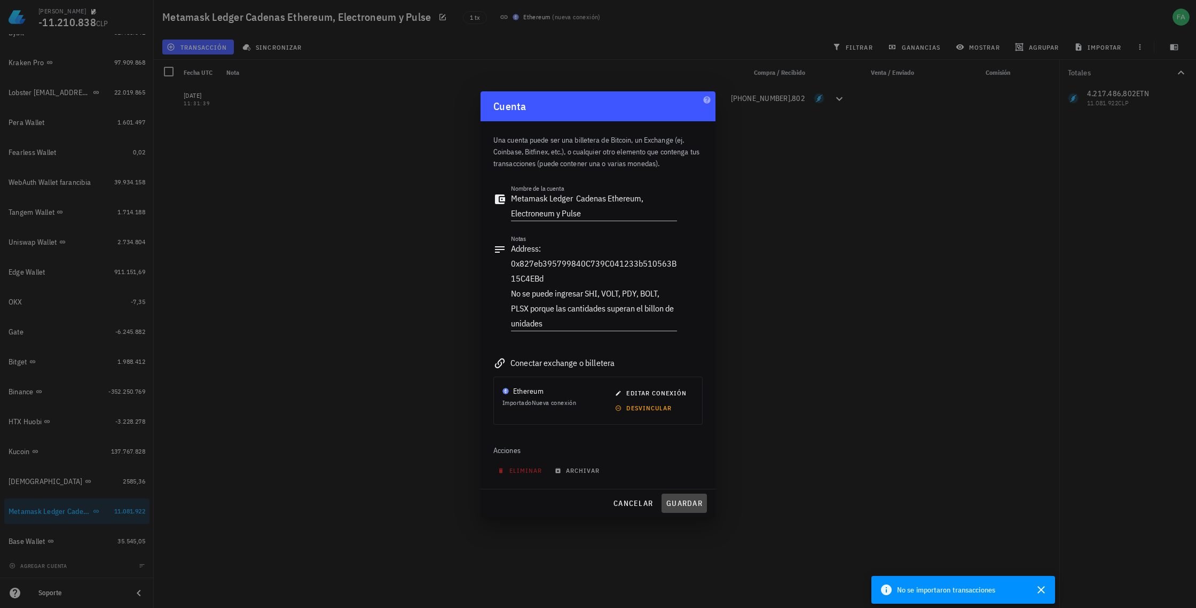
click at [675, 506] on span "guardar" at bounding box center [684, 503] width 37 height 10
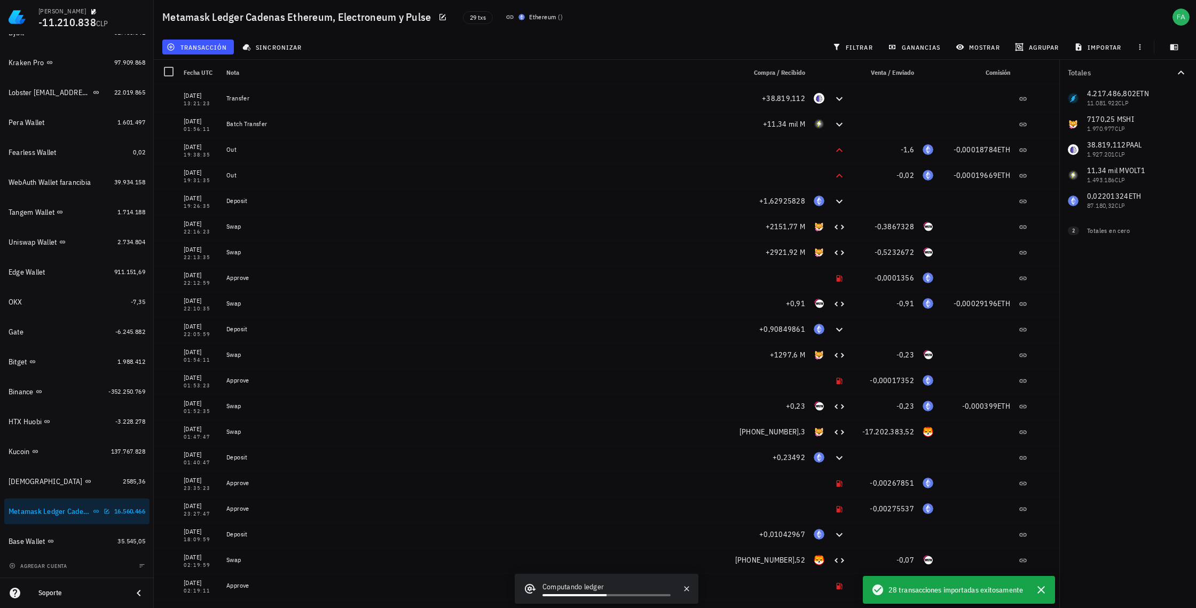
click at [57, 511] on div "Metamask Ledger Cadenas Ethereum, Electroneum y Pulse" at bounding box center [50, 511] width 82 height 9
click at [105, 512] on icon "button" at bounding box center [107, 510] width 5 height 5
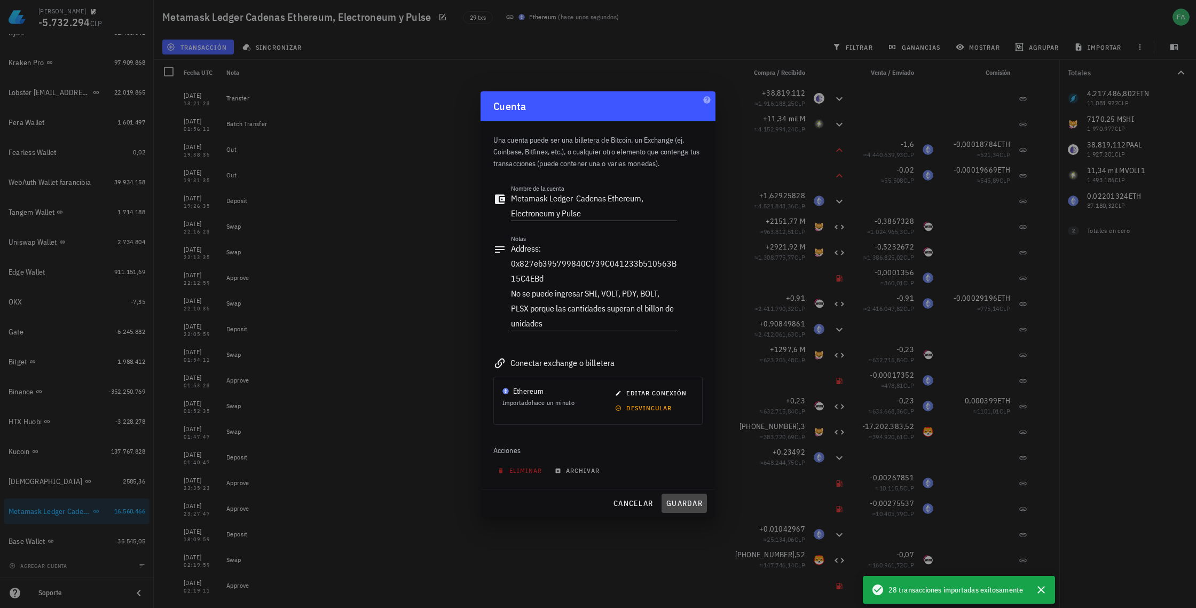
click at [688, 503] on span "guardar" at bounding box center [684, 503] width 37 height 10
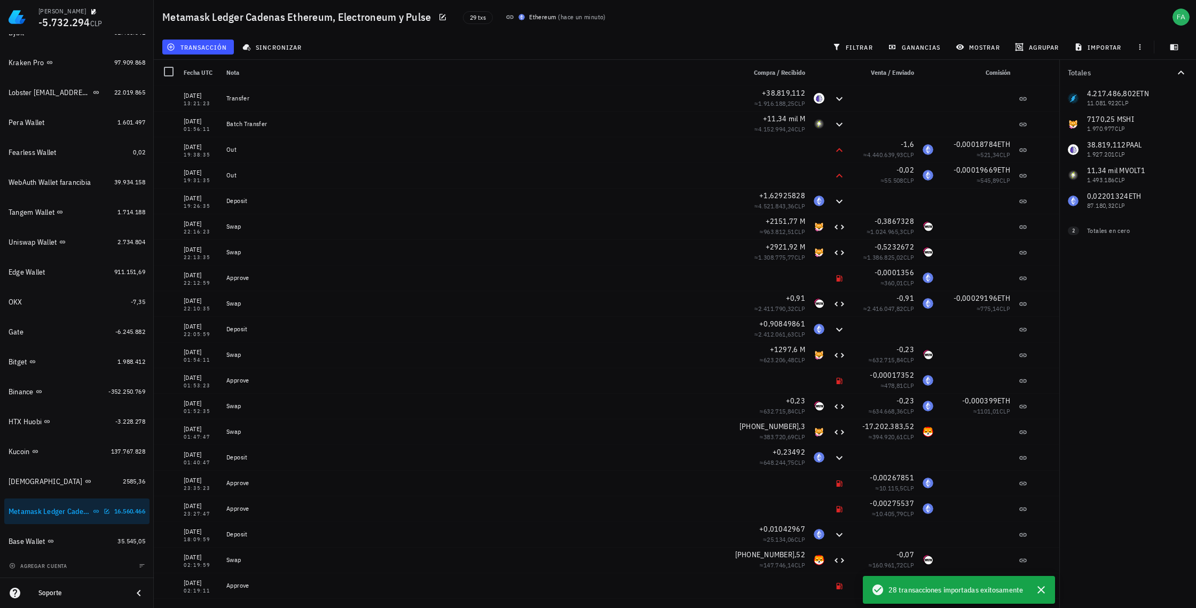
click at [53, 515] on div "Metamask Ledger Cadenas Ethereum, Electroneum y Pulse" at bounding box center [50, 511] width 82 height 9
click at [84, 543] on div "Base Wallet" at bounding box center [61, 541] width 105 height 10
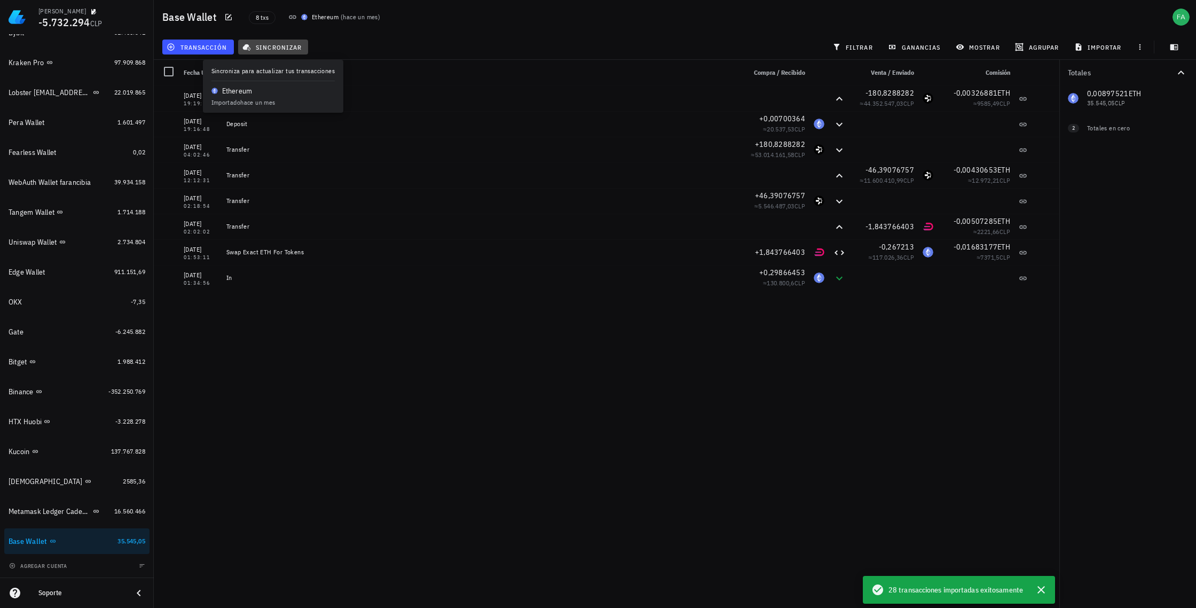
click at [284, 47] on span "sincronizar" at bounding box center [273, 47] width 57 height 9
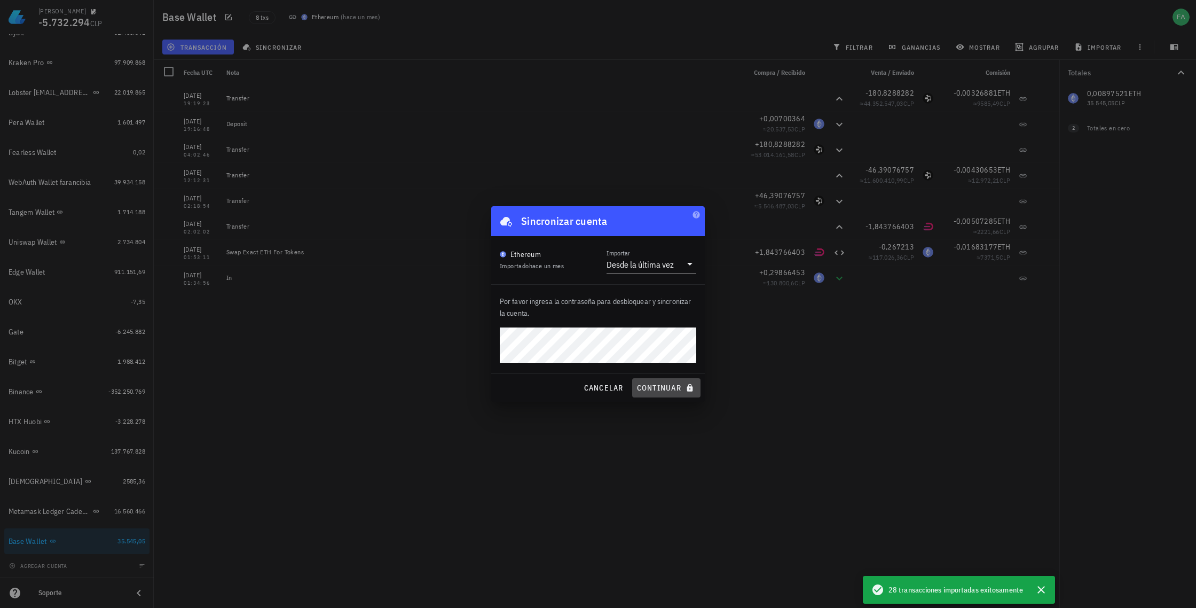
click at [669, 387] on span "continuar" at bounding box center [667, 388] width 60 height 10
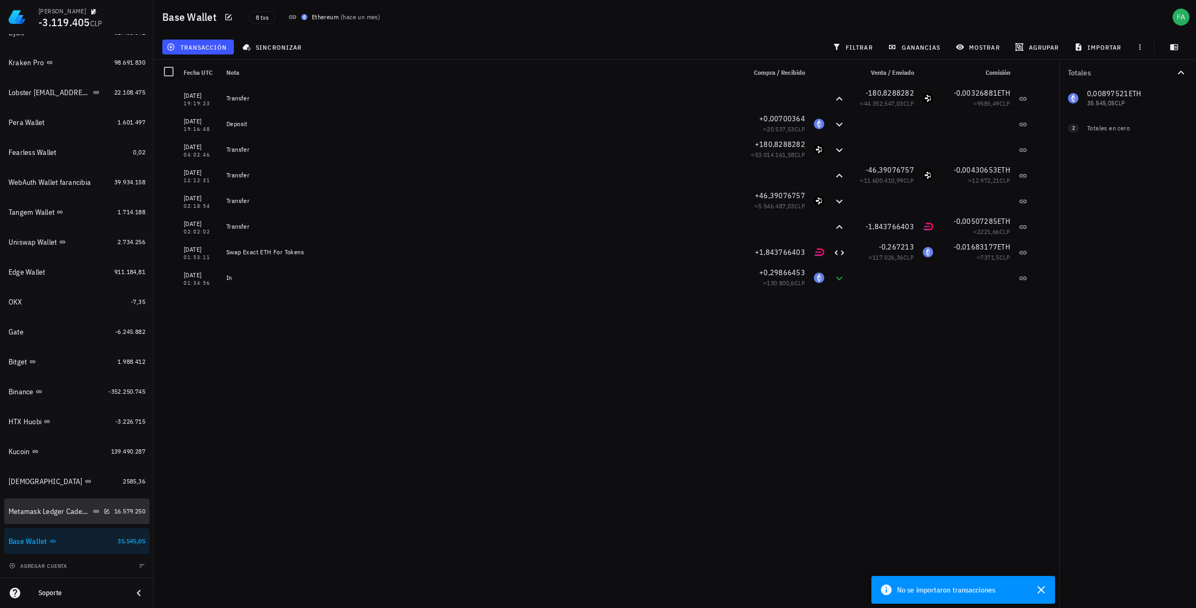
click at [40, 511] on div "Metamask Ledger Cadenas Ethereum, Electroneum y Pulse" at bounding box center [50, 511] width 82 height 9
